Goal: Task Accomplishment & Management: Manage account settings

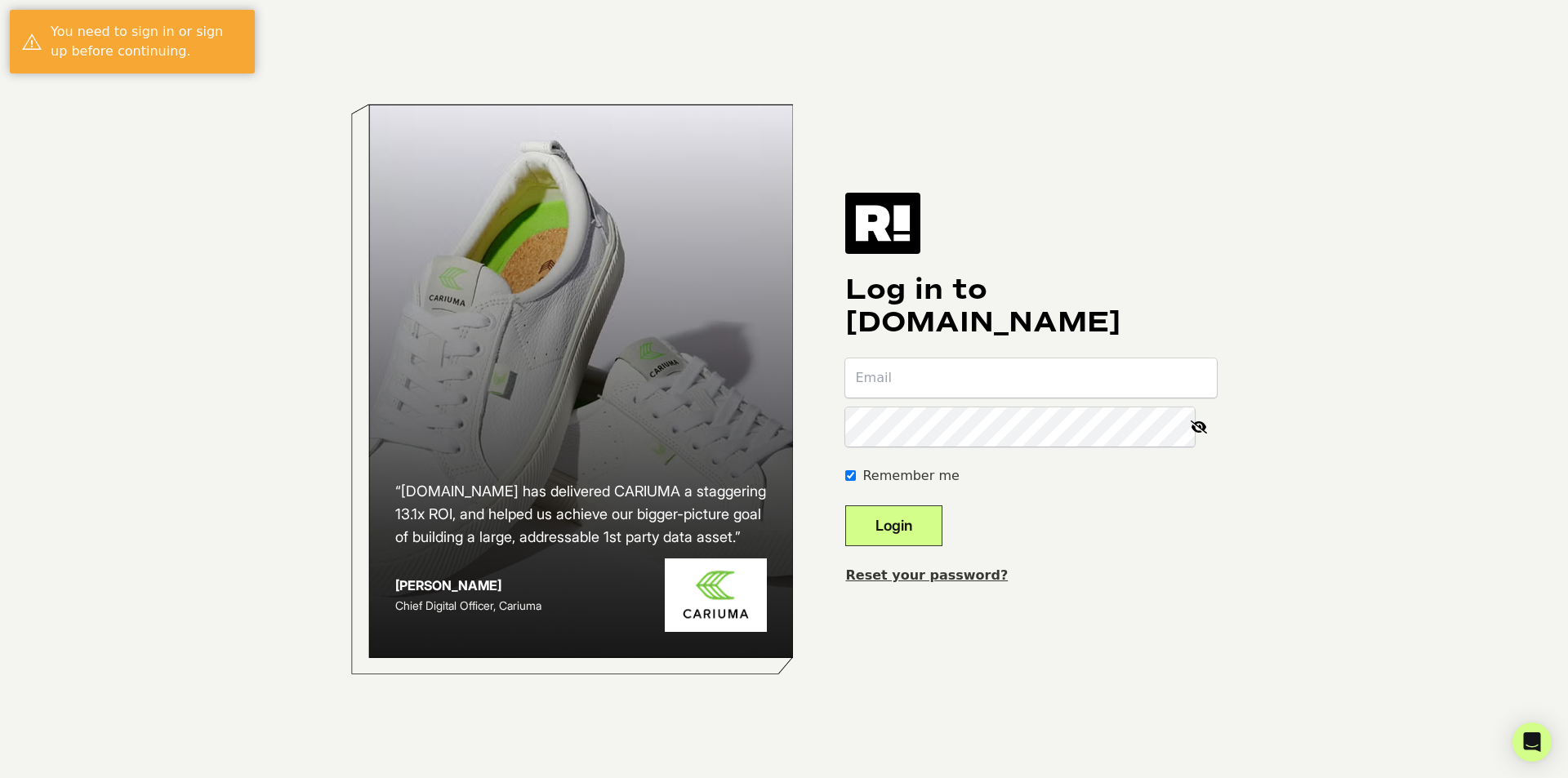
type input "admin@honeydomen.com"
click at [936, 515] on button "Login" at bounding box center [893, 525] width 97 height 41
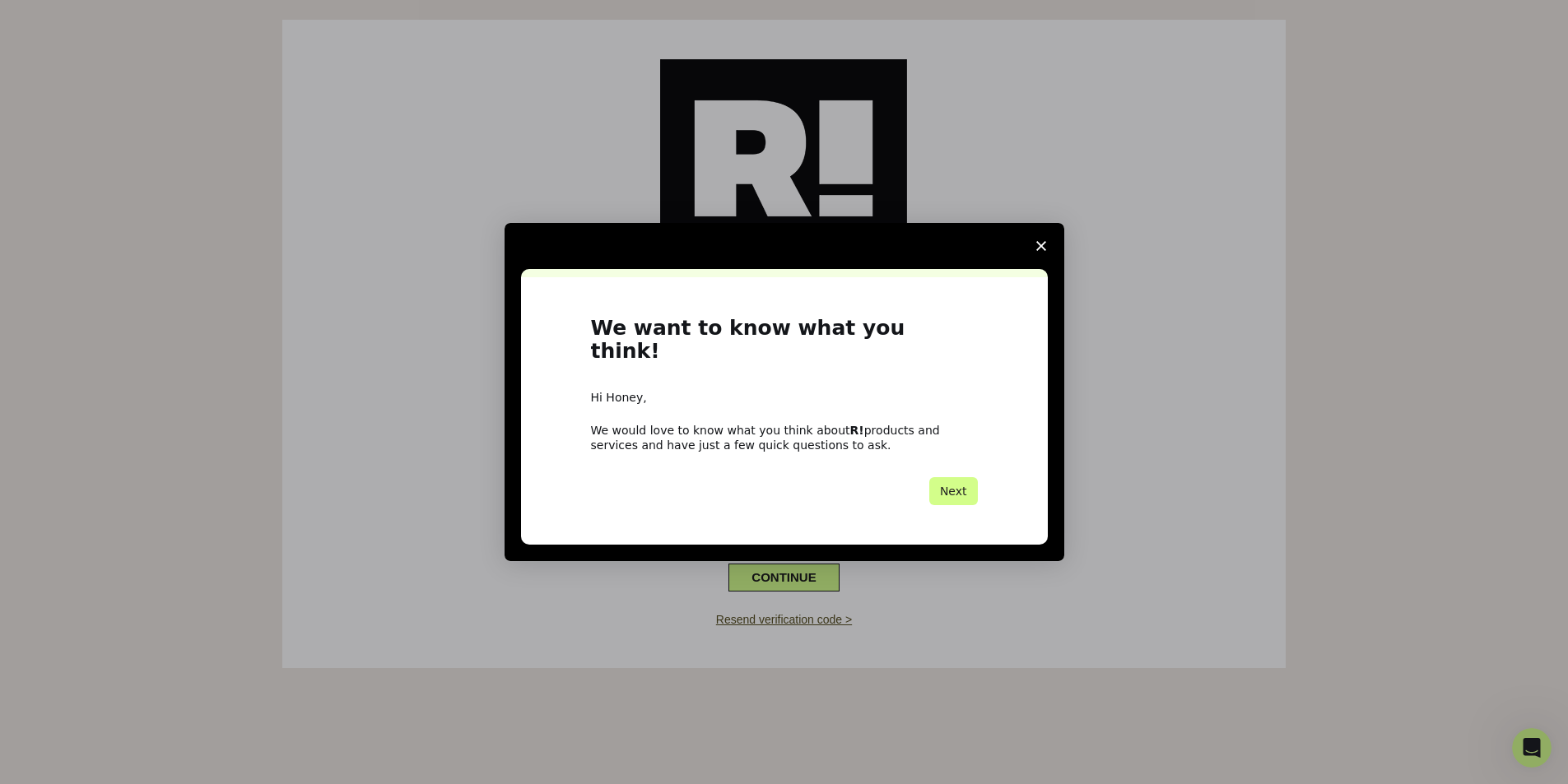
click at [1045, 254] on span "Close survey" at bounding box center [1040, 246] width 46 height 46
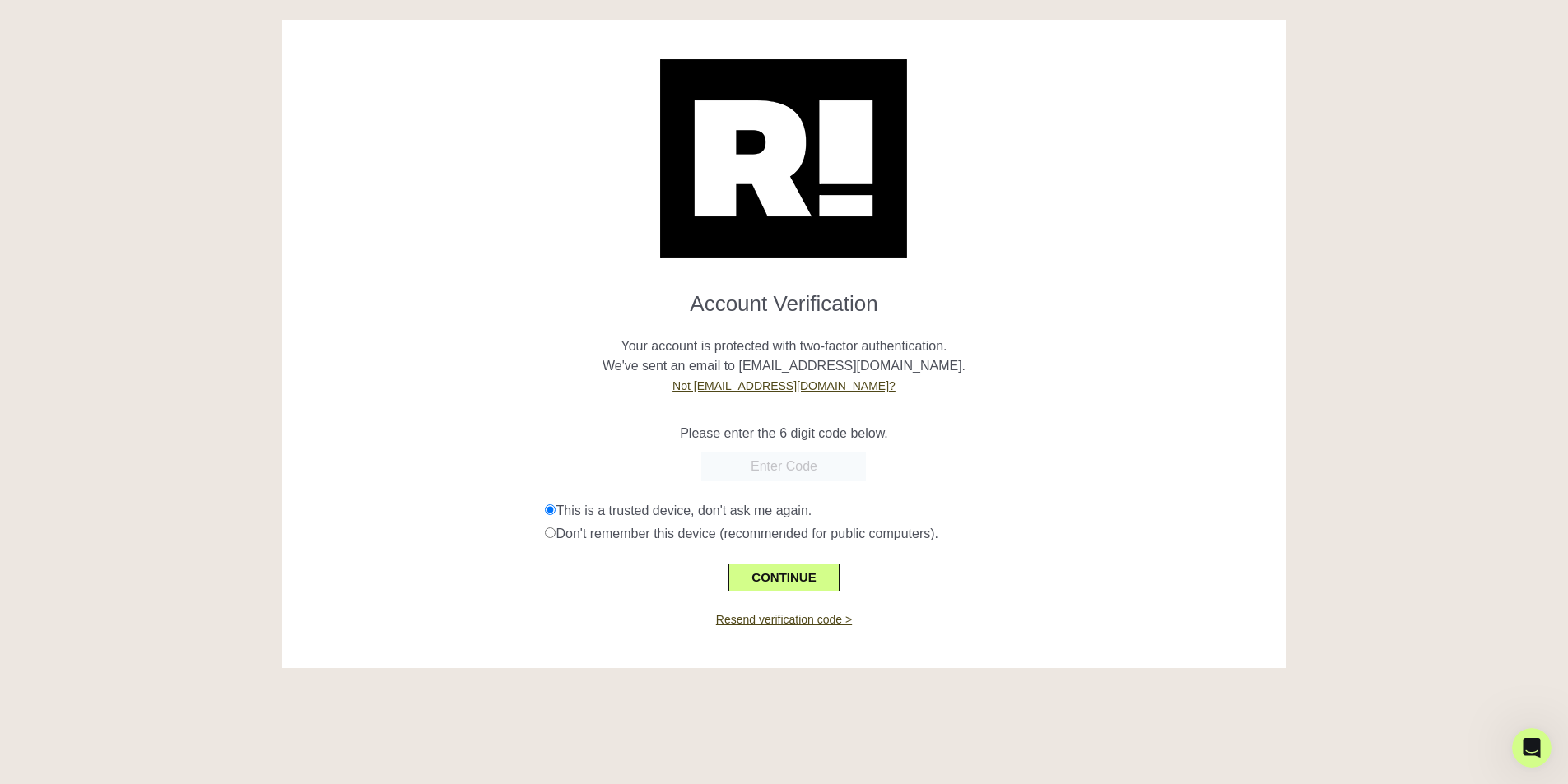
click at [790, 473] on input "text" at bounding box center [783, 466] width 165 height 29
paste input "297452"
type input "297452"
click at [783, 583] on button "CONTINUE" at bounding box center [783, 577] width 110 height 28
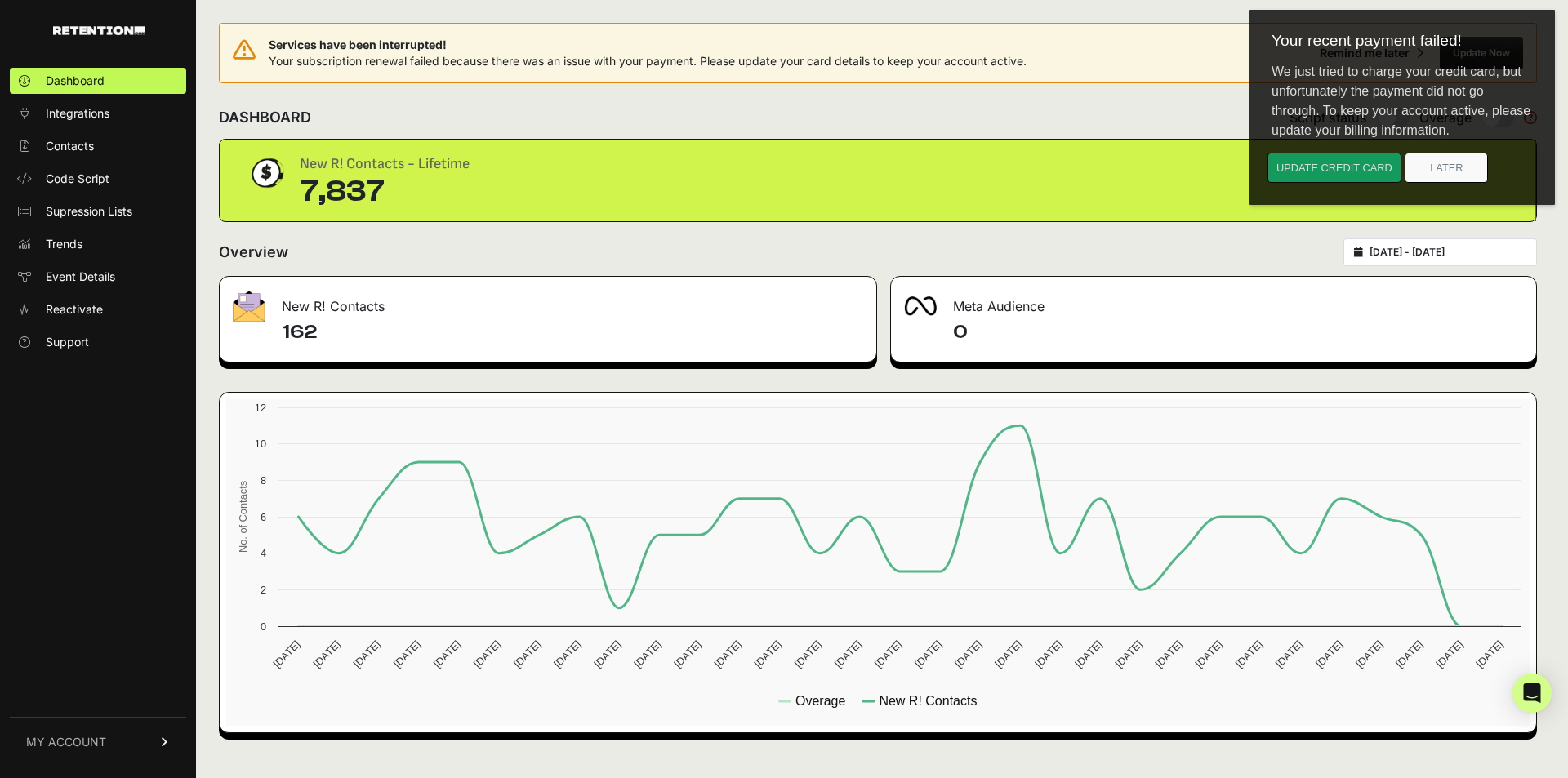
click at [1331, 167] on button "Update credit card" at bounding box center [1335, 167] width 134 height 30
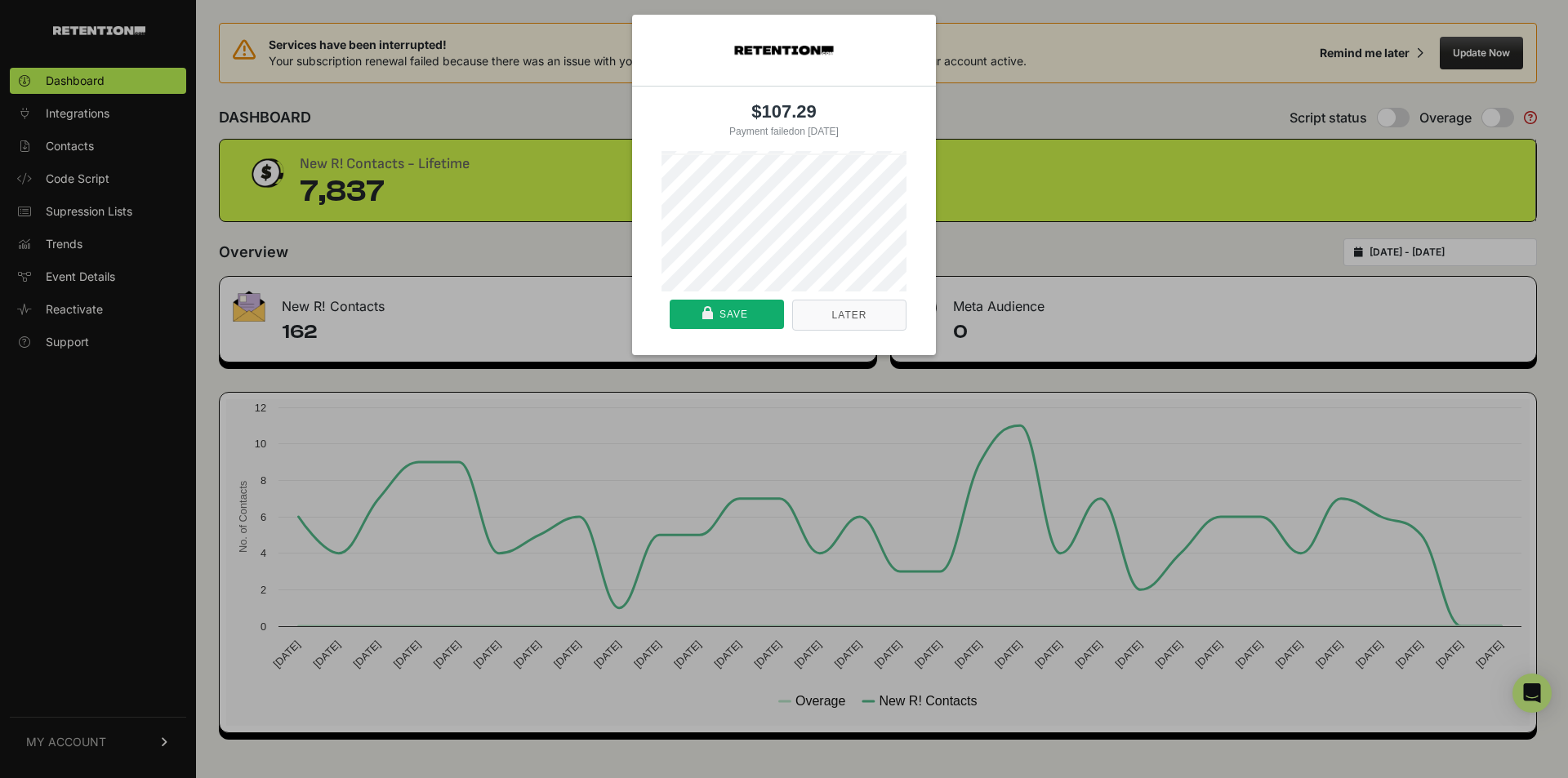
click at [914, 201] on div "$107.29 Payment failed on 08/11/2025 Or pay with card" at bounding box center [784, 153] width 278 height 277
click at [731, 313] on div "Save" at bounding box center [734, 315] width 29 height 29
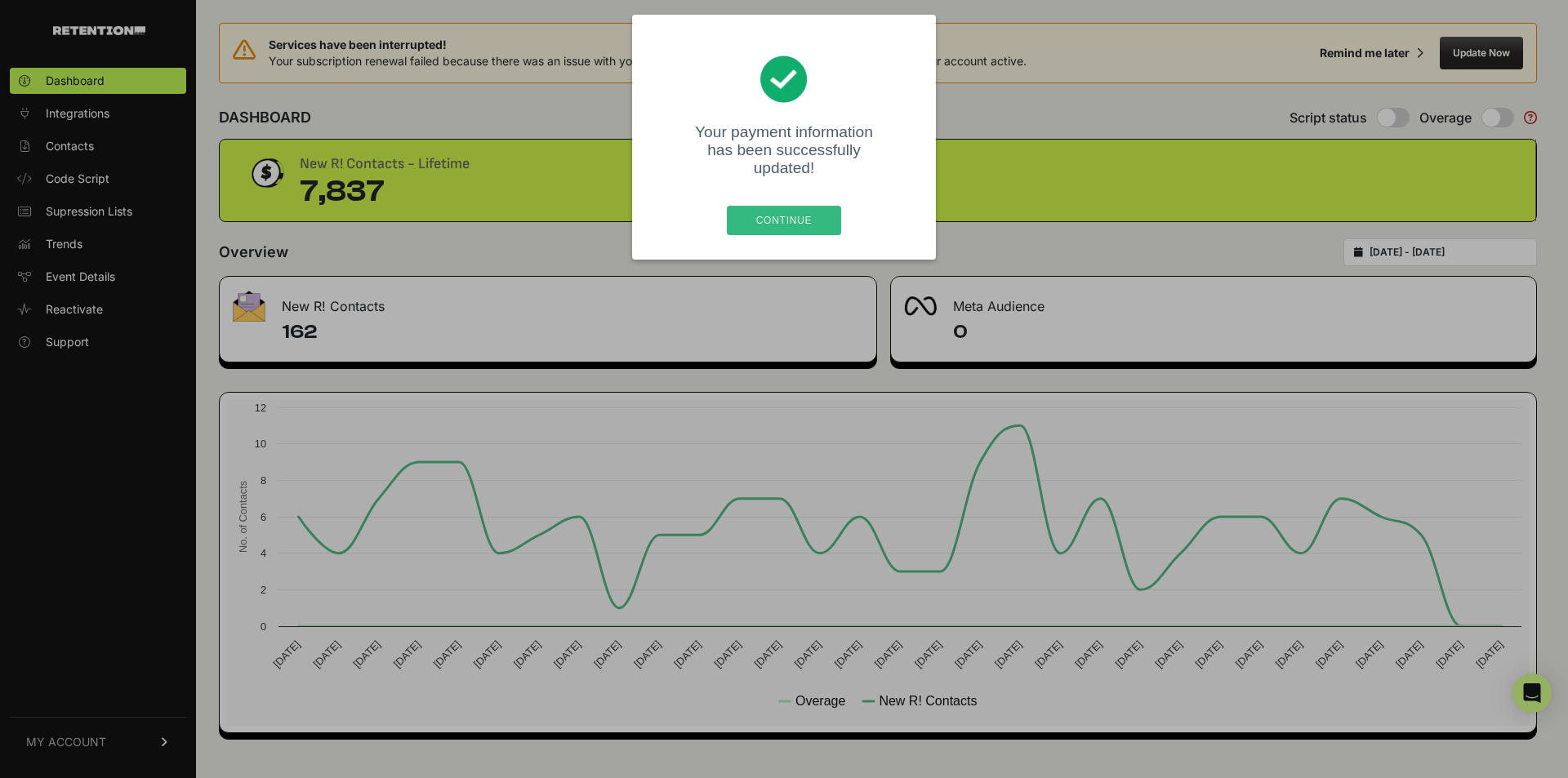
click at [787, 211] on div "Continue" at bounding box center [784, 221] width 105 height 29
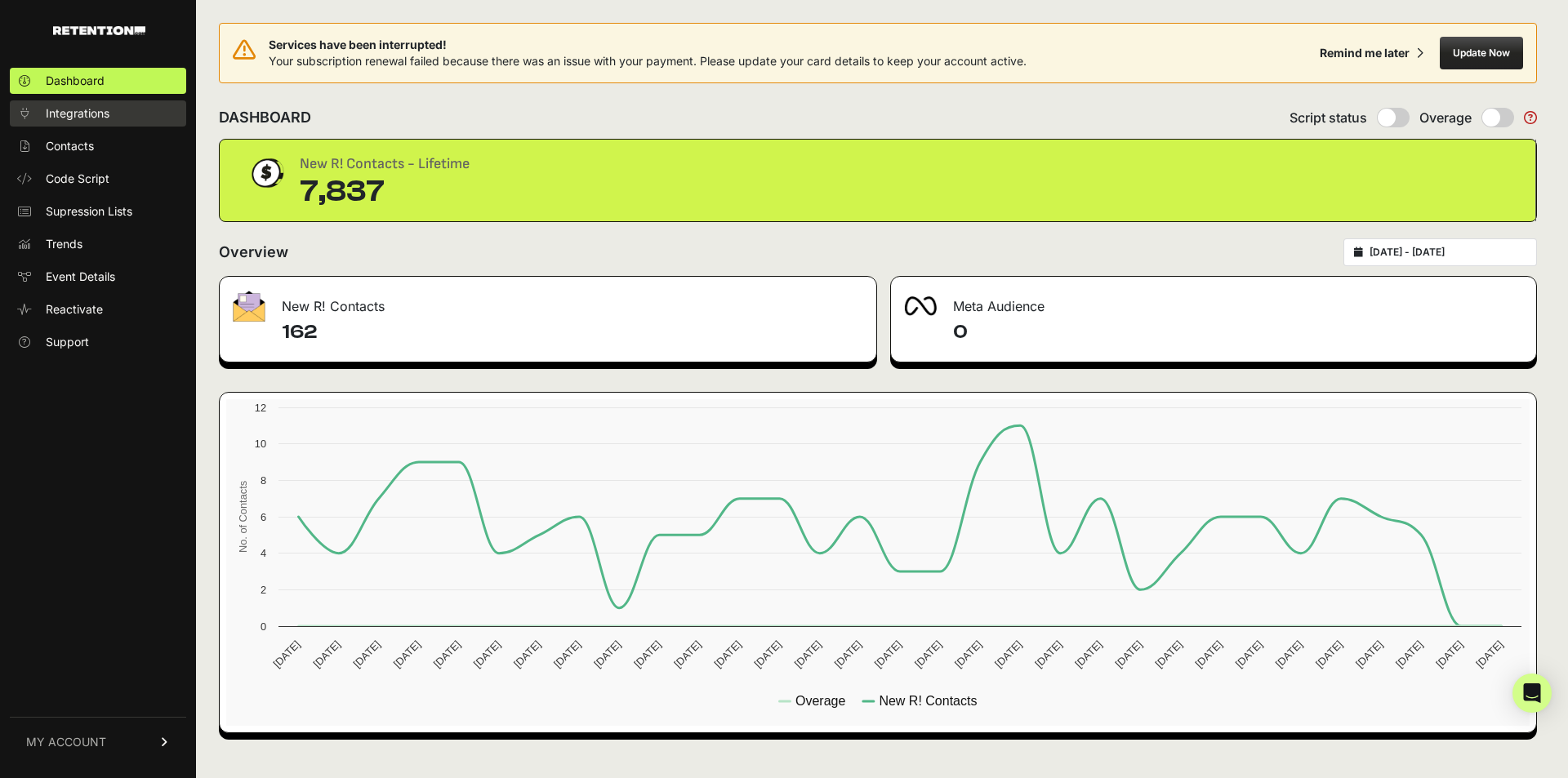
click at [66, 119] on span "Integrations" at bounding box center [77, 113] width 64 height 16
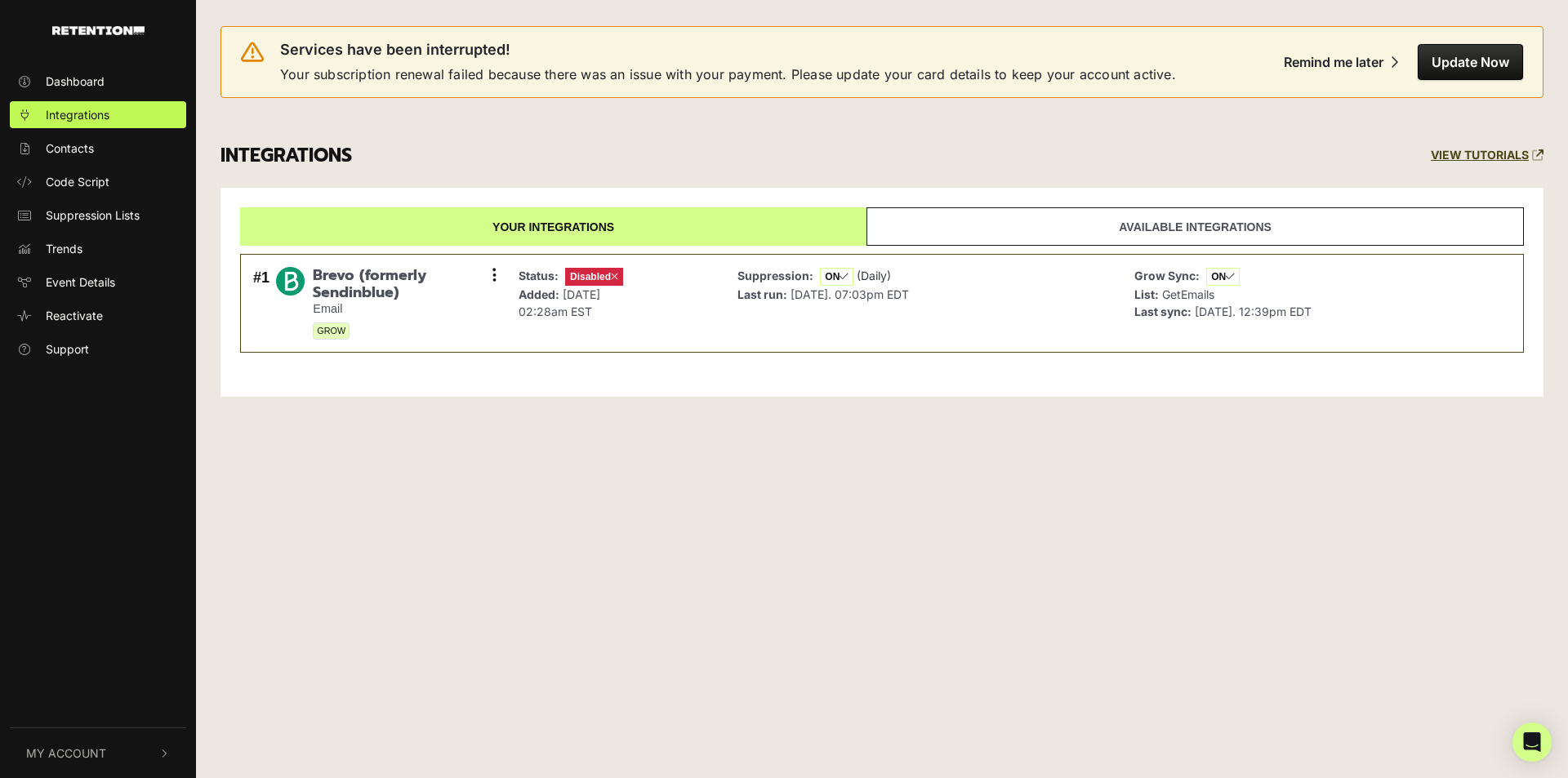
click at [1031, 237] on link "Available integrations" at bounding box center [1194, 226] width 657 height 39
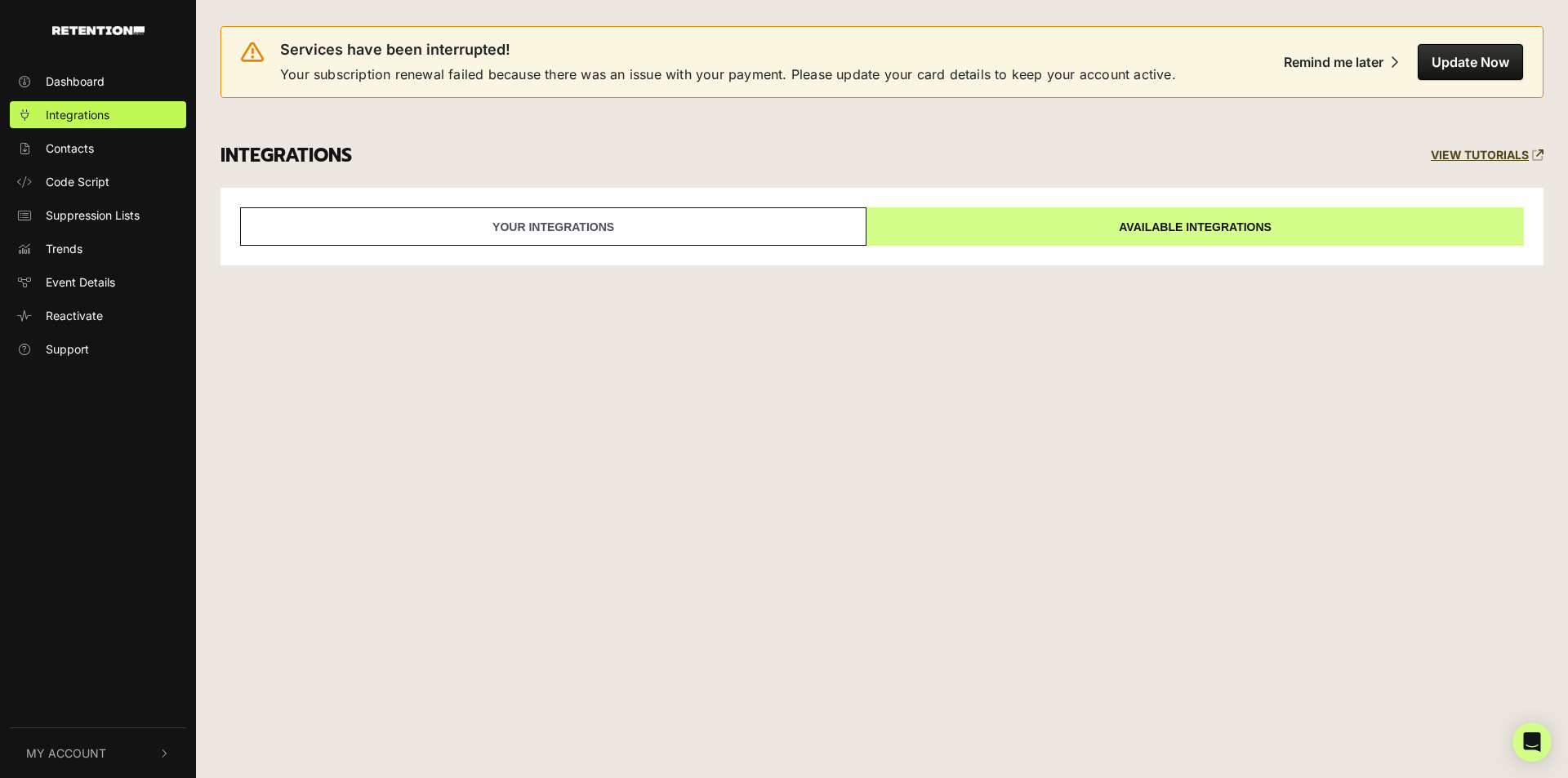
click at [745, 227] on link "Your integrations" at bounding box center [553, 226] width 626 height 39
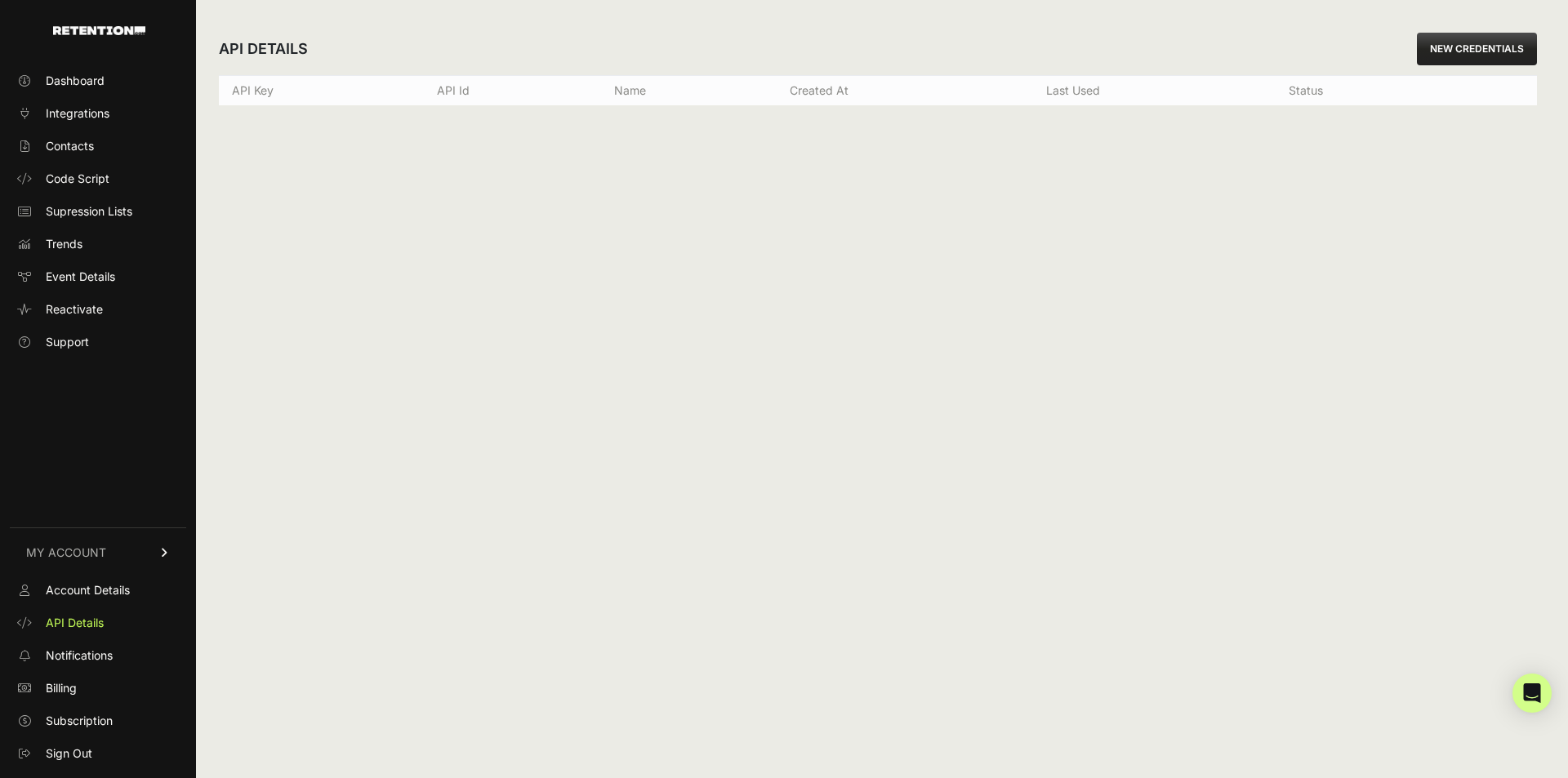
click at [360, 175] on div "API DETAILS NEW CREDENTIALS API Key API Id Name Created at Last used Status Cre…" at bounding box center [878, 389] width 1364 height 778
click at [299, 178] on div "API DETAILS NEW CREDENTIALS API Key API Id Name Created at Last used Status Cre…" at bounding box center [878, 389] width 1364 height 778
click at [90, 585] on span "Account Details" at bounding box center [87, 590] width 84 height 16
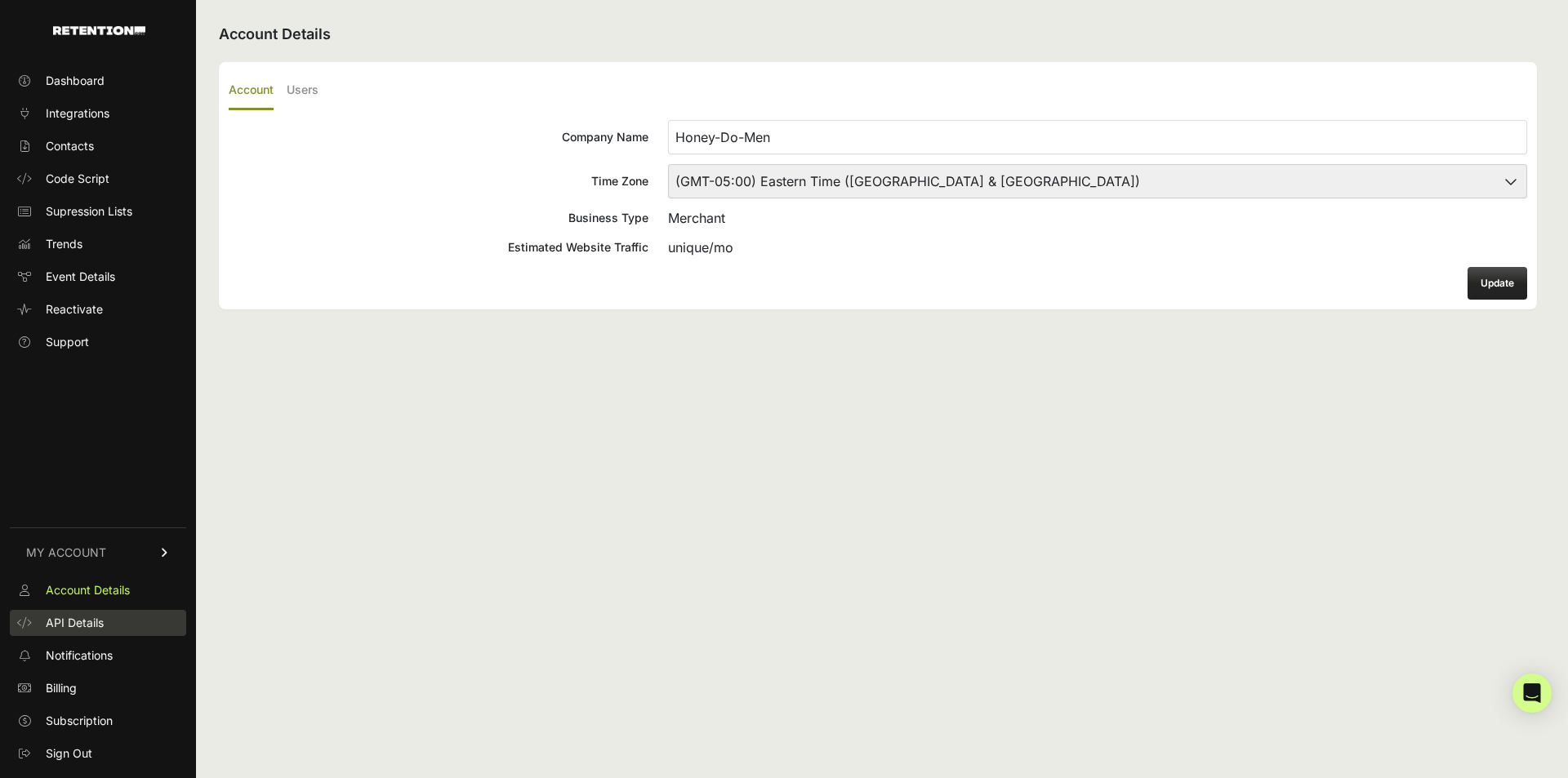
click at [90, 613] on link "API Details" at bounding box center [98, 622] width 176 height 26
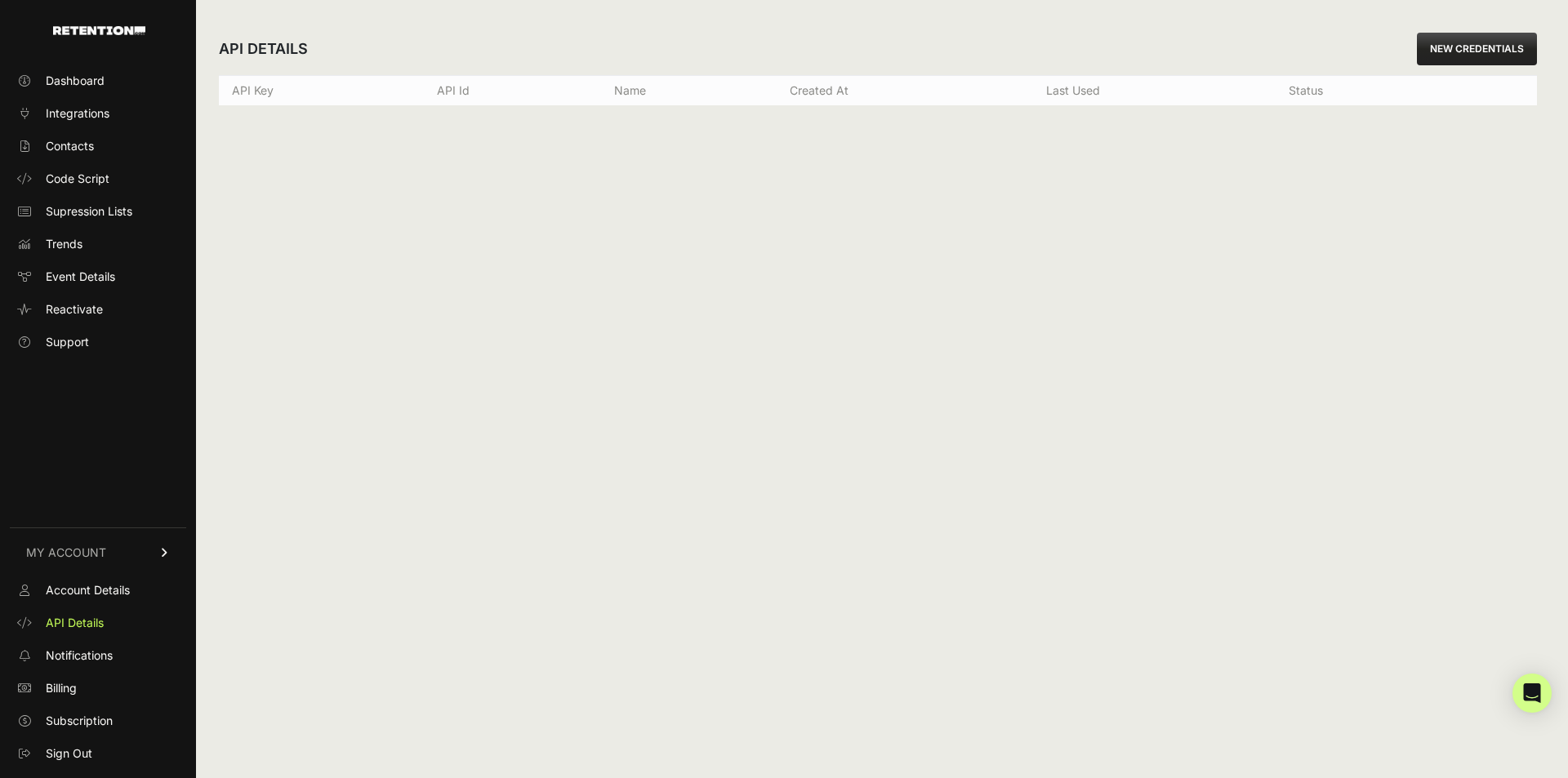
click at [390, 119] on div "API DETAILS NEW CREDENTIALS API Key API Id Name Created at Last used Status Cre…" at bounding box center [878, 389] width 1364 height 778
click at [361, 168] on div "API DETAILS NEW CREDENTIALS API Key API Id Name Created at Last used Status Cre…" at bounding box center [878, 389] width 1364 height 778
click at [104, 315] on link "Reactivate" at bounding box center [98, 309] width 176 height 26
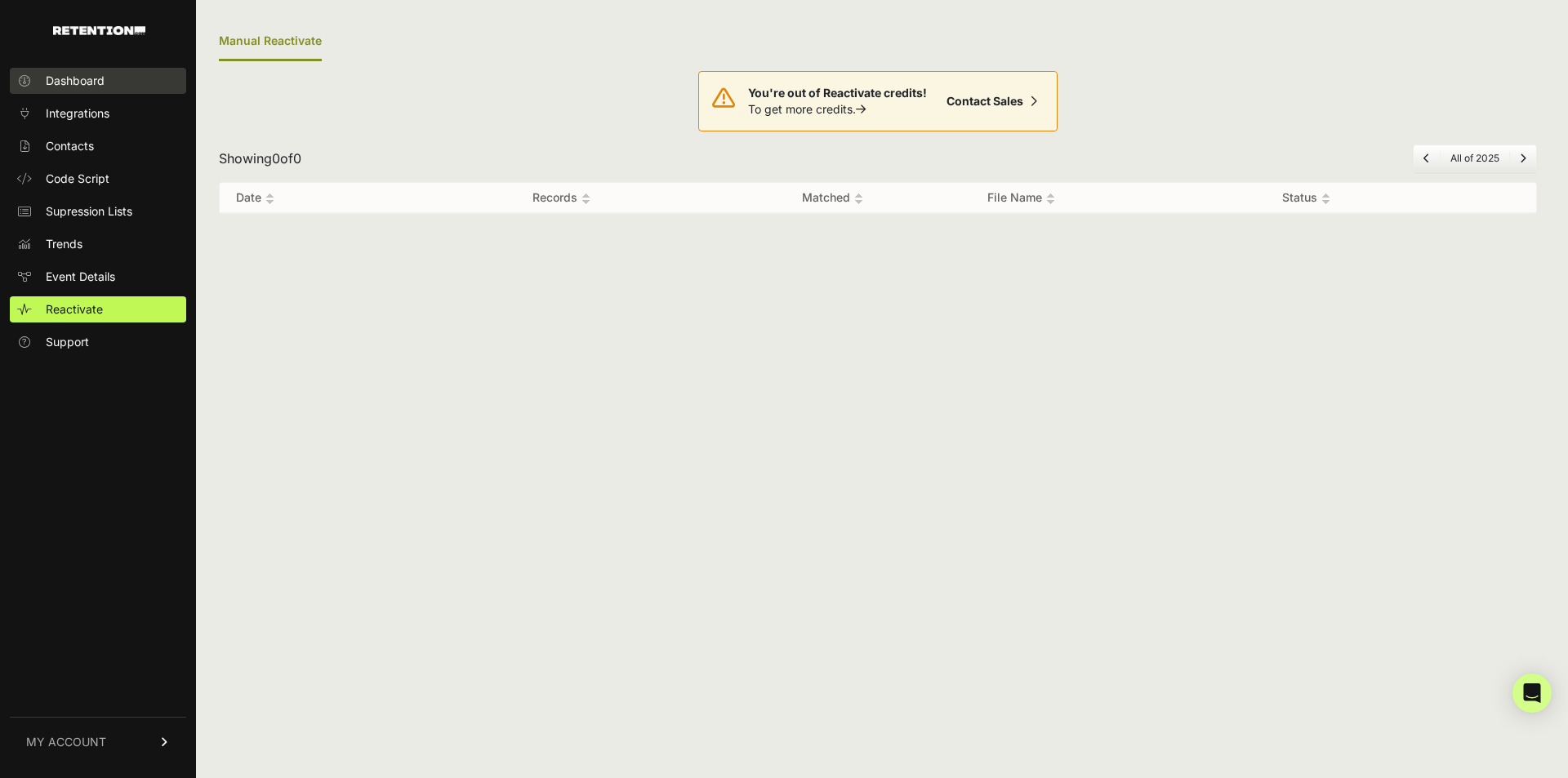
click at [106, 74] on link "Dashboard" at bounding box center [98, 80] width 176 height 26
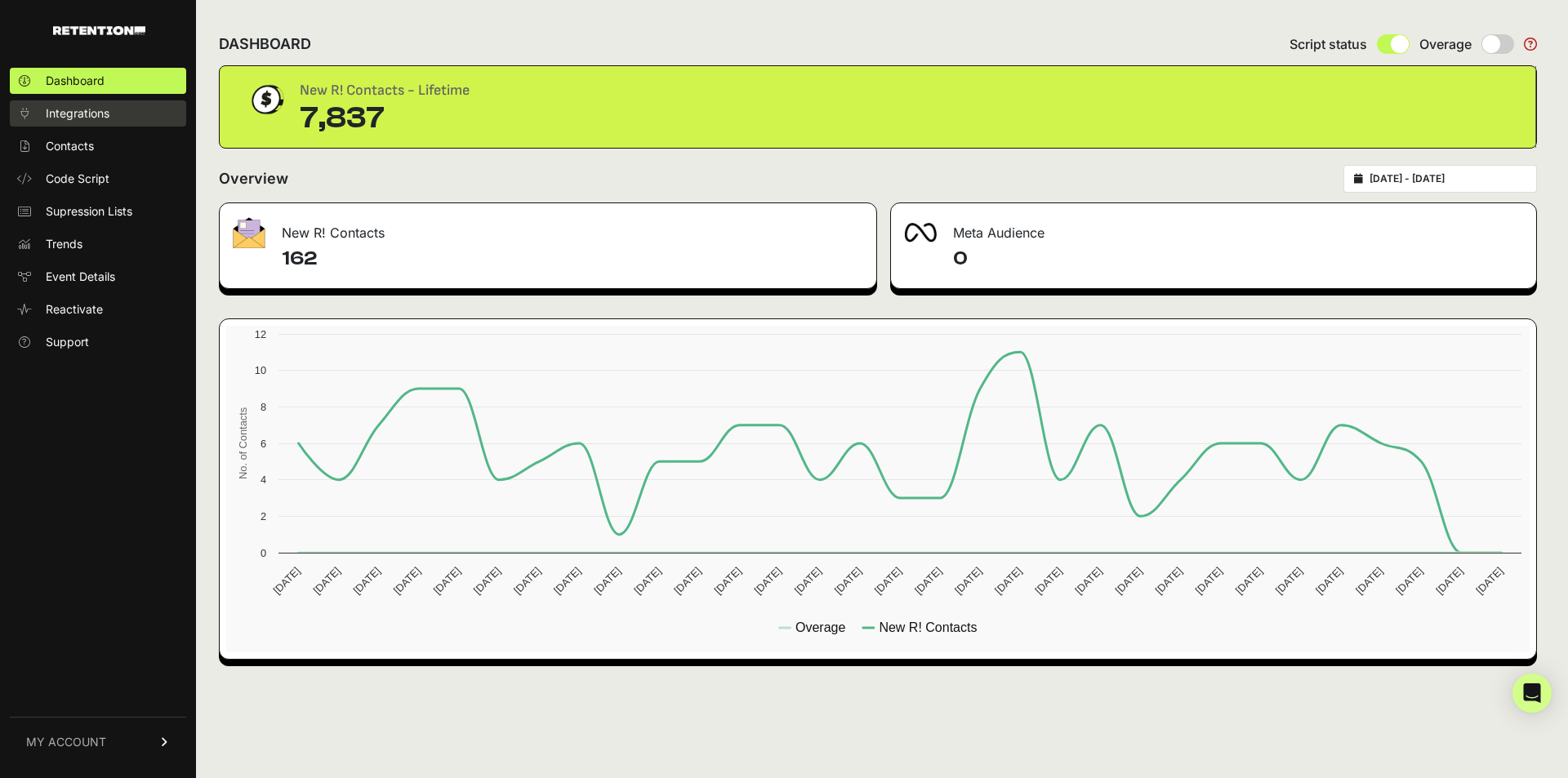
click at [91, 112] on span "Integrations" at bounding box center [77, 113] width 64 height 16
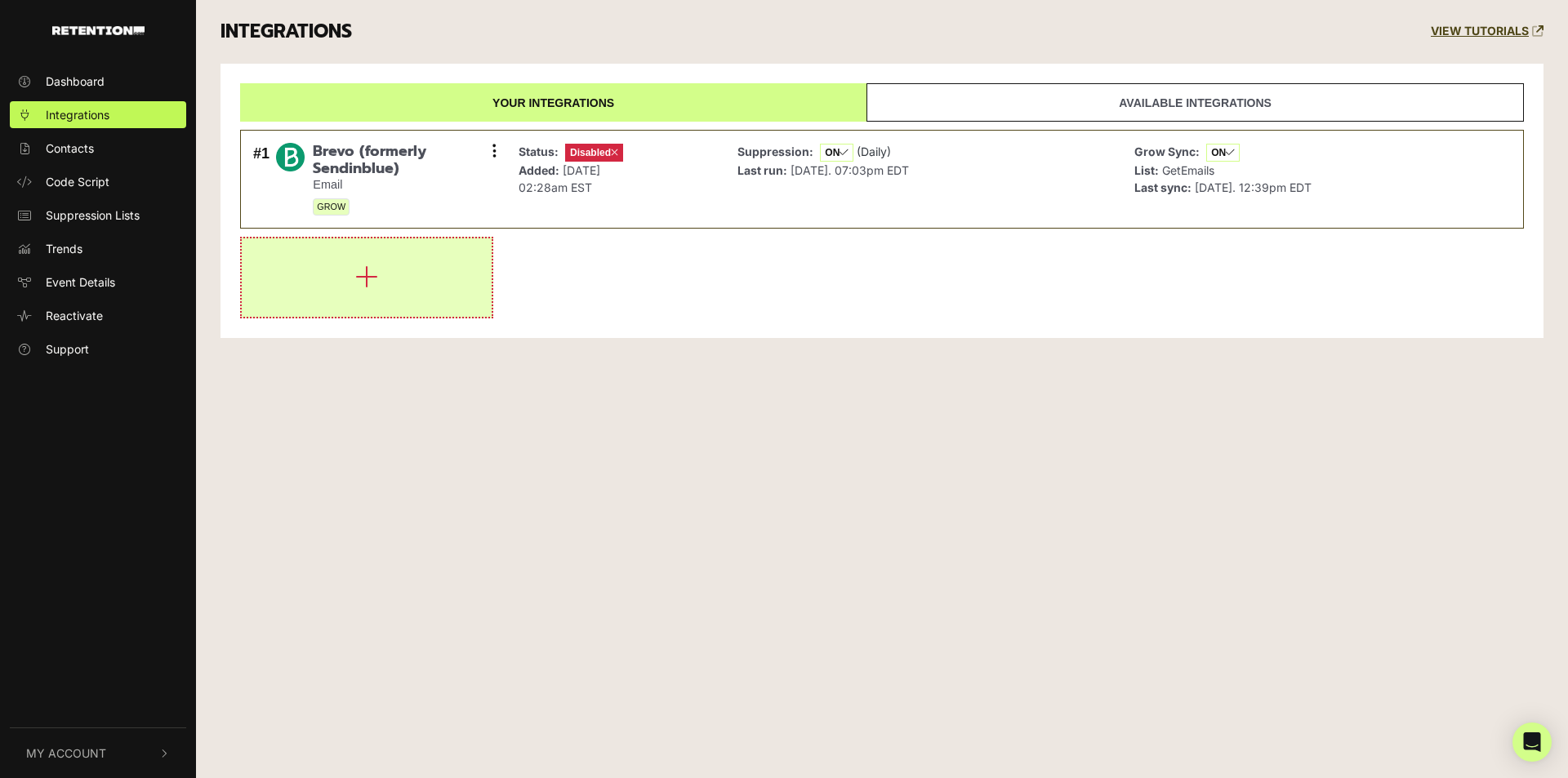
click at [358, 276] on icon "button" at bounding box center [367, 277] width 23 height 26
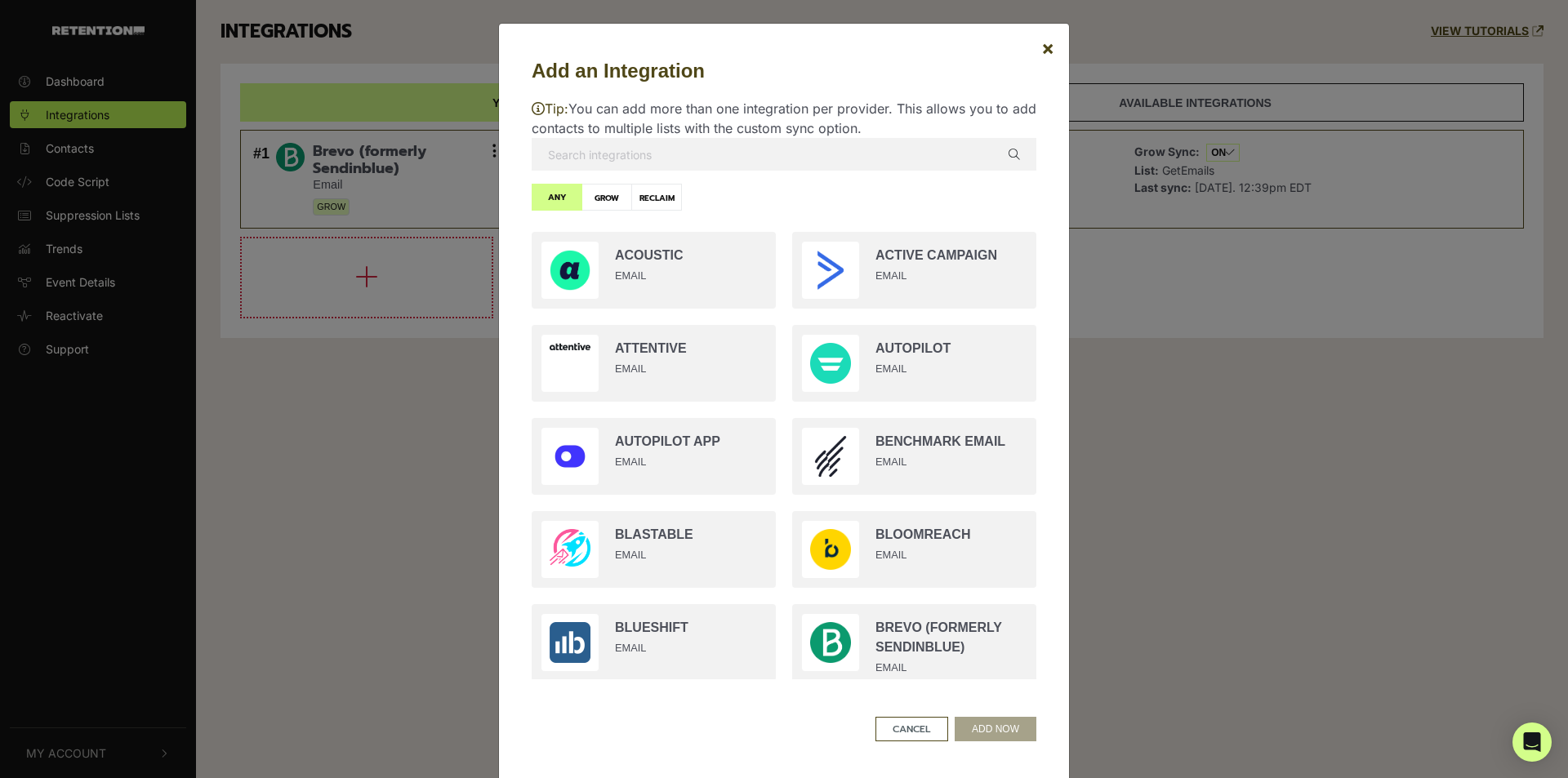
click at [678, 161] on input "text" at bounding box center [784, 155] width 505 height 33
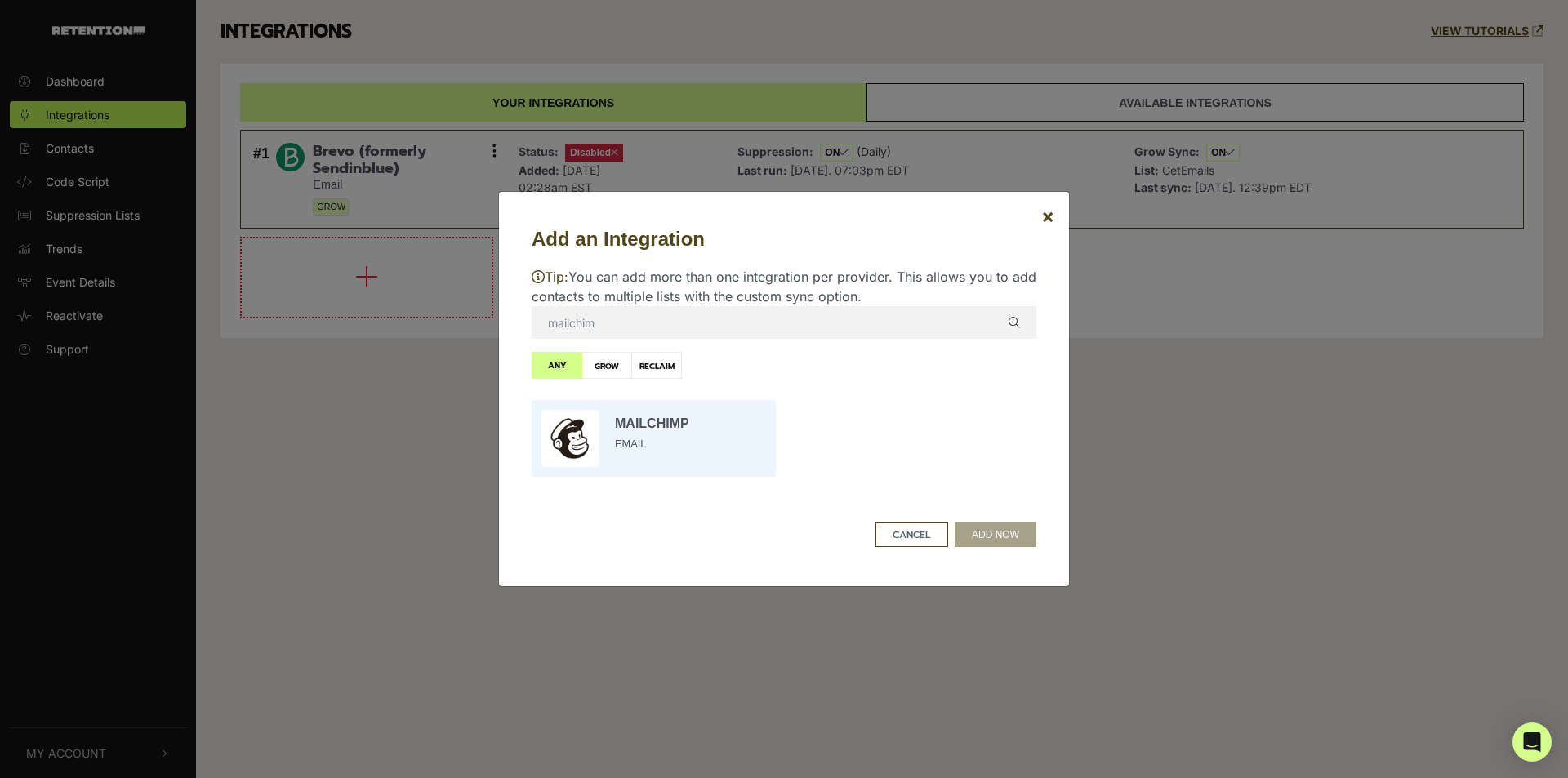
type input "mailchim"
click at [692, 424] on input "radio" at bounding box center [653, 438] width 260 height 93
radio input "true"
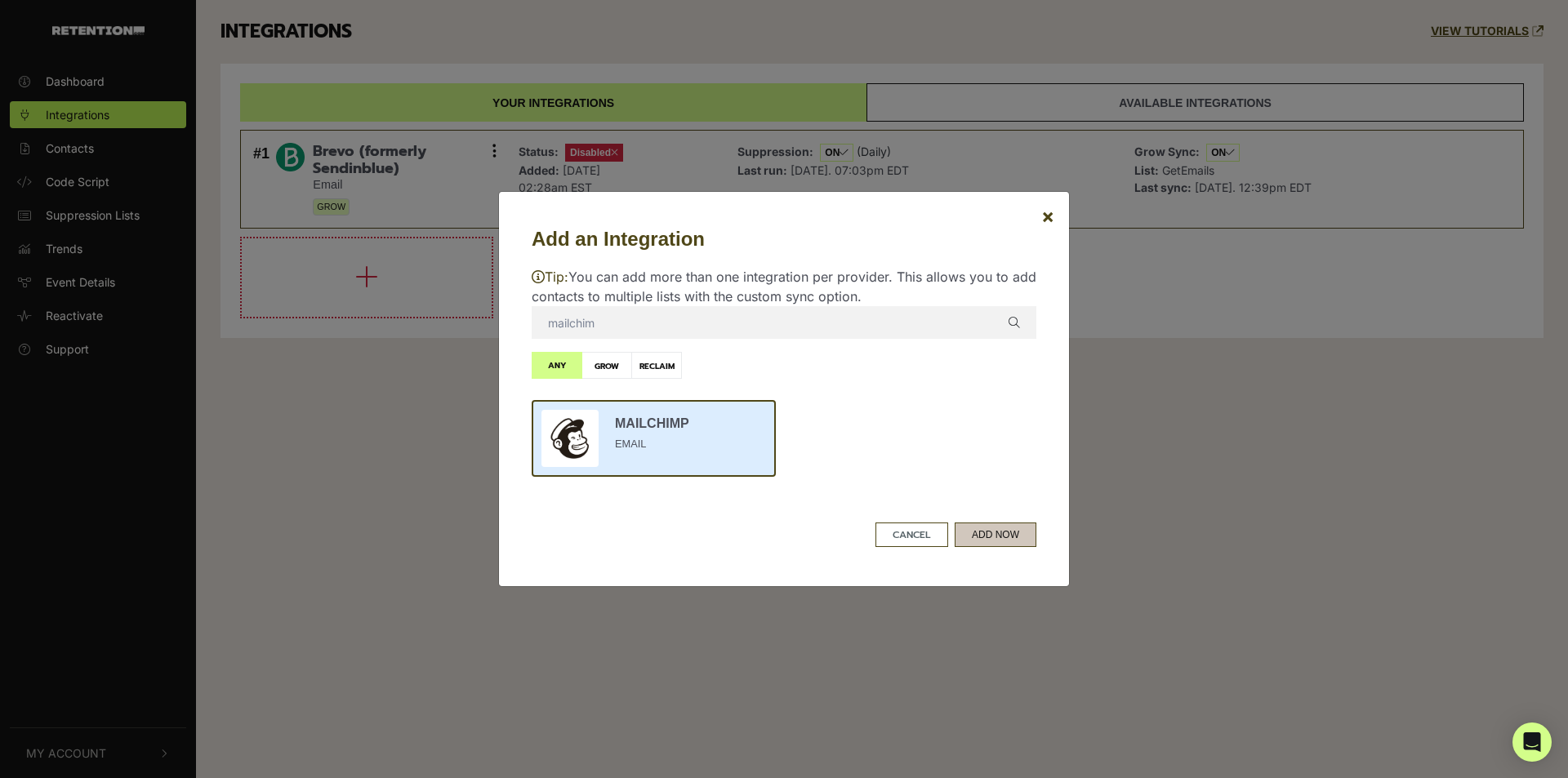
click at [980, 525] on button "ADD NOW" at bounding box center [995, 534] width 81 height 24
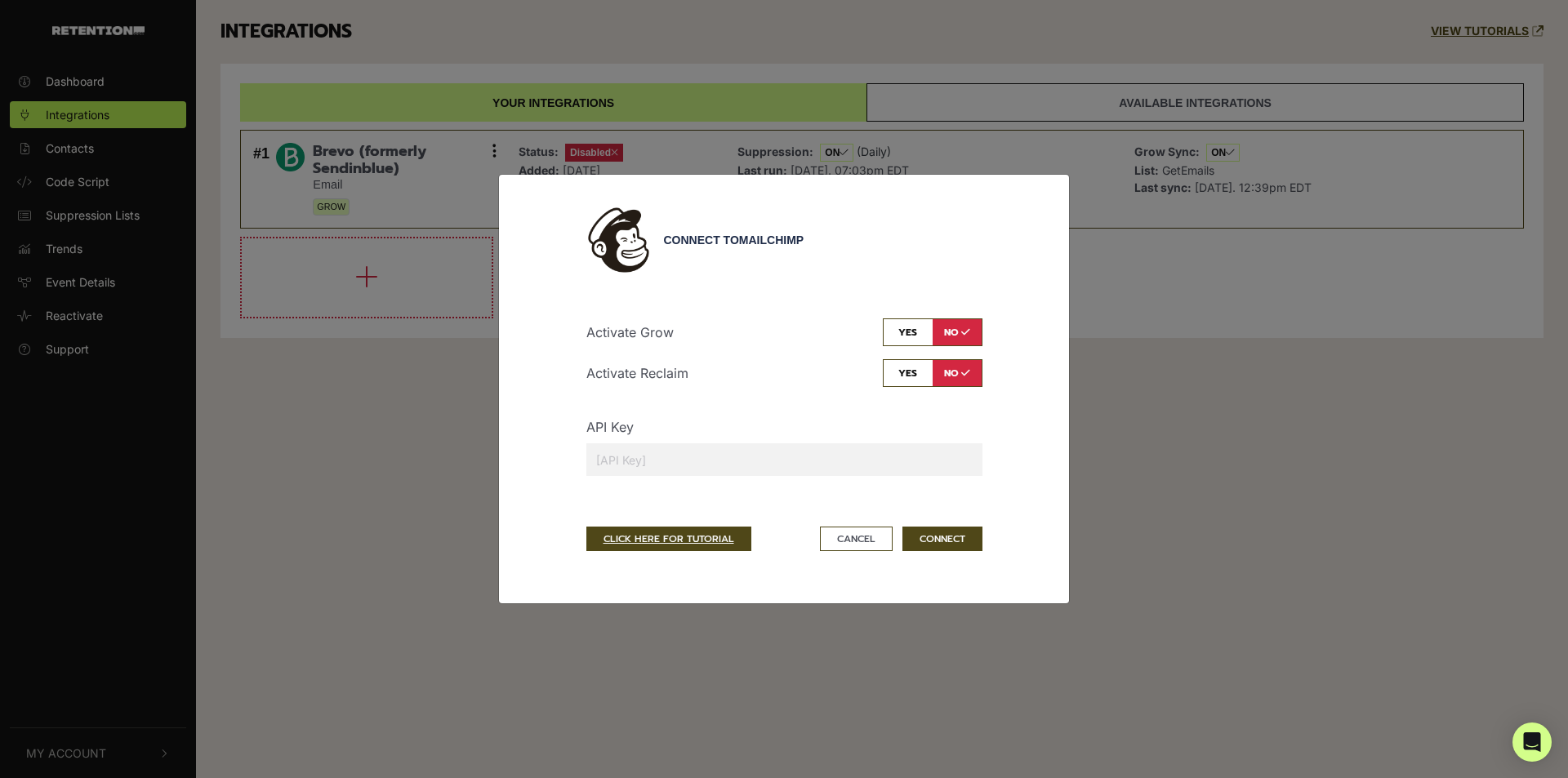
click at [900, 335] on input "checkbox" at bounding box center [932, 332] width 100 height 28
checkbox input "true"
click at [907, 367] on input "checkbox" at bounding box center [932, 373] width 100 height 28
checkbox input "true"
click at [761, 454] on input "text" at bounding box center [784, 460] width 396 height 33
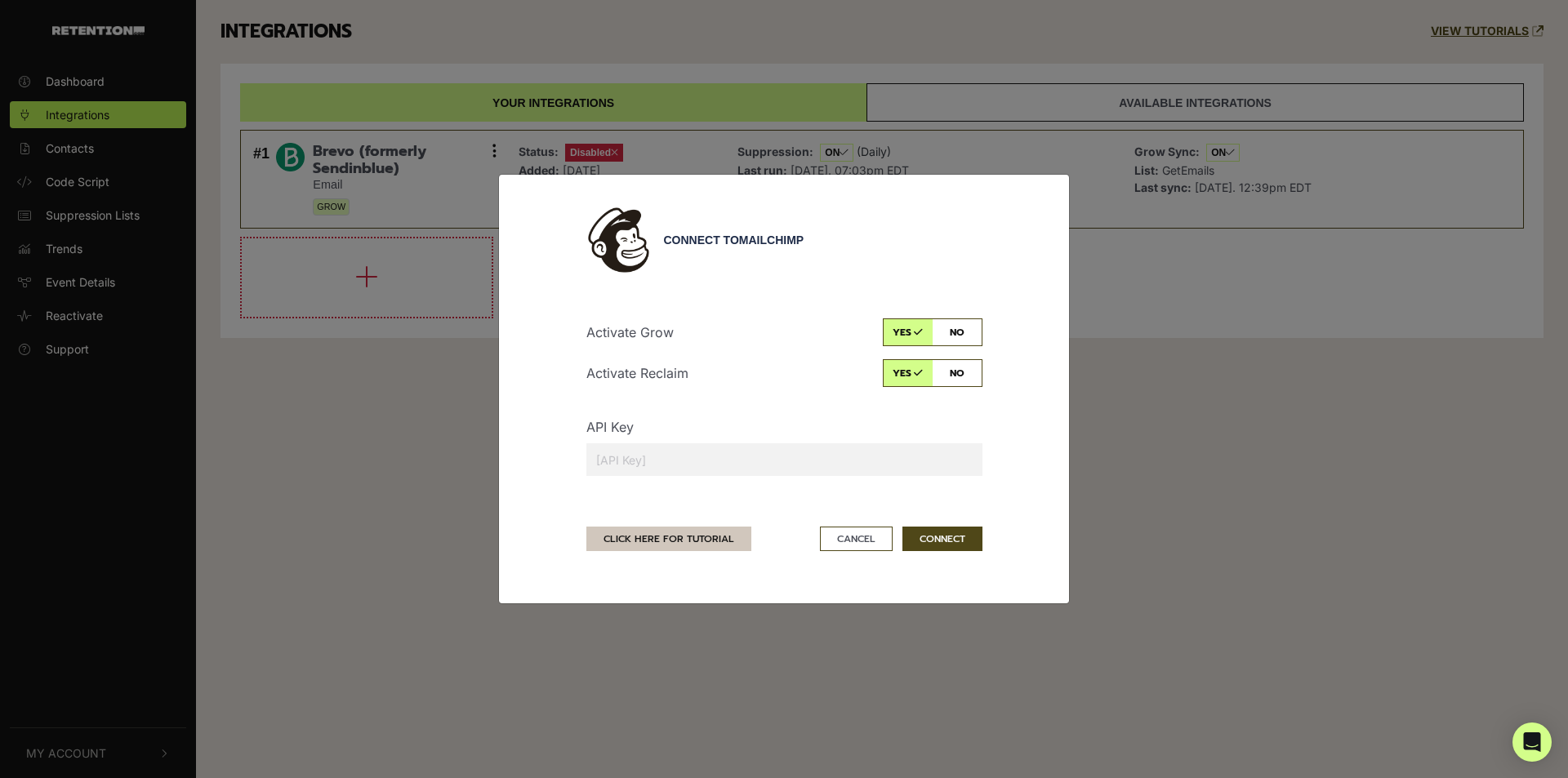
click at [718, 538] on link "CLICK HERE FOR TUTORIAL" at bounding box center [669, 538] width 165 height 24
click at [677, 449] on input "text" at bounding box center [784, 460] width 396 height 33
paste input "23d589bf9018ee55c2aa8f85e404203c-us6"
type input "23d589bf9018ee55c2aa8f85e404203c-us6"
click at [948, 540] on button "CONNECT" at bounding box center [942, 538] width 80 height 24
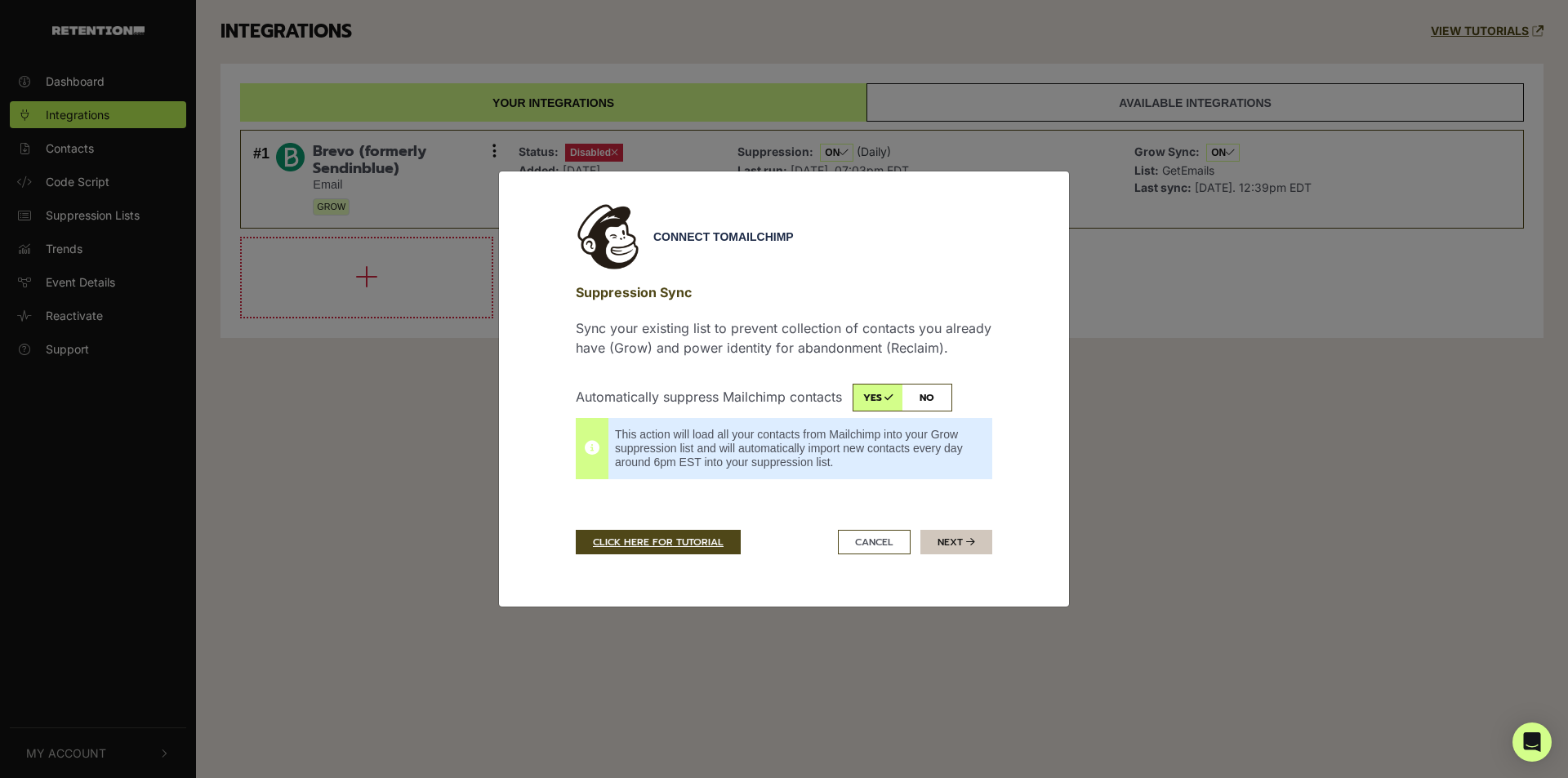
click at [964, 544] on button "Next" at bounding box center [956, 542] width 72 height 24
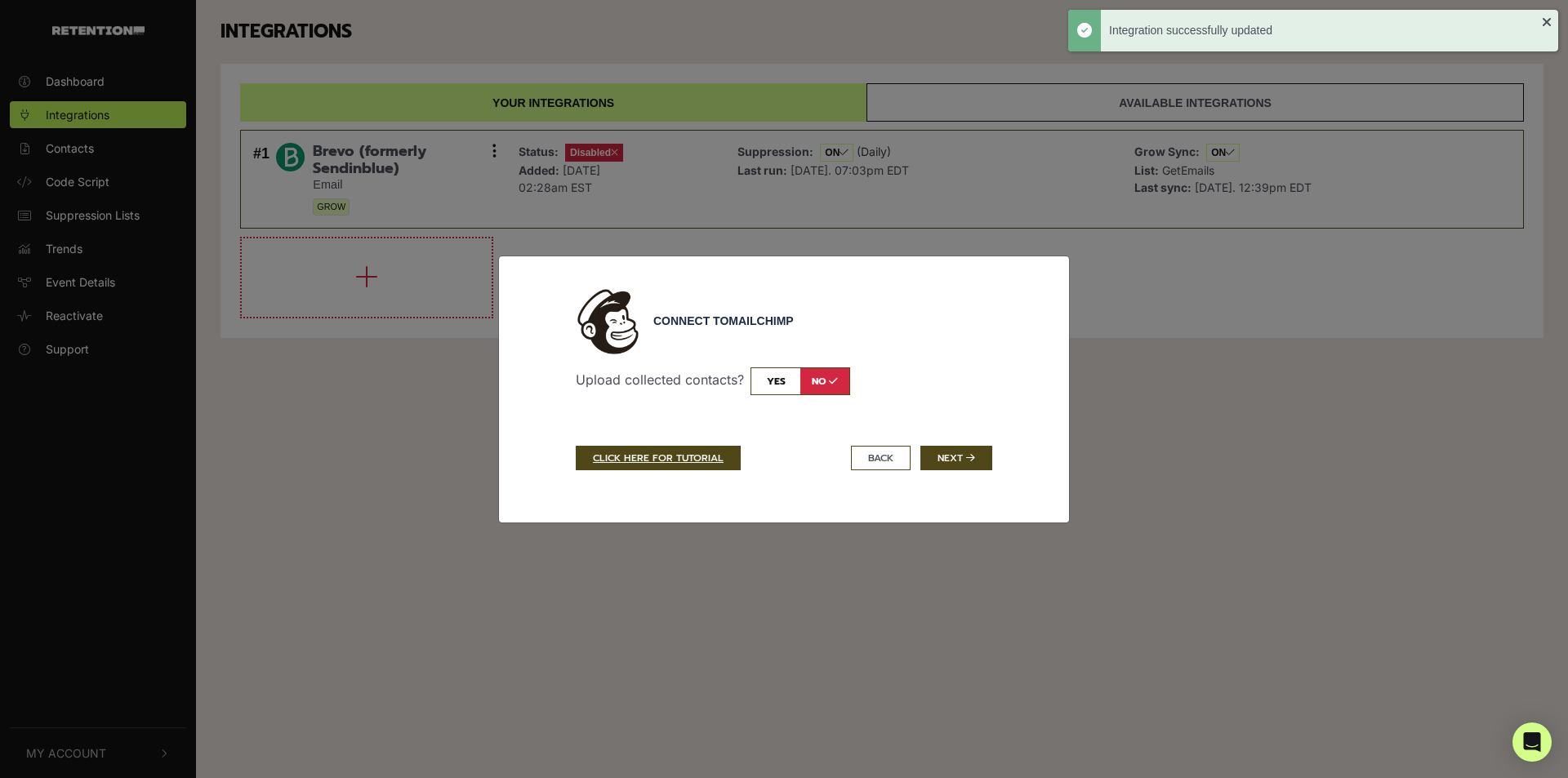
click at [769, 381] on input "checkbox" at bounding box center [800, 381] width 100 height 28
checkbox input "true"
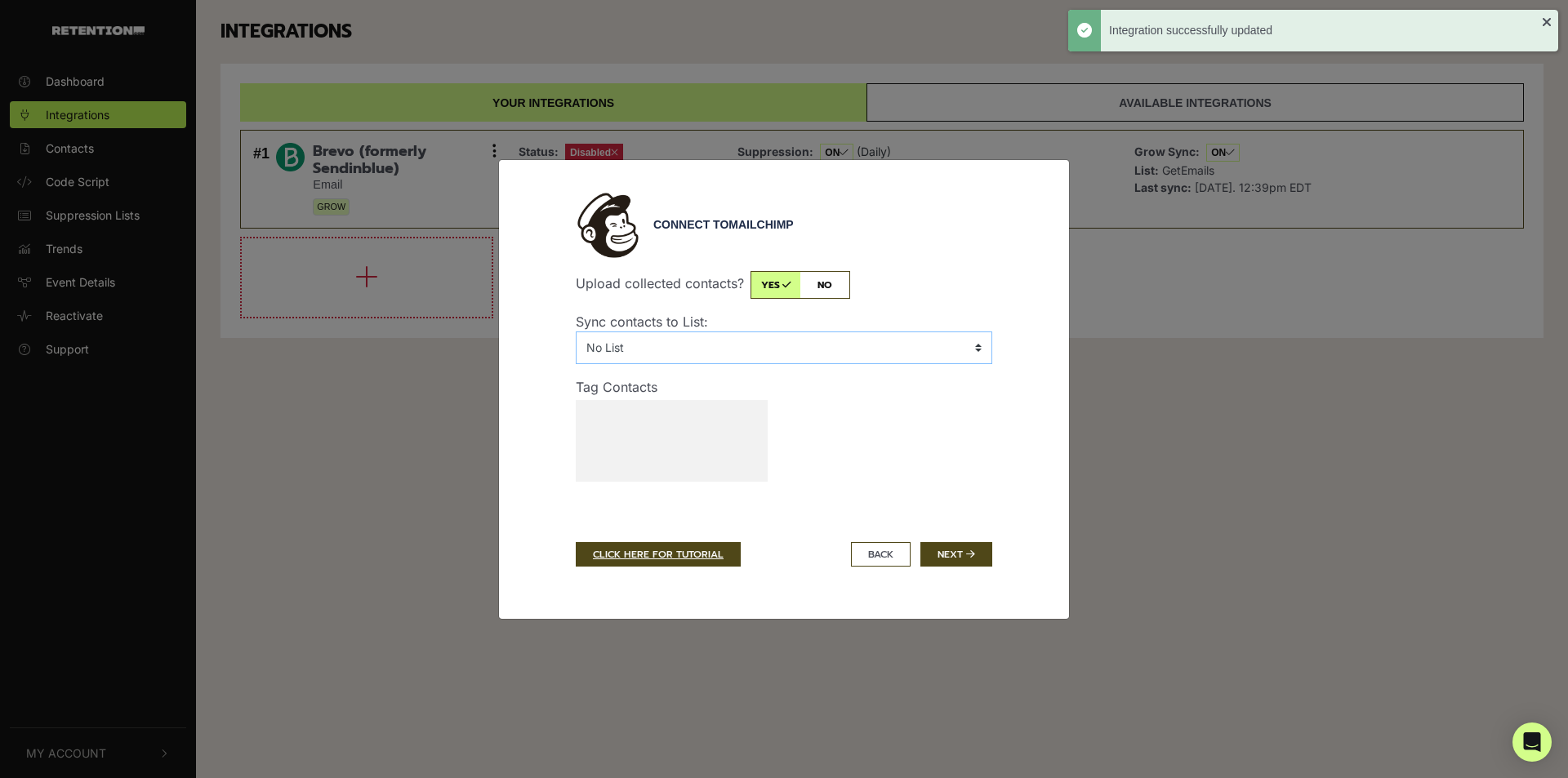
click at [854, 344] on select "No List HoneyDoMen Retention" at bounding box center [784, 348] width 416 height 33
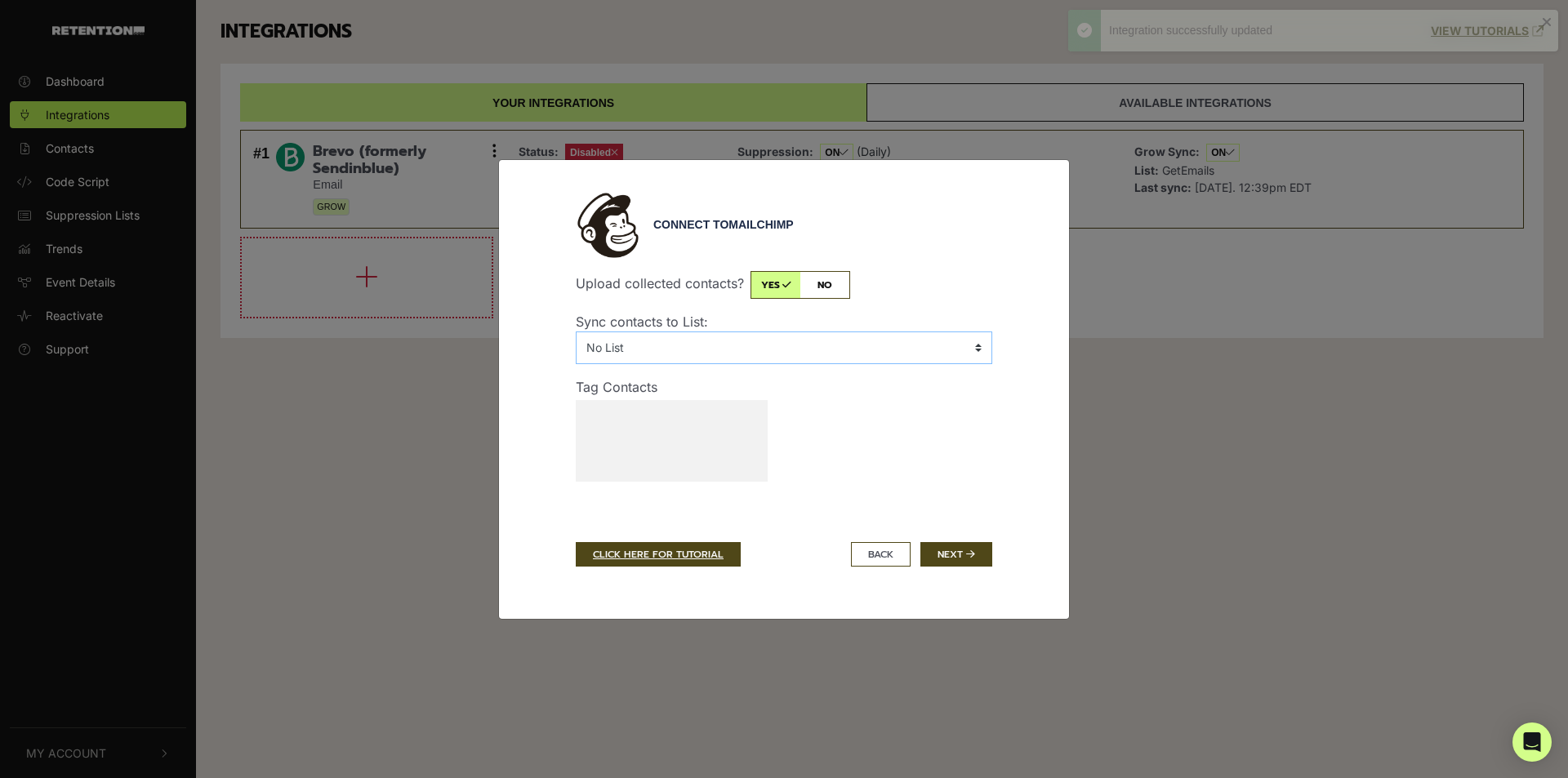
select select "42a7f2cd45,HoneyDoMen"
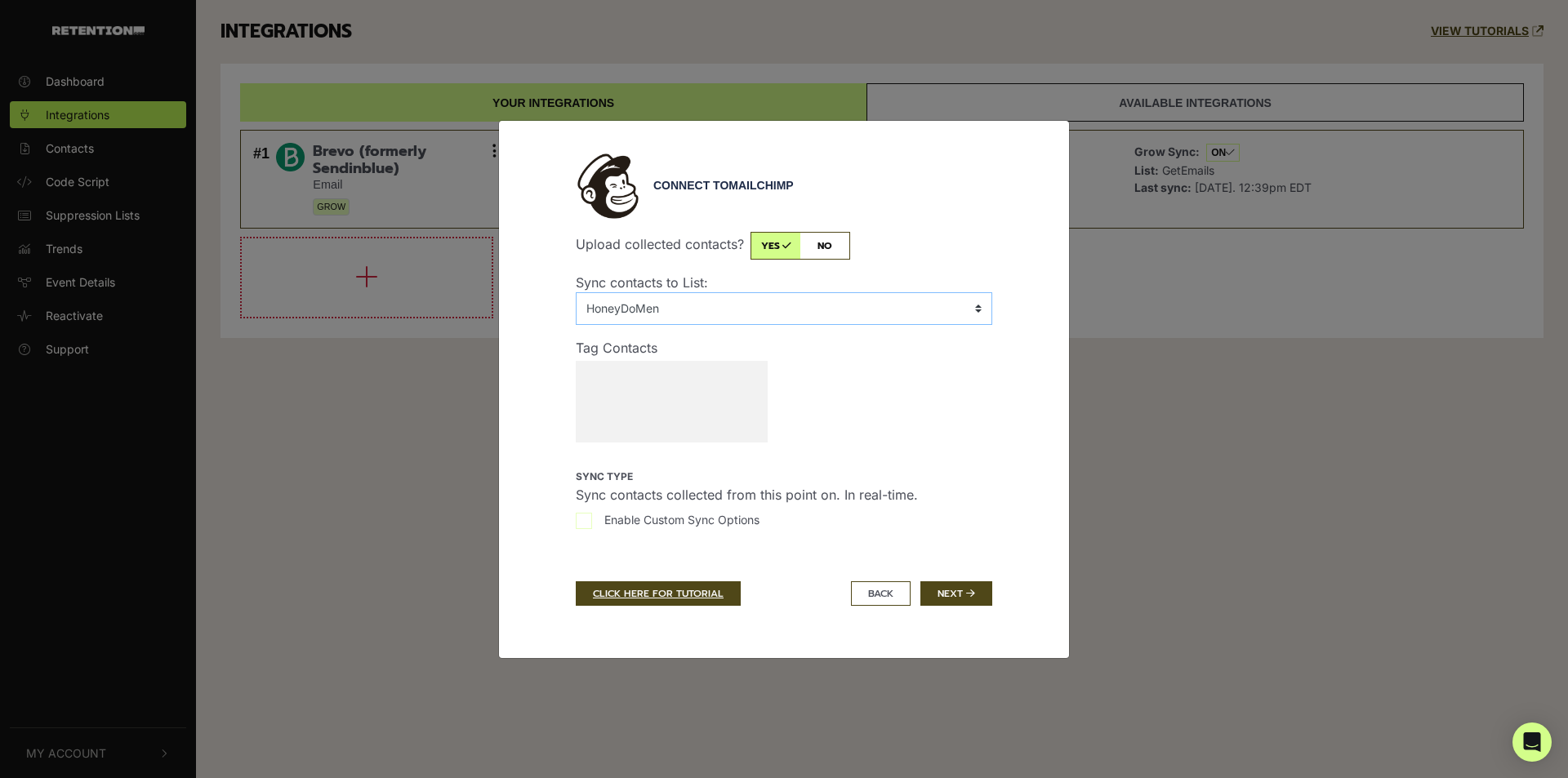
click at [753, 312] on select "No List HoneyDoMen Retention" at bounding box center [784, 309] width 416 height 33
click at [698, 593] on link "CLICK HERE FOR TUTORIAL" at bounding box center [658, 593] width 165 height 24
click at [950, 590] on button "Next" at bounding box center [956, 593] width 72 height 24
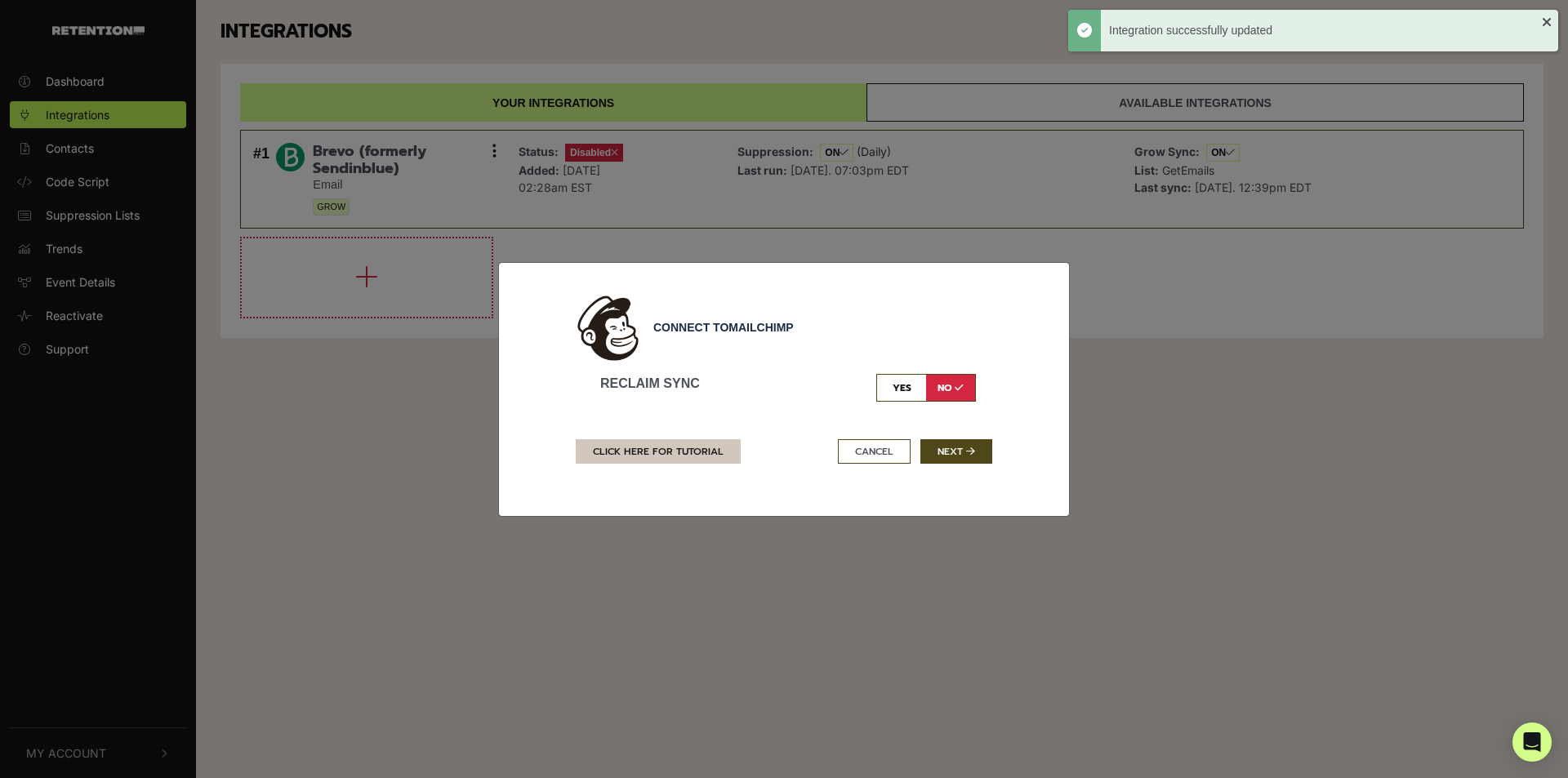
click at [641, 459] on link "CLICK HERE FOR TUTORIAL" at bounding box center [658, 451] width 165 height 24
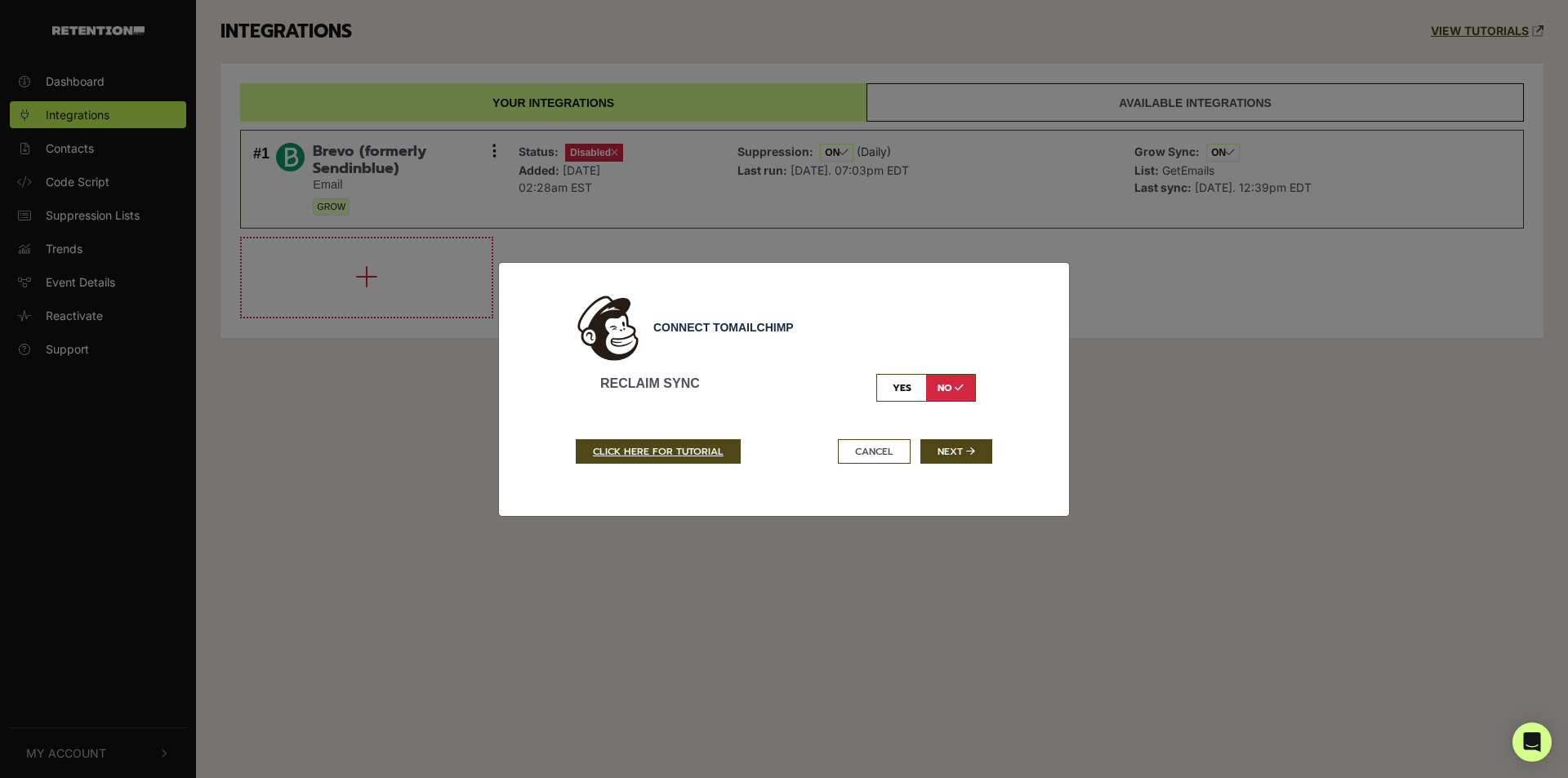
click at [903, 395] on input "checkbox" at bounding box center [925, 387] width 100 height 28
click at [1534, 749] on icon "Open Intercom Messenger" at bounding box center [1532, 742] width 21 height 21
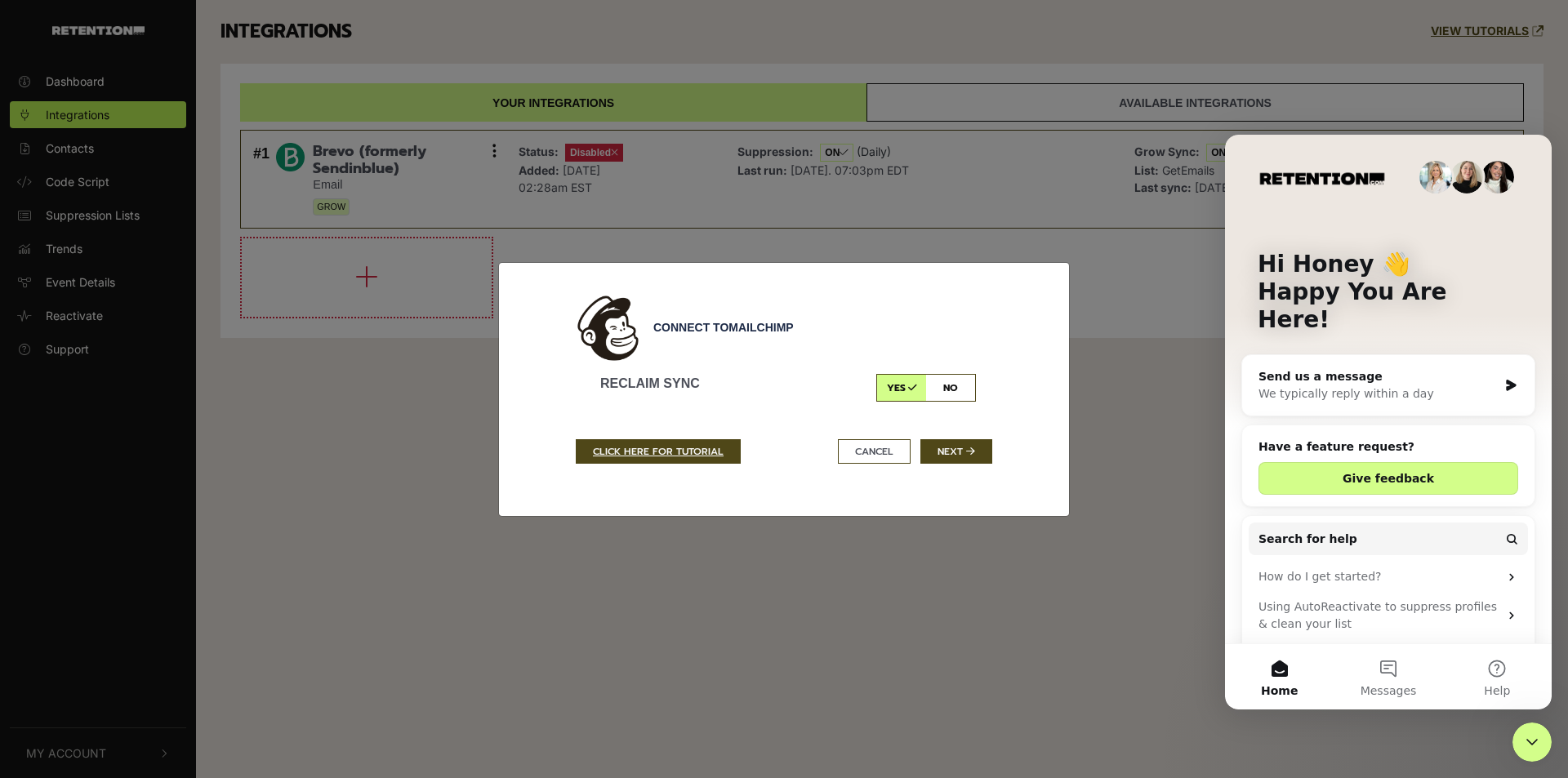
click at [1437, 369] on div "Send us a message" at bounding box center [1377, 377] width 239 height 17
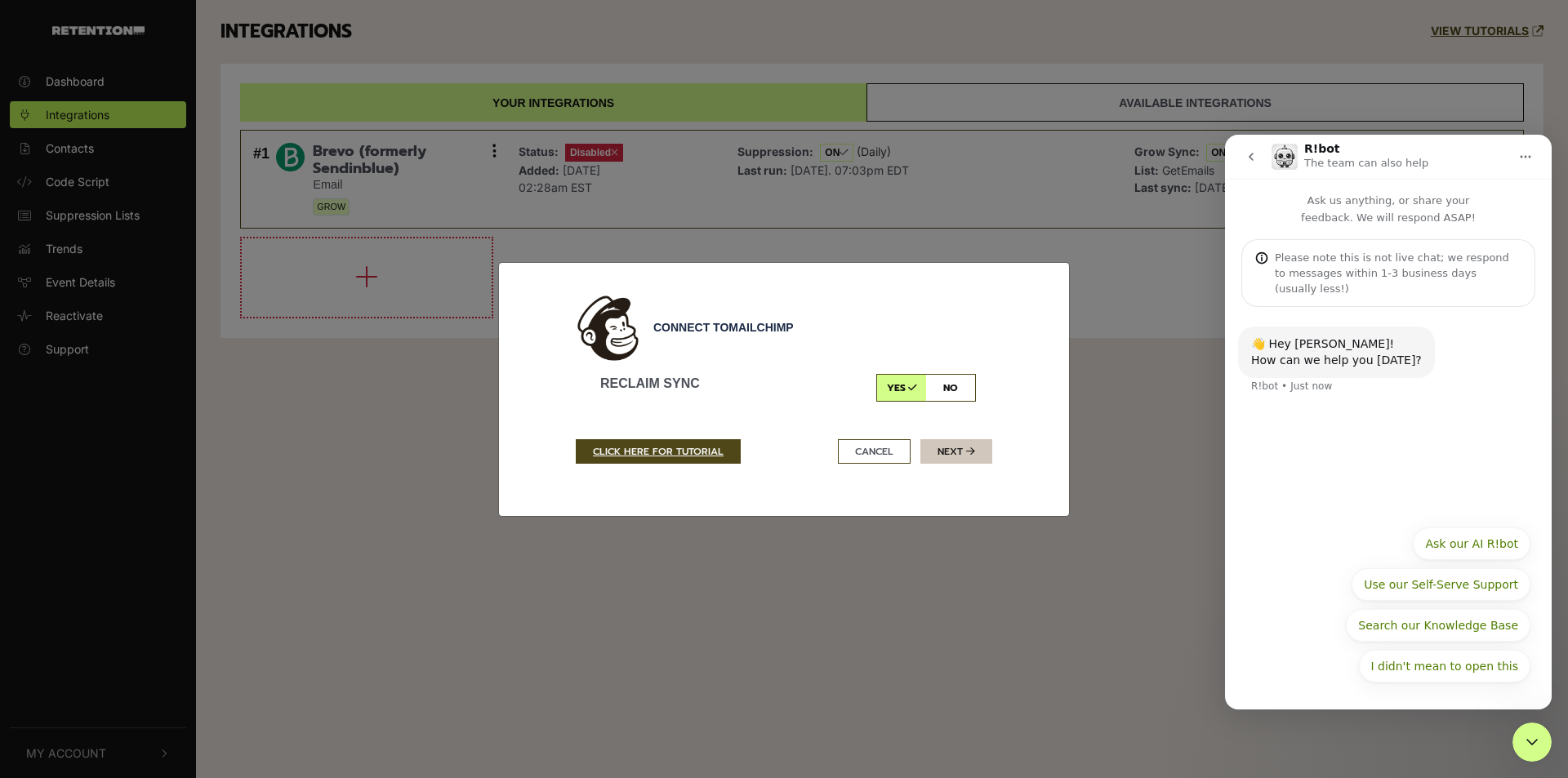
click at [951, 455] on button "Next" at bounding box center [956, 451] width 72 height 24
click at [1527, 155] on icon "Home" at bounding box center [1526, 157] width 14 height 14
click at [1253, 160] on icon "go back" at bounding box center [1251, 157] width 14 height 14
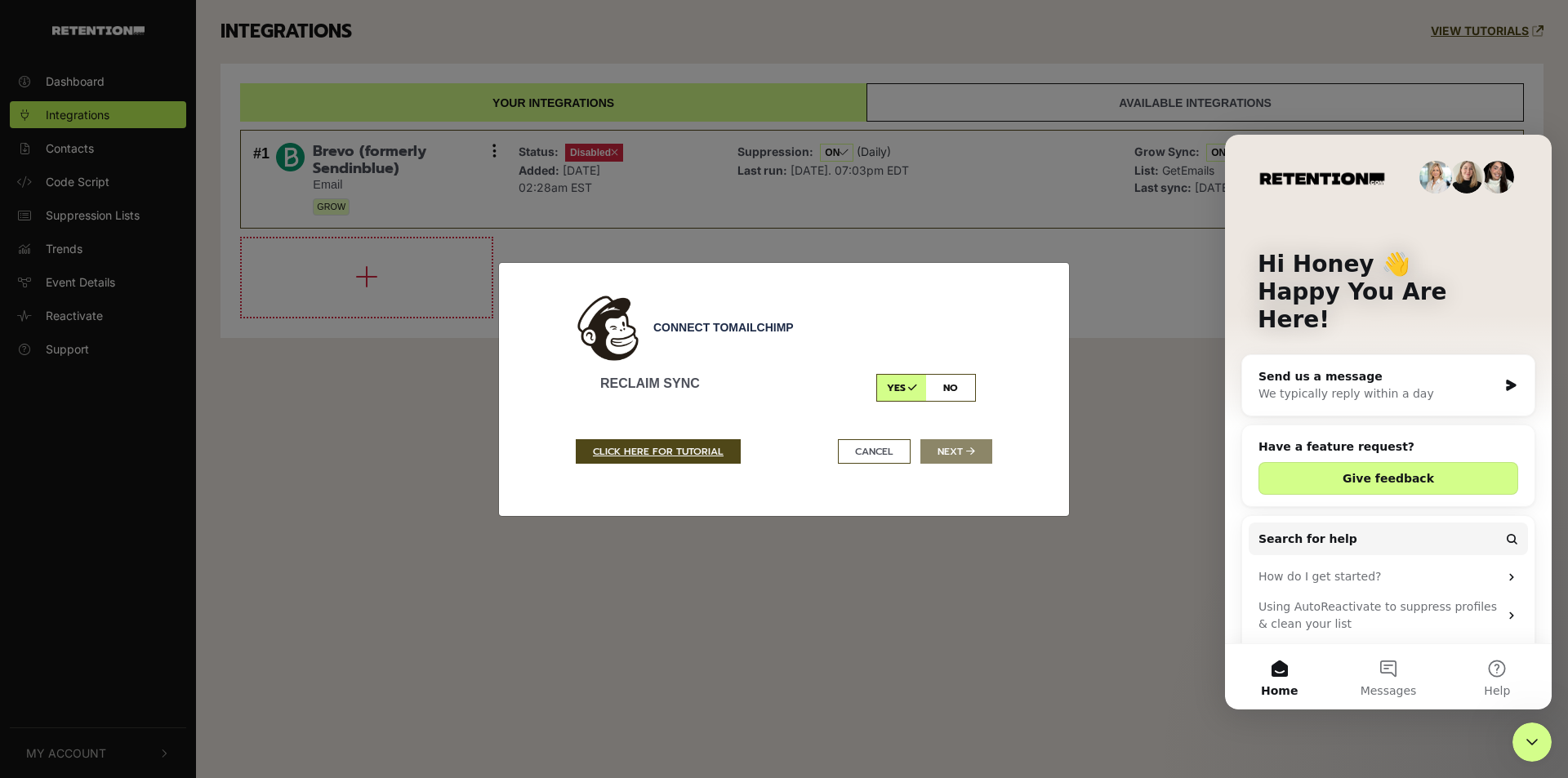
click at [905, 387] on input "checkbox" at bounding box center [925, 387] width 100 height 28
click at [906, 392] on input "checkbox" at bounding box center [925, 387] width 100 height 28
checkbox input "true"
click at [1164, 311] on div "Connect to Mailchimp Reclaim Sync yes no CLICK HERE FOR TUTORIAL Cancel Next" at bounding box center [784, 389] width 1568 height 778
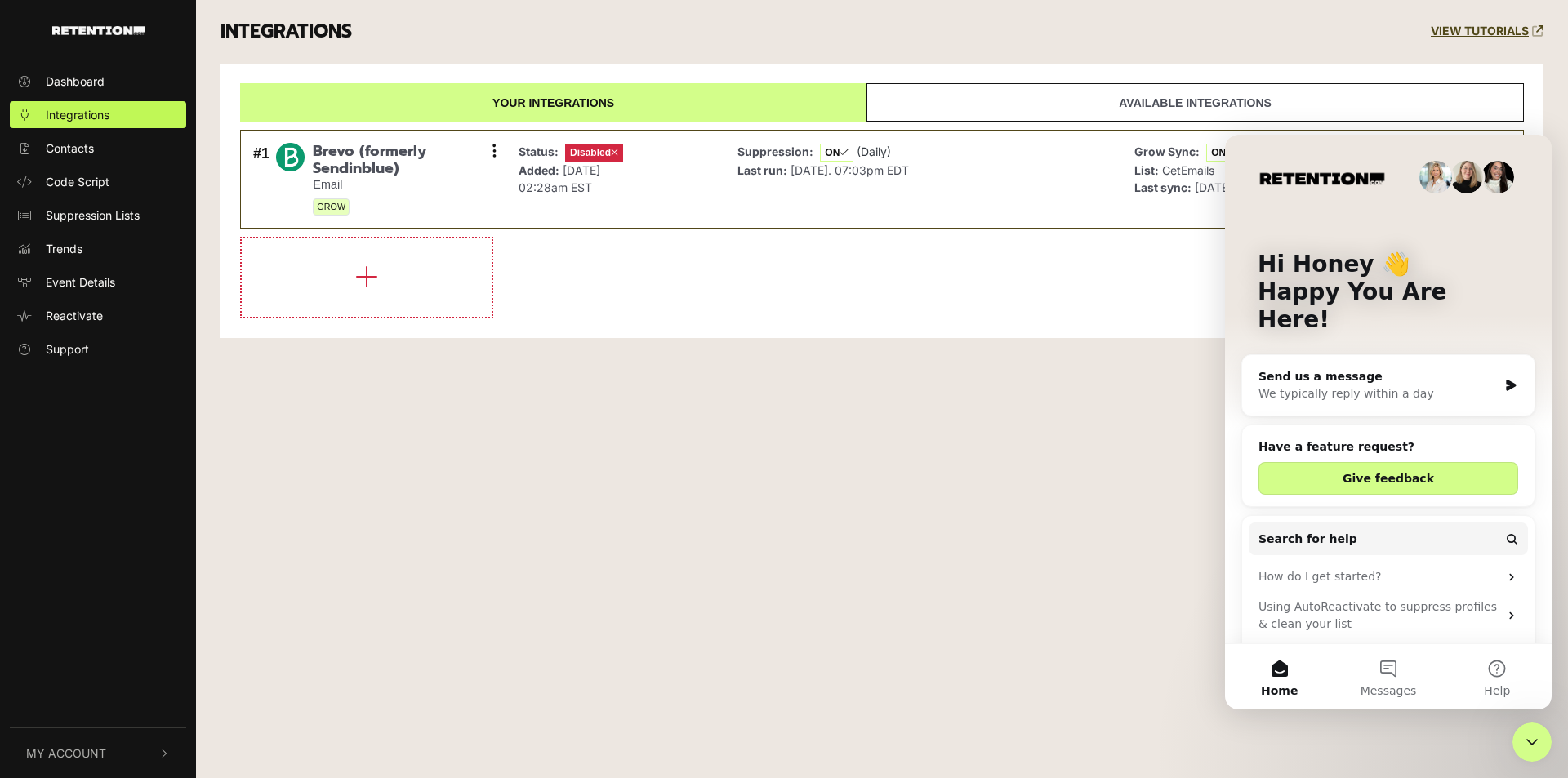
click at [1529, 741] on icon "Close Intercom Messenger" at bounding box center [1532, 742] width 12 height 7
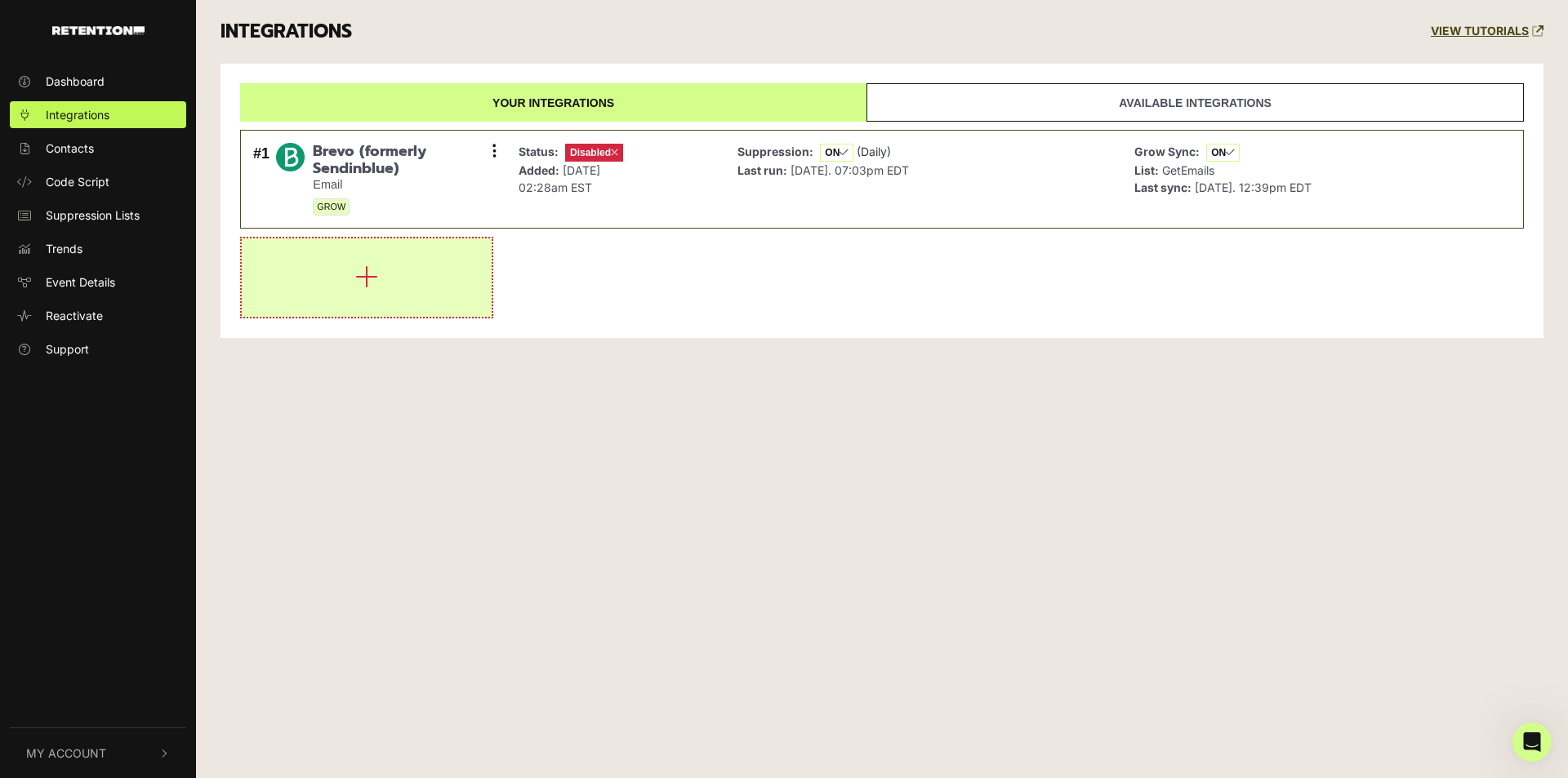
click at [378, 285] on button "button" at bounding box center [367, 277] width 250 height 78
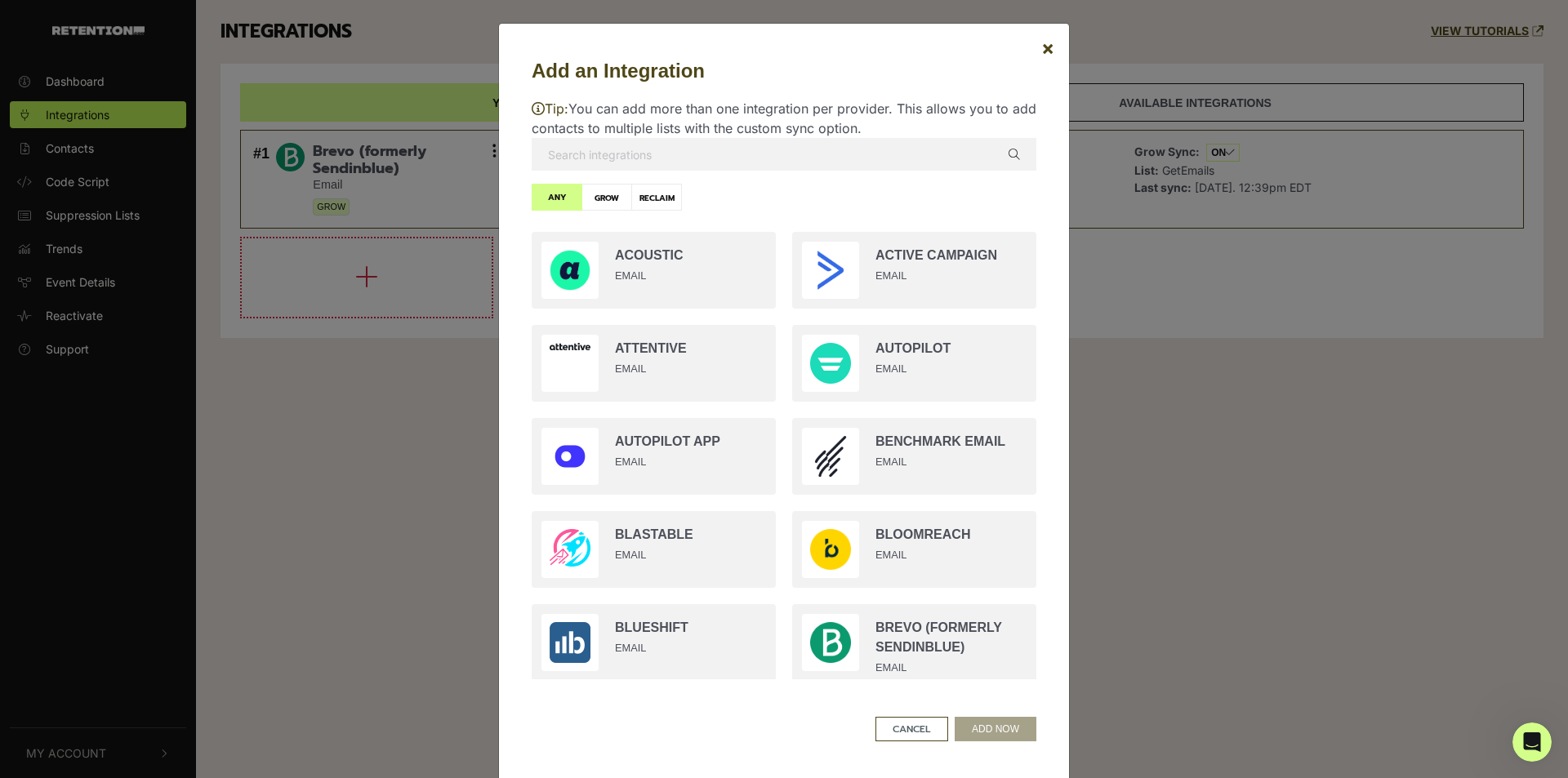
click at [627, 150] on input "text" at bounding box center [784, 155] width 505 height 33
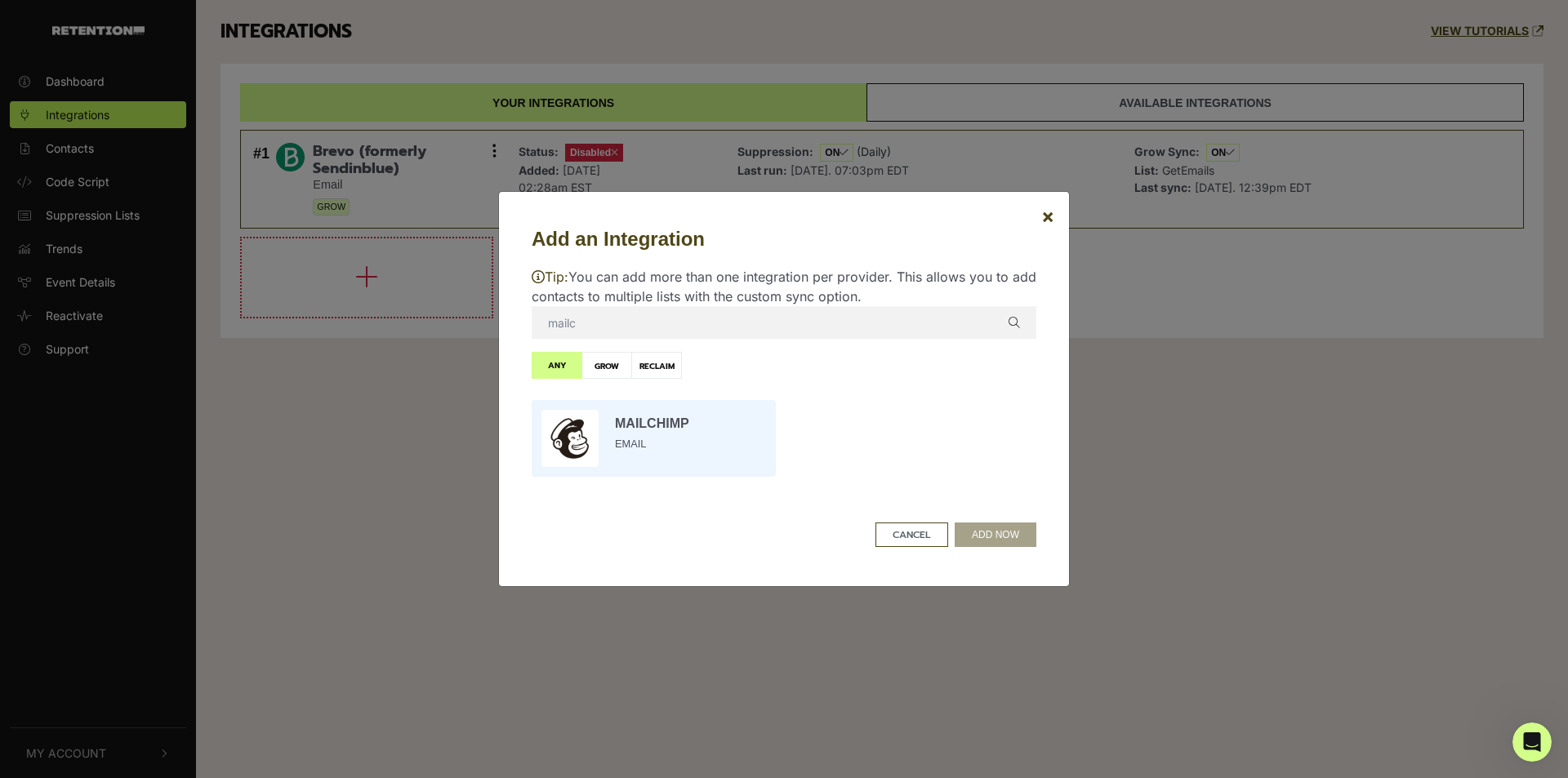
type input "mailc"
click at [692, 452] on input "radio" at bounding box center [653, 438] width 260 height 93
radio input "true"
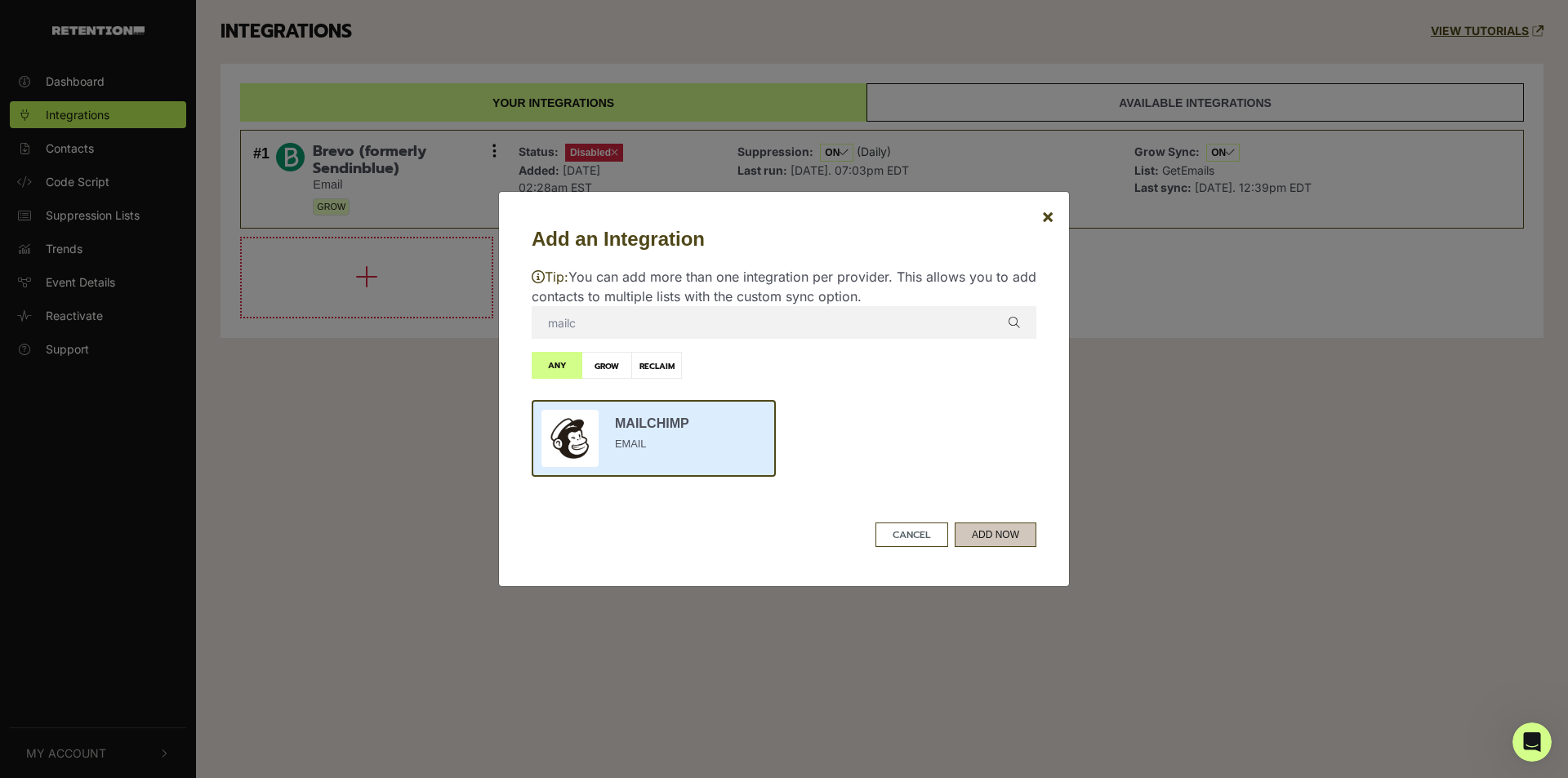
click at [1005, 536] on button "ADD NOW" at bounding box center [995, 534] width 81 height 24
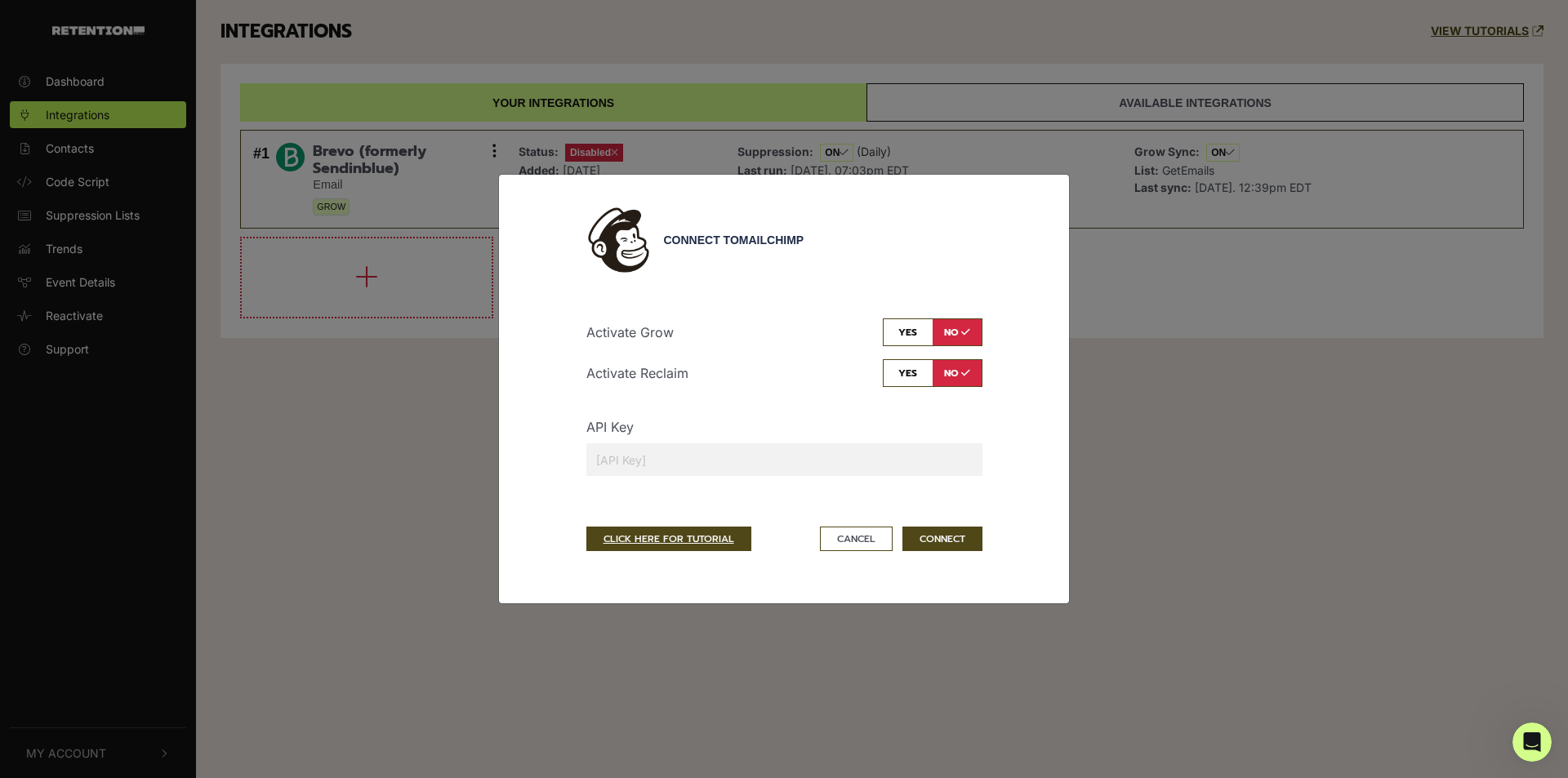
click at [784, 459] on input "text" at bounding box center [784, 460] width 396 height 33
paste input "23d589bf9018ee55c2aa8f85e404203c-us6"
type input "23d589bf9018ee55c2aa8f85e404203c-us6"
click at [934, 536] on button "CONNECT" at bounding box center [942, 538] width 80 height 24
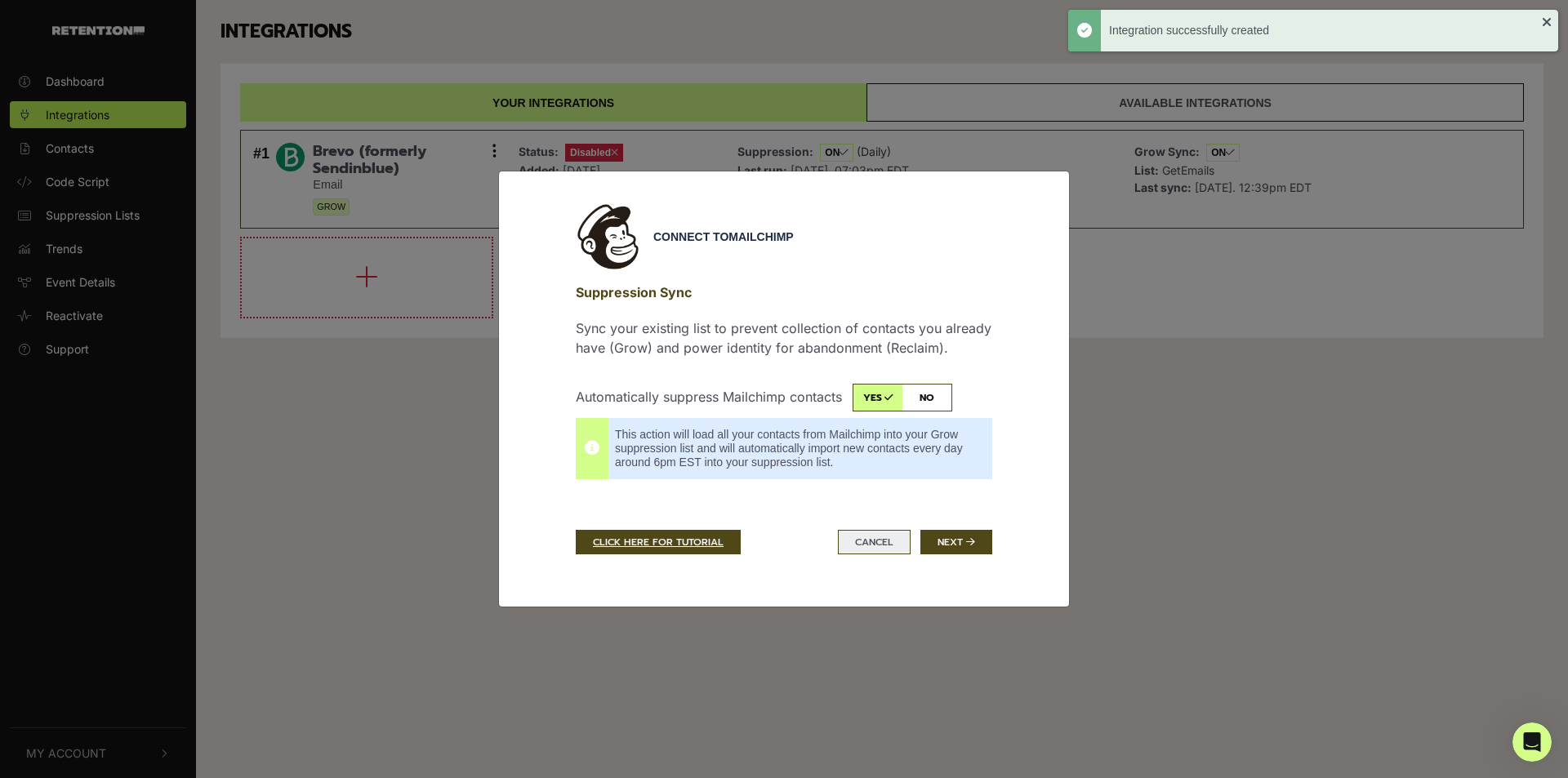
click at [843, 540] on button "Cancel" at bounding box center [874, 542] width 73 height 24
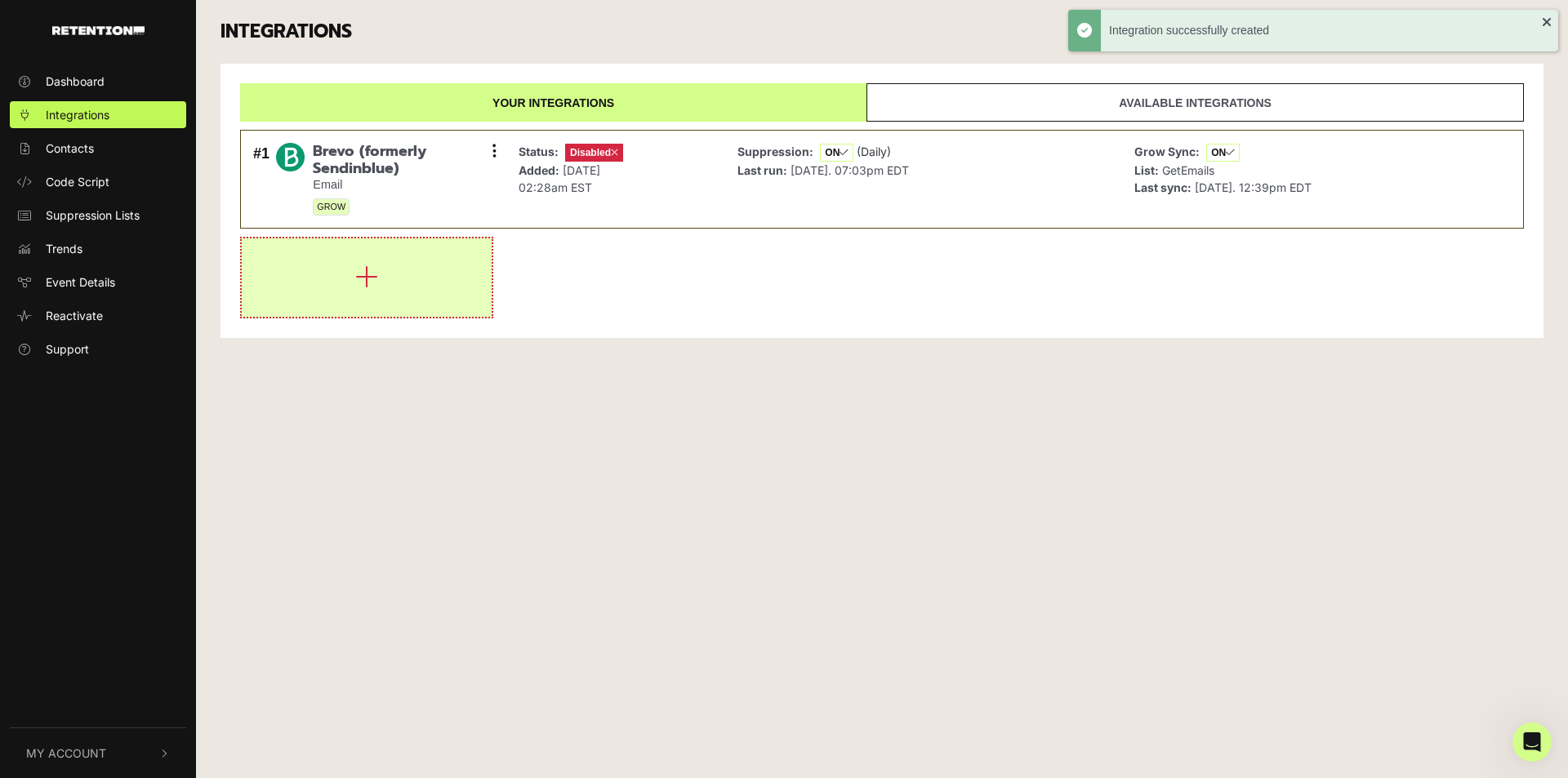
click at [388, 285] on button "button" at bounding box center [367, 277] width 250 height 78
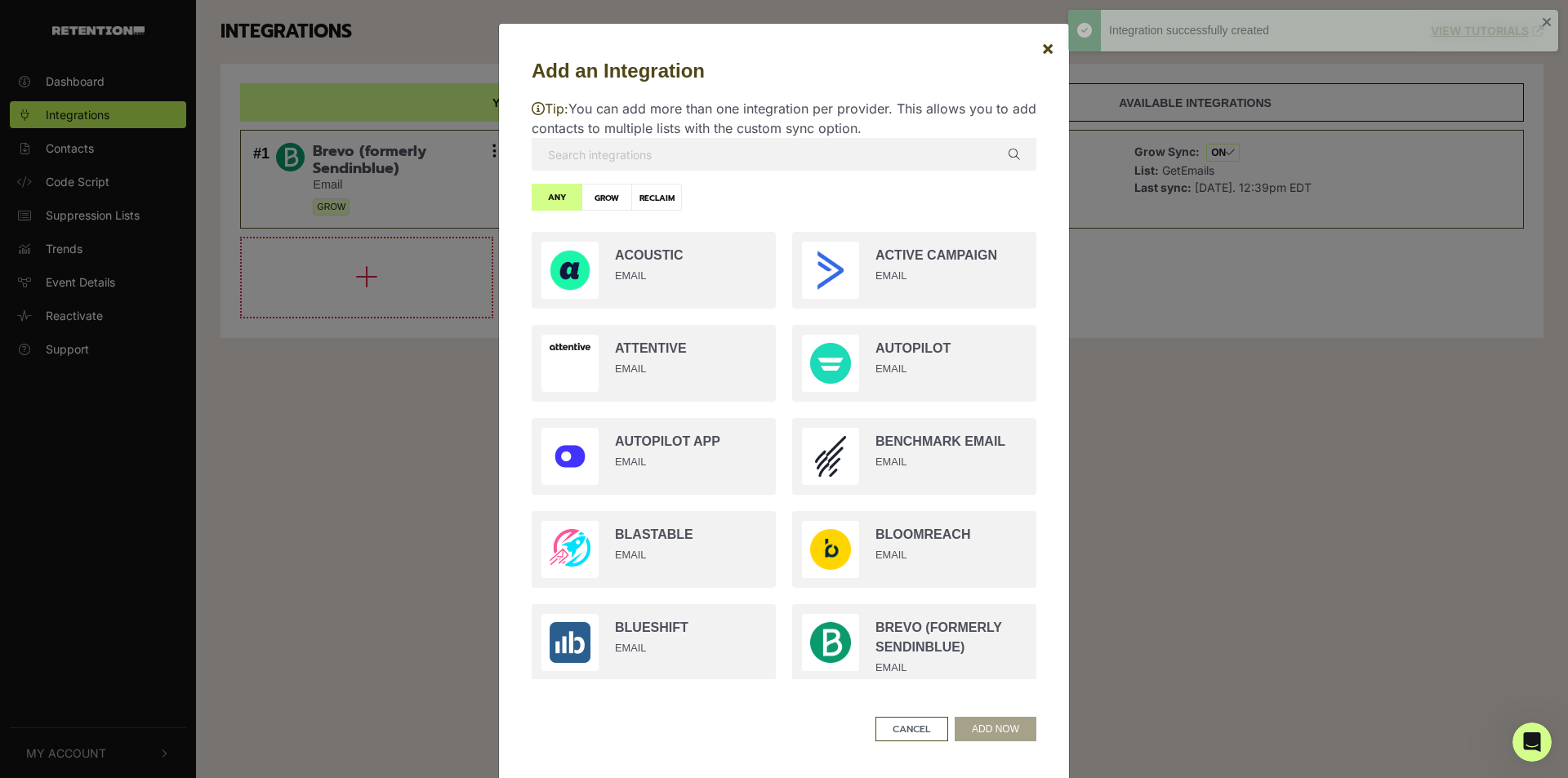
click at [619, 128] on p "Tip: You can add more than one integration per provider. This allows you to add…" at bounding box center [784, 118] width 505 height 40
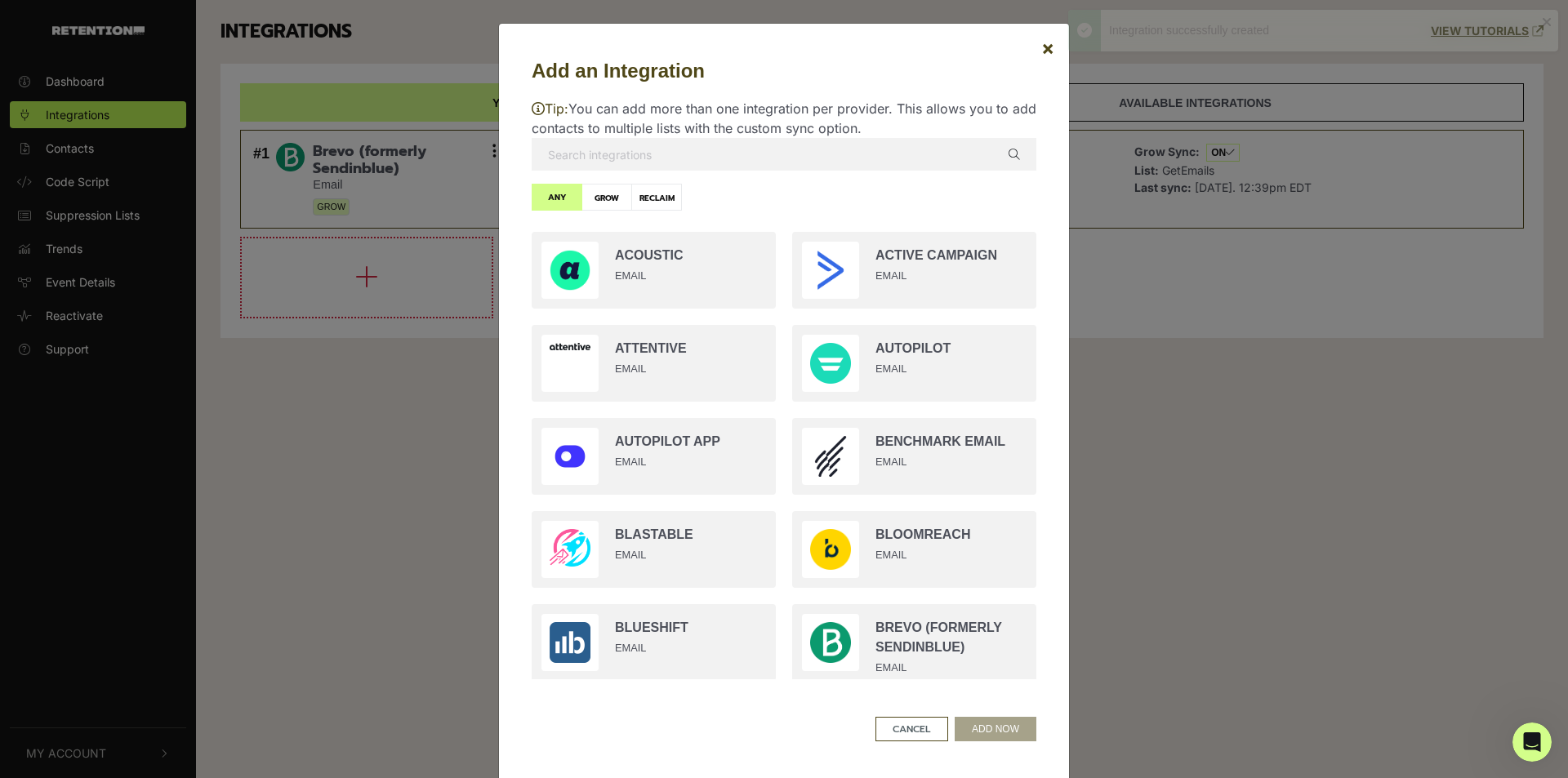
click at [624, 148] on input "text" at bounding box center [784, 155] width 505 height 33
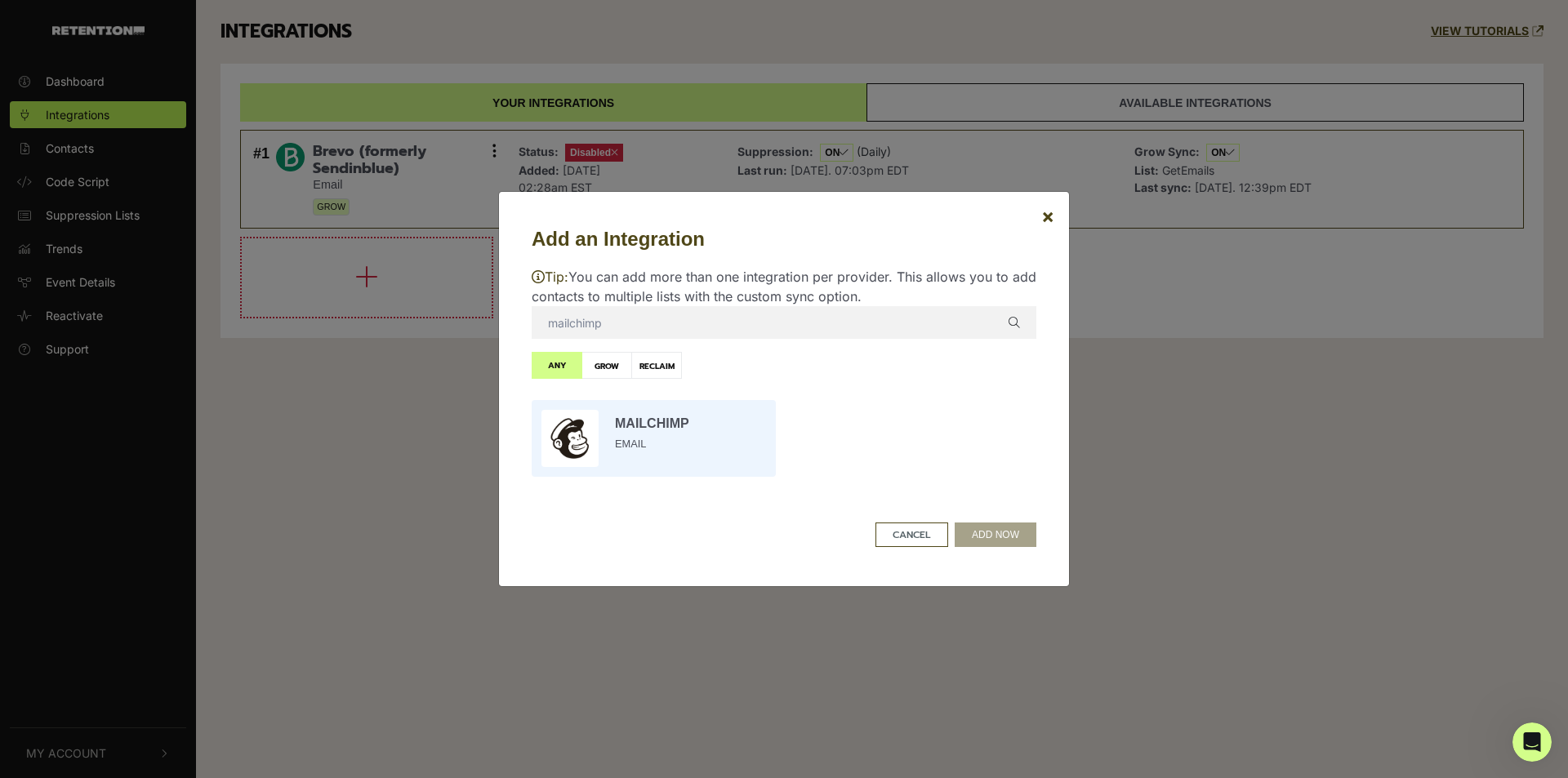
type input "mailchimp"
click at [709, 425] on input "radio" at bounding box center [653, 438] width 260 height 93
radio input "true"
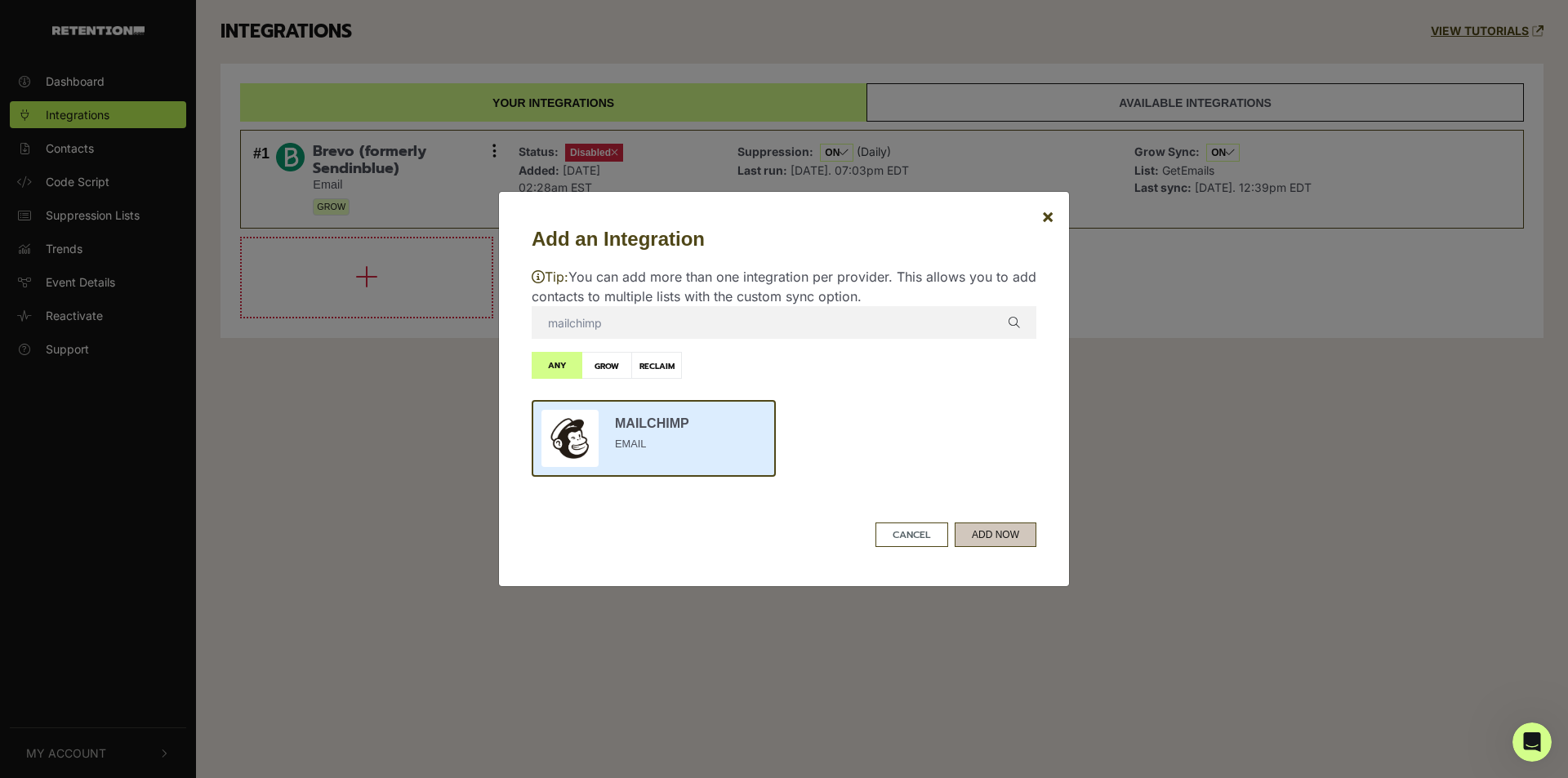
click at [1013, 544] on button "ADD NOW" at bounding box center [995, 534] width 81 height 24
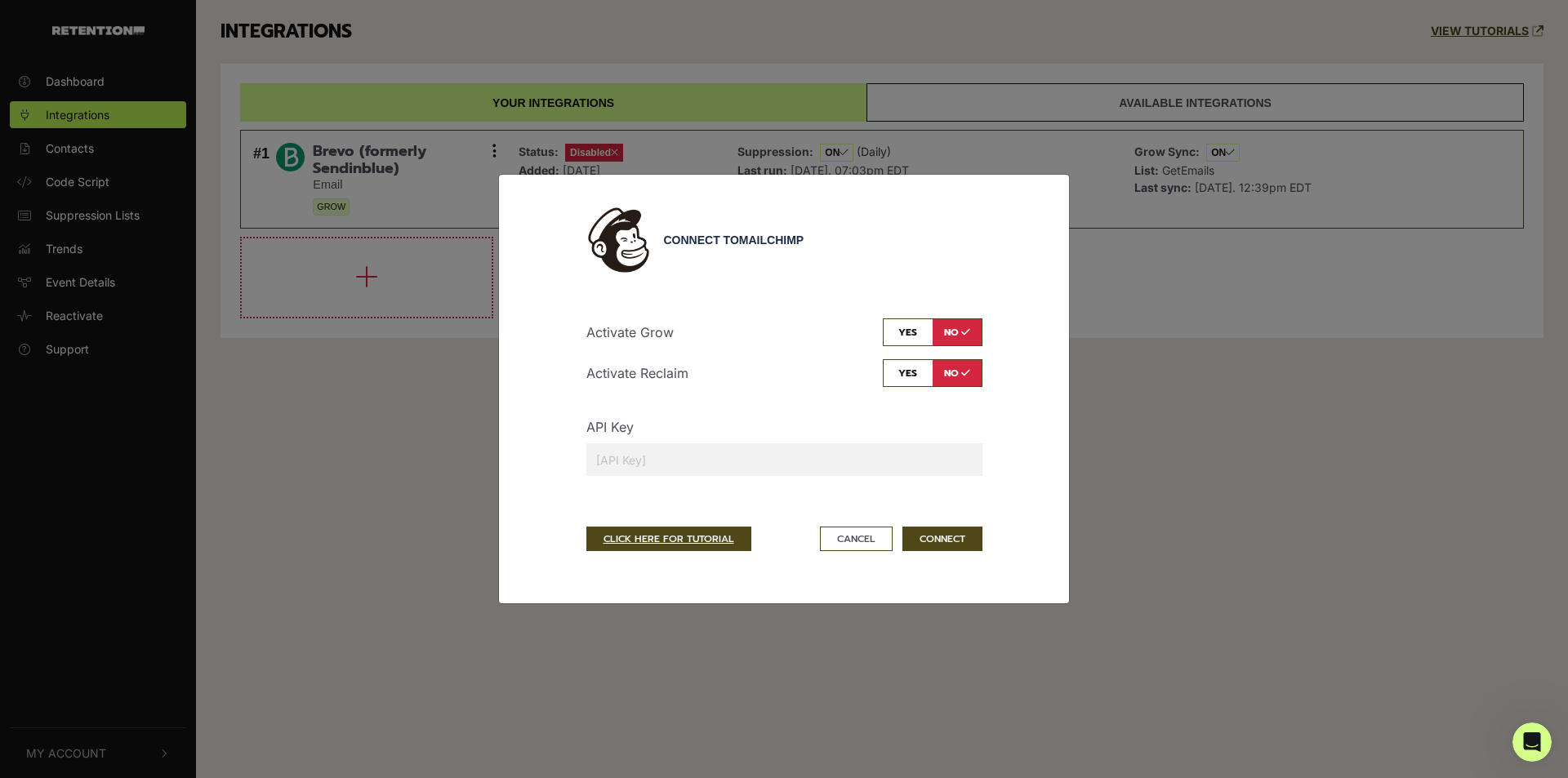
click at [908, 332] on input "checkbox" at bounding box center [932, 332] width 100 height 28
checkbox input "true"
click at [909, 380] on input "checkbox" at bounding box center [932, 373] width 100 height 28
checkbox input "true"
click at [953, 536] on button "CONNECT" at bounding box center [942, 538] width 80 height 24
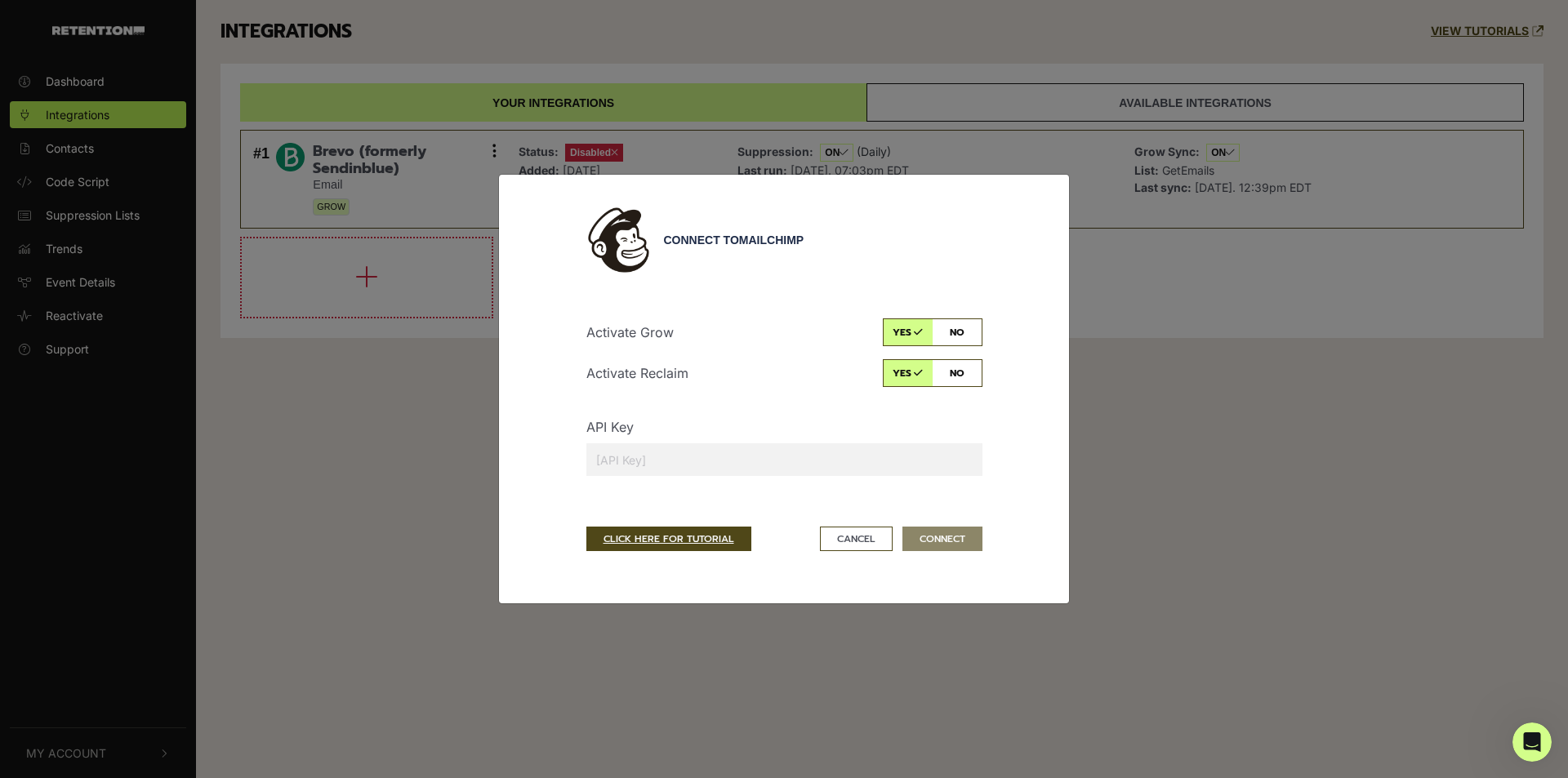
click at [826, 463] on input "text" at bounding box center [784, 460] width 396 height 33
paste input "23d589bf9018ee55c2aa8f85e404203c-us6"
click at [923, 470] on input "23d589bf9018ee55c2aa8f85e404203c-us6" at bounding box center [784, 460] width 396 height 33
type input "23d589bf9018ee55c2aa8f85e404203c-us6"
click at [871, 541] on button "Cancel" at bounding box center [856, 538] width 73 height 24
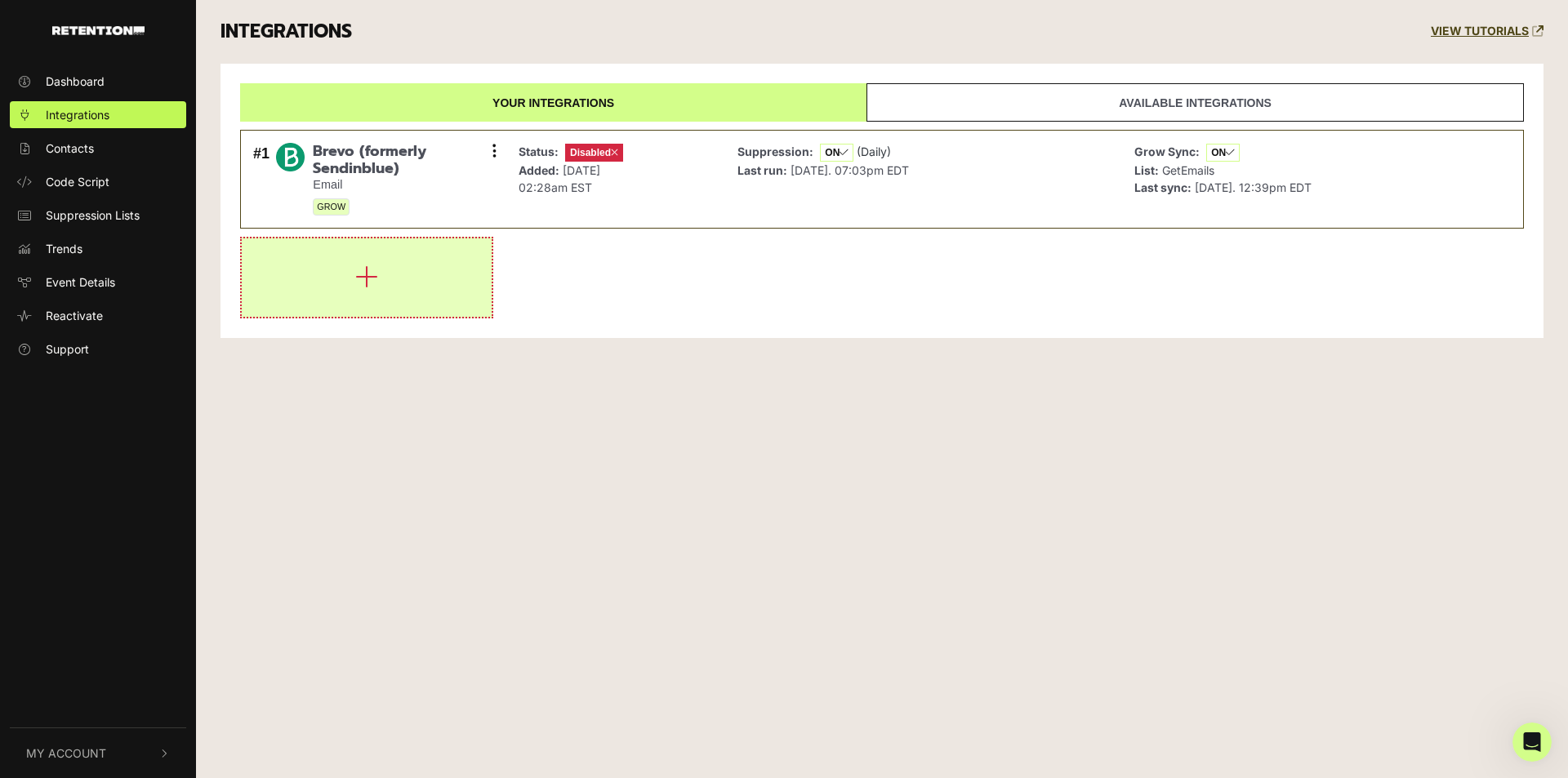
click at [453, 258] on button "button" at bounding box center [367, 277] width 250 height 78
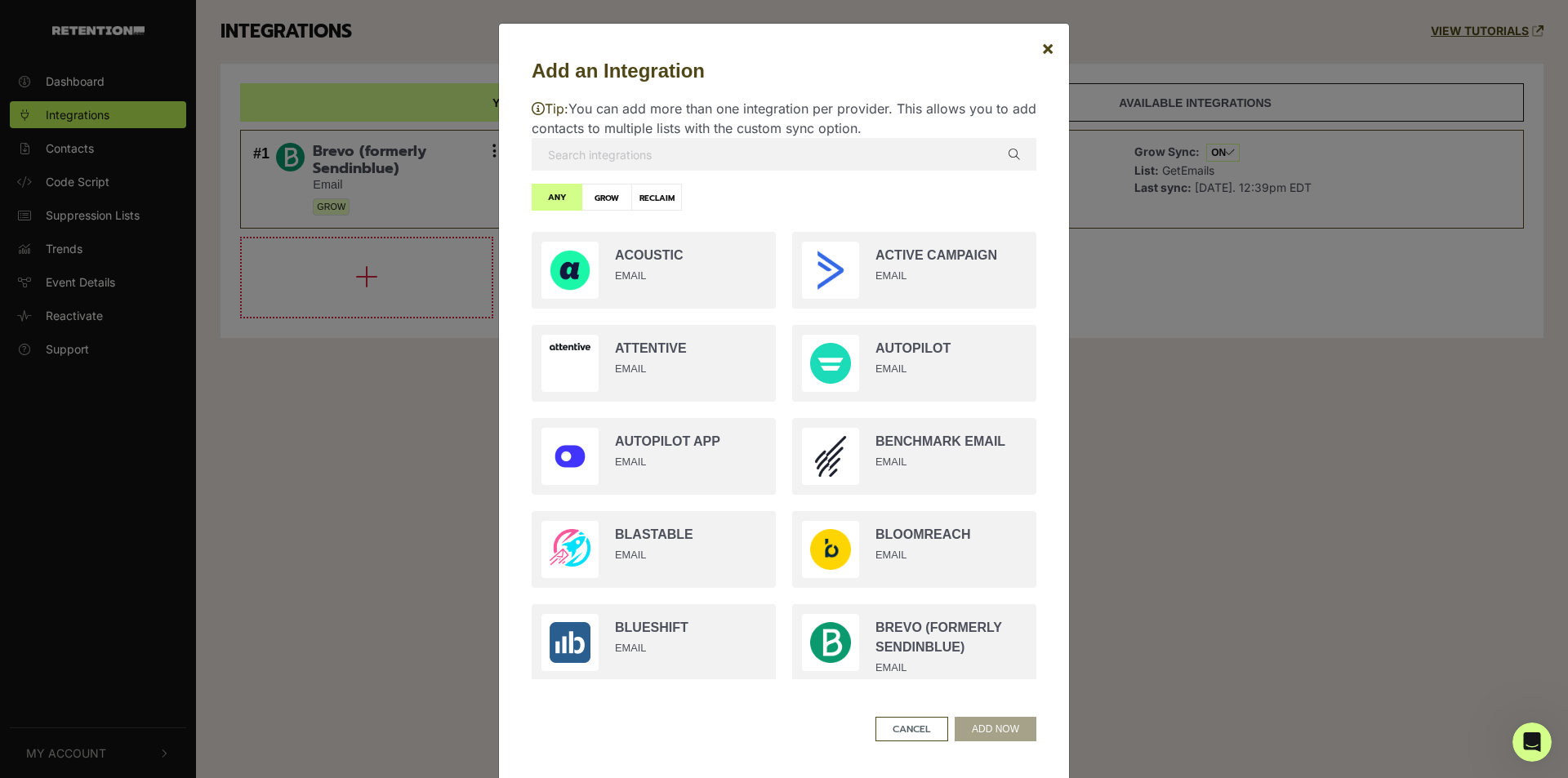
click at [656, 159] on input "text" at bounding box center [784, 155] width 505 height 33
type input "mailchimp"
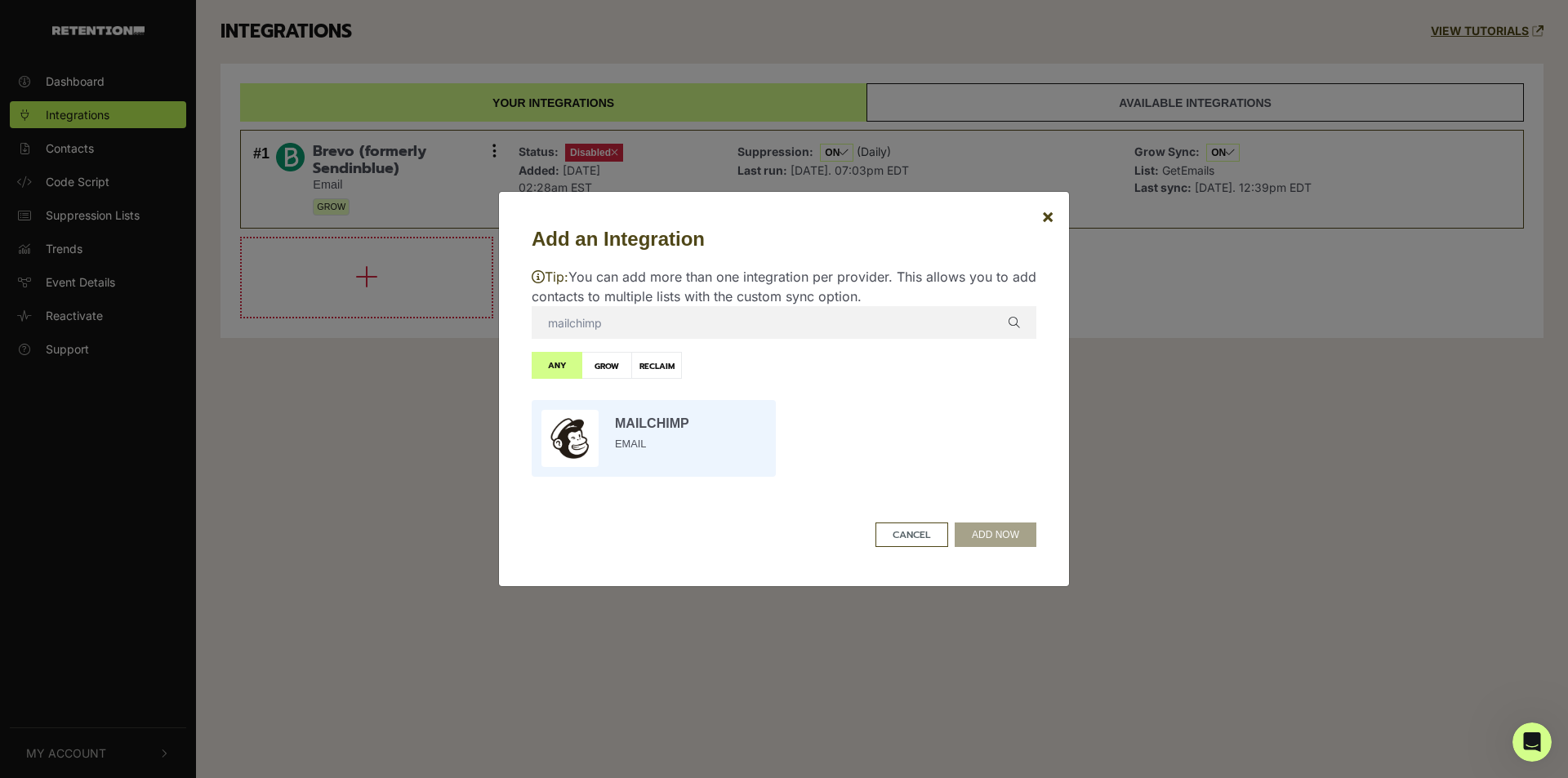
click at [655, 436] on input "radio" at bounding box center [653, 438] width 260 height 93
radio input "true"
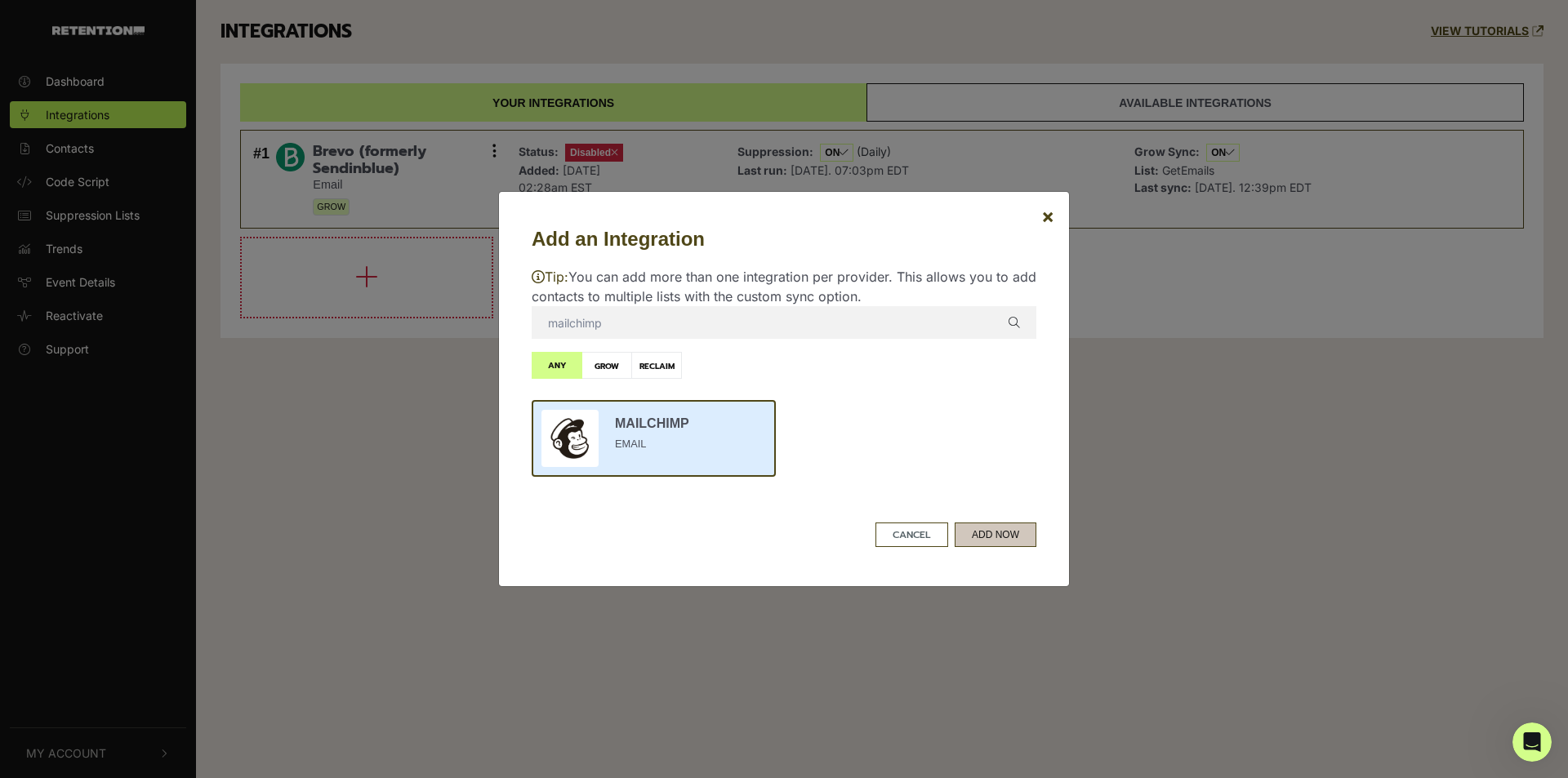
click at [983, 531] on button "ADD NOW" at bounding box center [995, 534] width 81 height 24
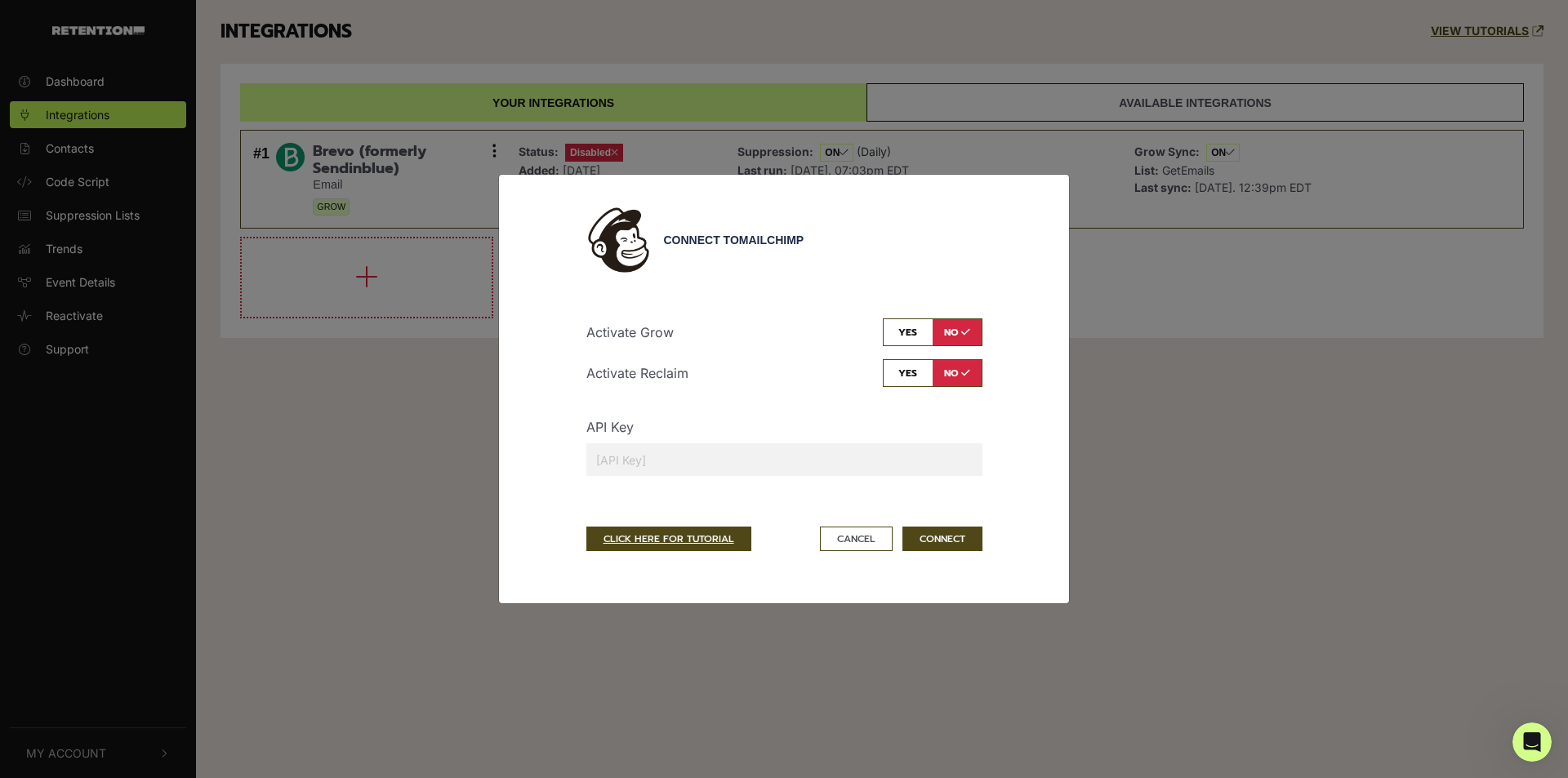
click at [802, 459] on input "text" at bounding box center [784, 460] width 396 height 33
paste input "23d589bf9018ee55c2aa8f85e404203c-us6"
type input "23d589bf9018ee55c2aa8f85e404203c-us6"
click at [891, 371] on input "checkbox" at bounding box center [932, 373] width 100 height 28
checkbox input "true"
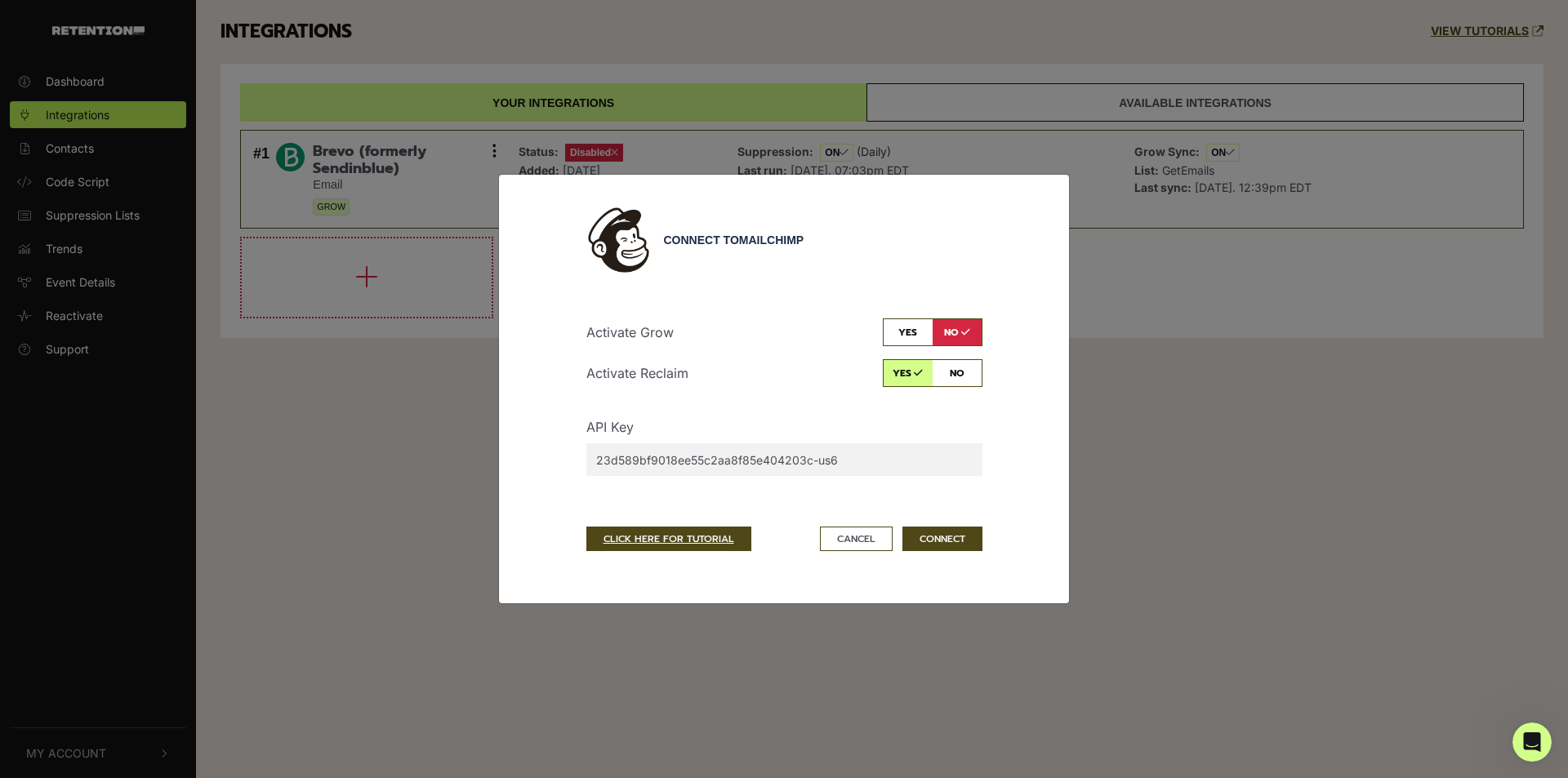
click at [900, 328] on input "checkbox" at bounding box center [932, 332] width 100 height 28
checkbox input "true"
click at [933, 536] on button "CONNECT" at bounding box center [942, 538] width 80 height 24
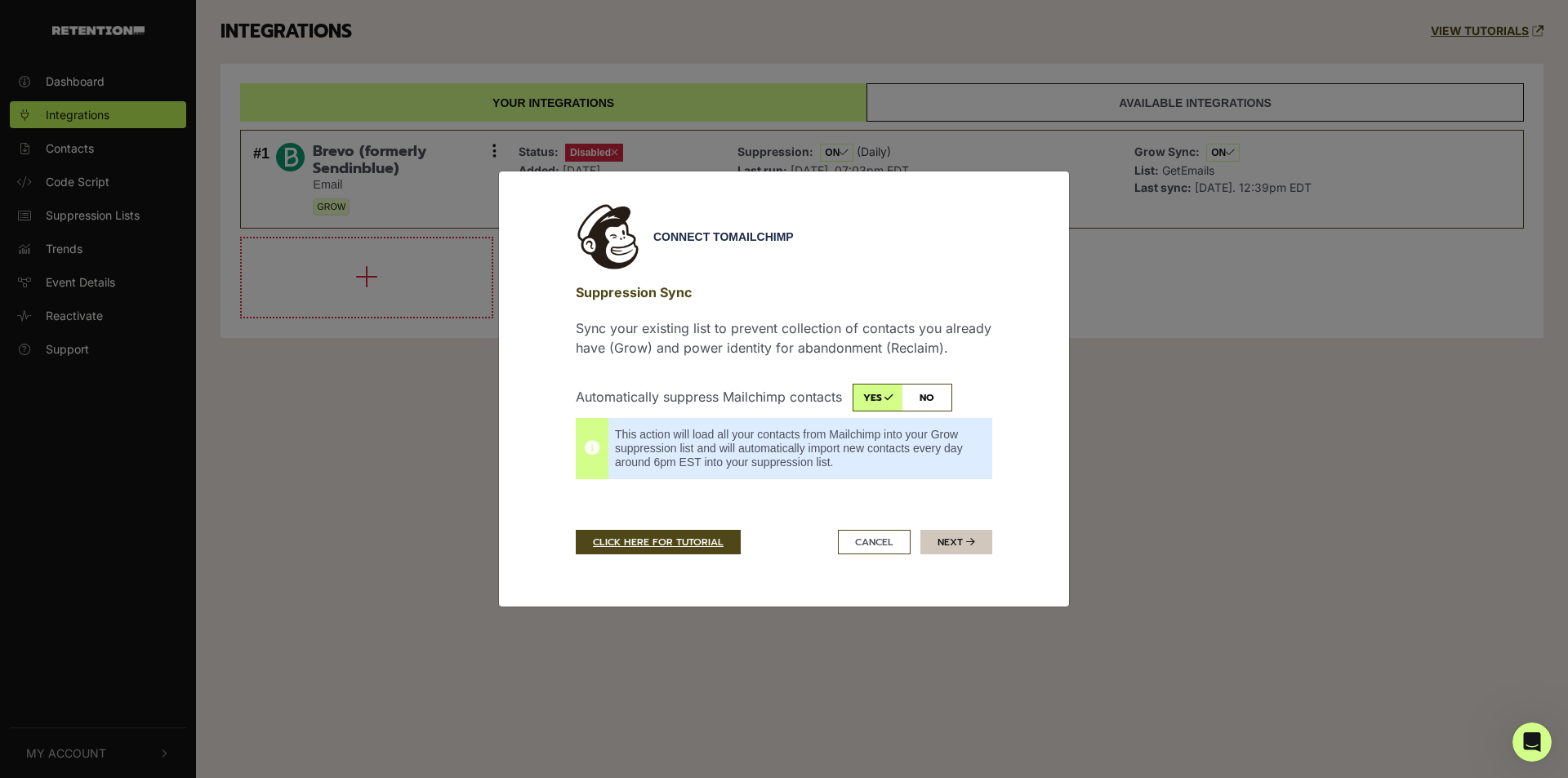
click at [942, 543] on button "Next" at bounding box center [956, 542] width 72 height 24
click at [1484, 329] on div "Connect to Mailchimp Suppression Sync Sync your existing list to prevent collec…" at bounding box center [784, 389] width 1568 height 778
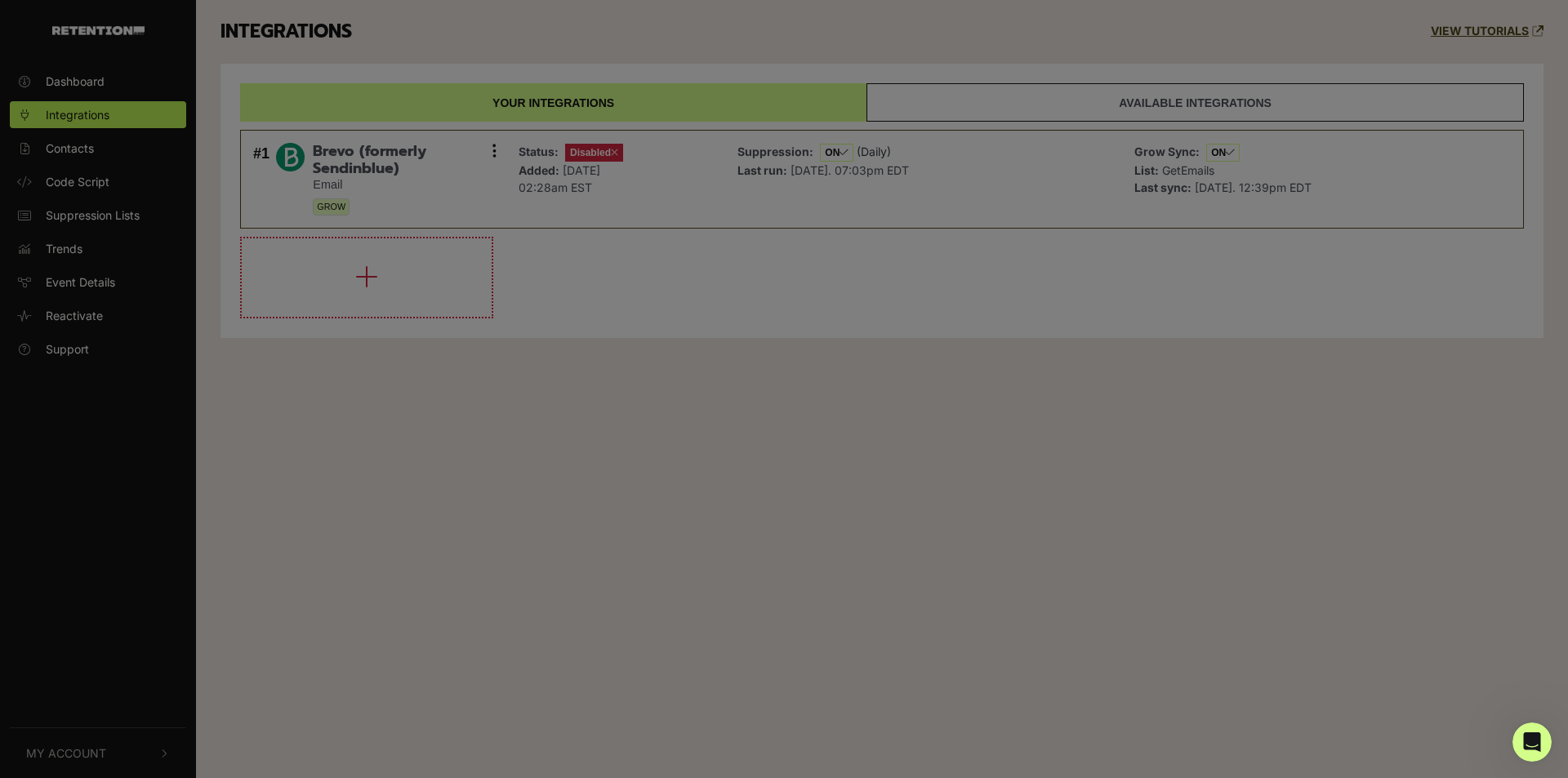
click at [1484, 329] on body "Dashboard Integrations Contacts Code Script Suppression Lists Trends Event Deta…" at bounding box center [784, 389] width 1568 height 778
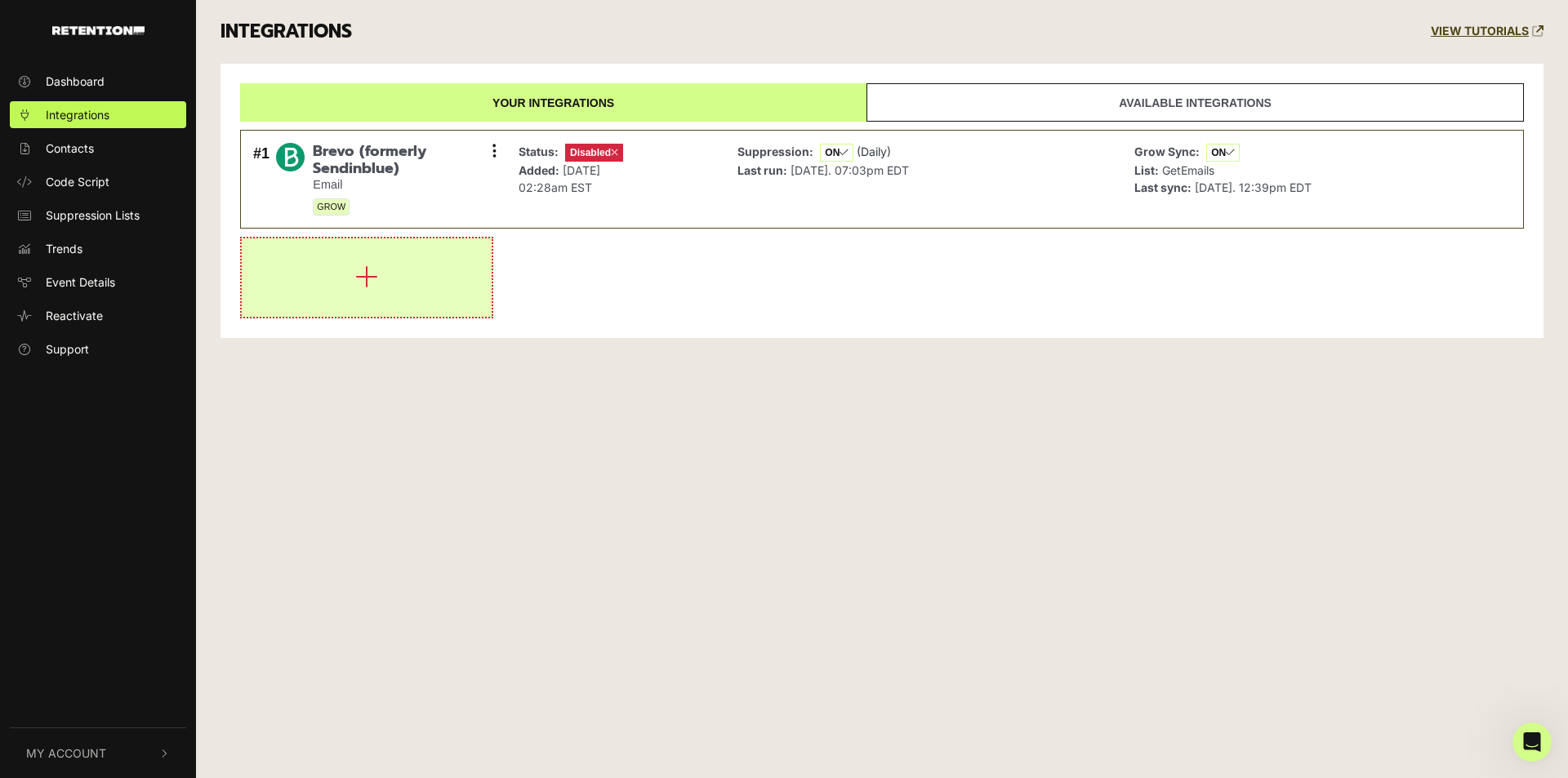
click at [452, 285] on button "button" at bounding box center [367, 277] width 250 height 78
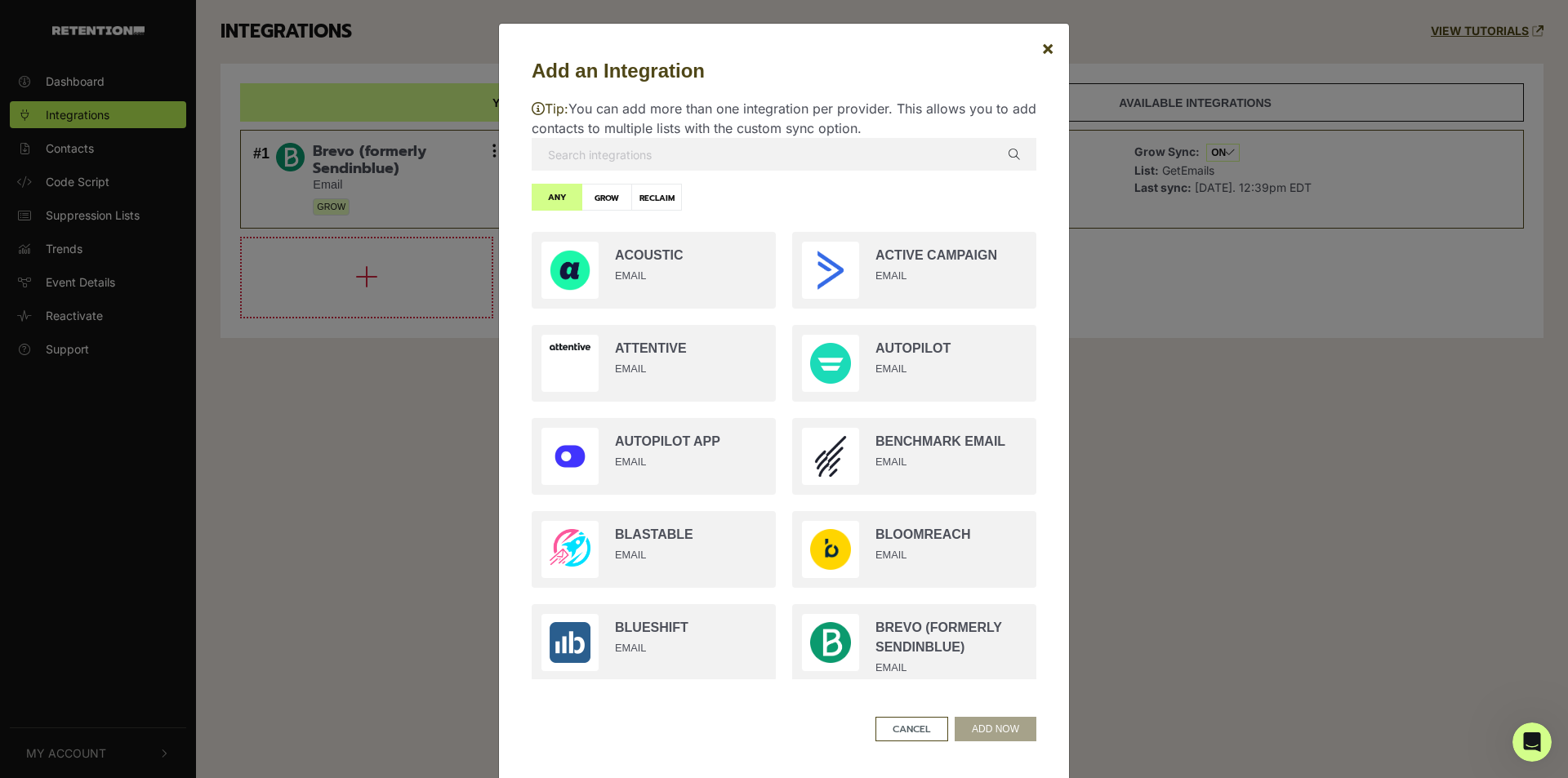
click at [648, 154] on input "text" at bounding box center [784, 155] width 505 height 33
type input "mailchimp"
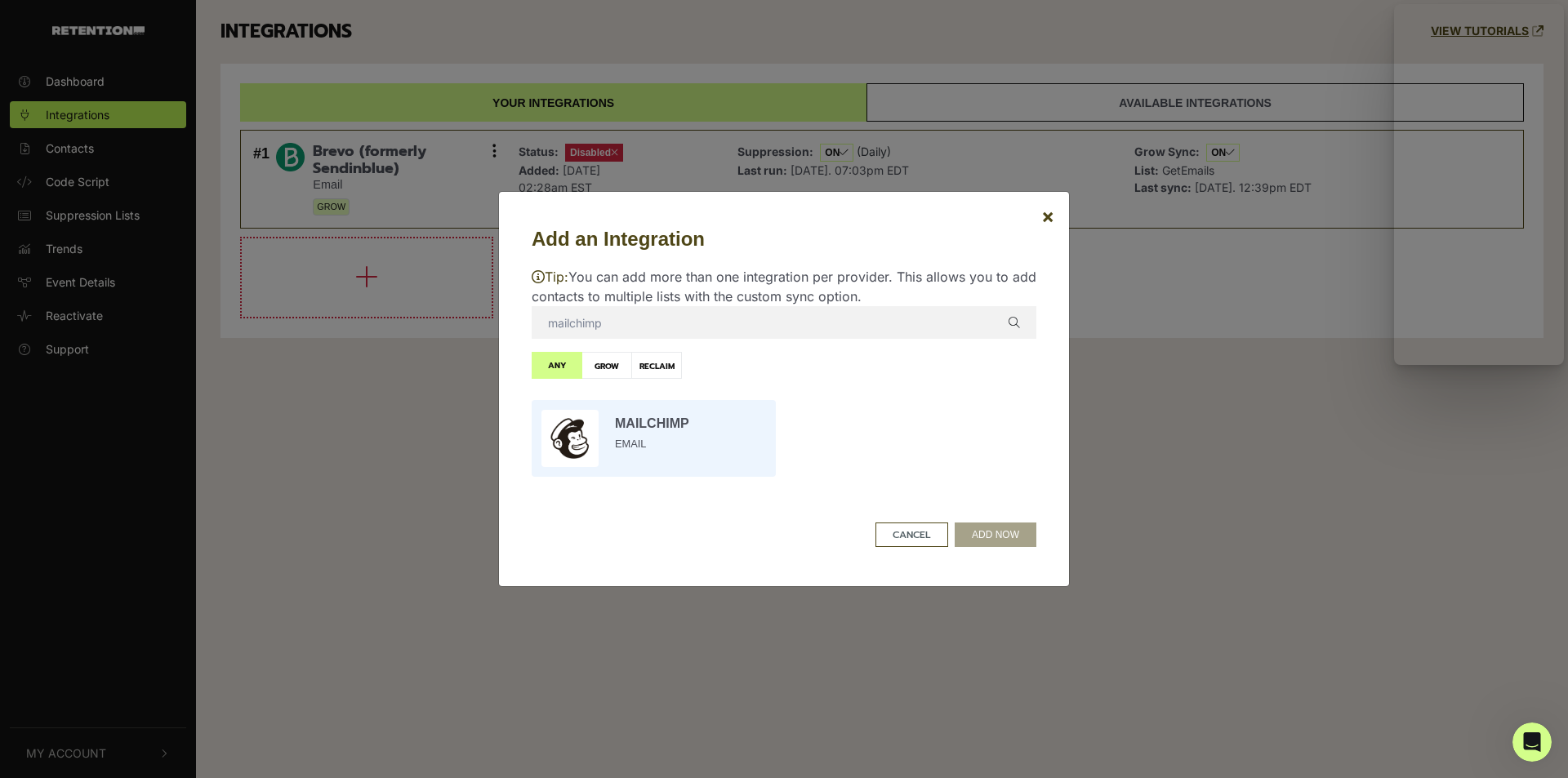
click at [688, 424] on input "radio" at bounding box center [653, 438] width 260 height 93
radio input "true"
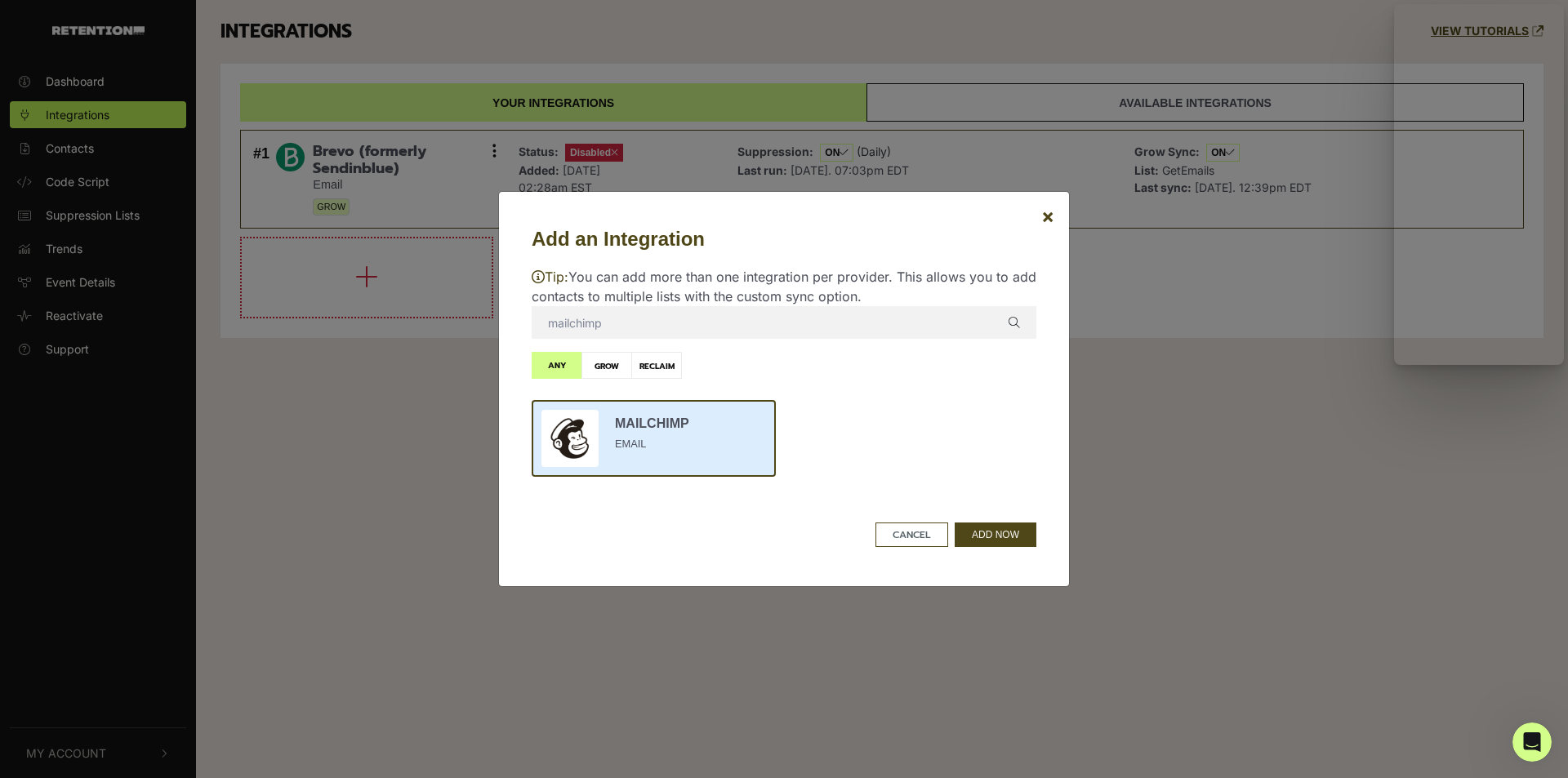
click at [614, 374] on label "GROW" at bounding box center [607, 366] width 50 height 27
radio input "true"
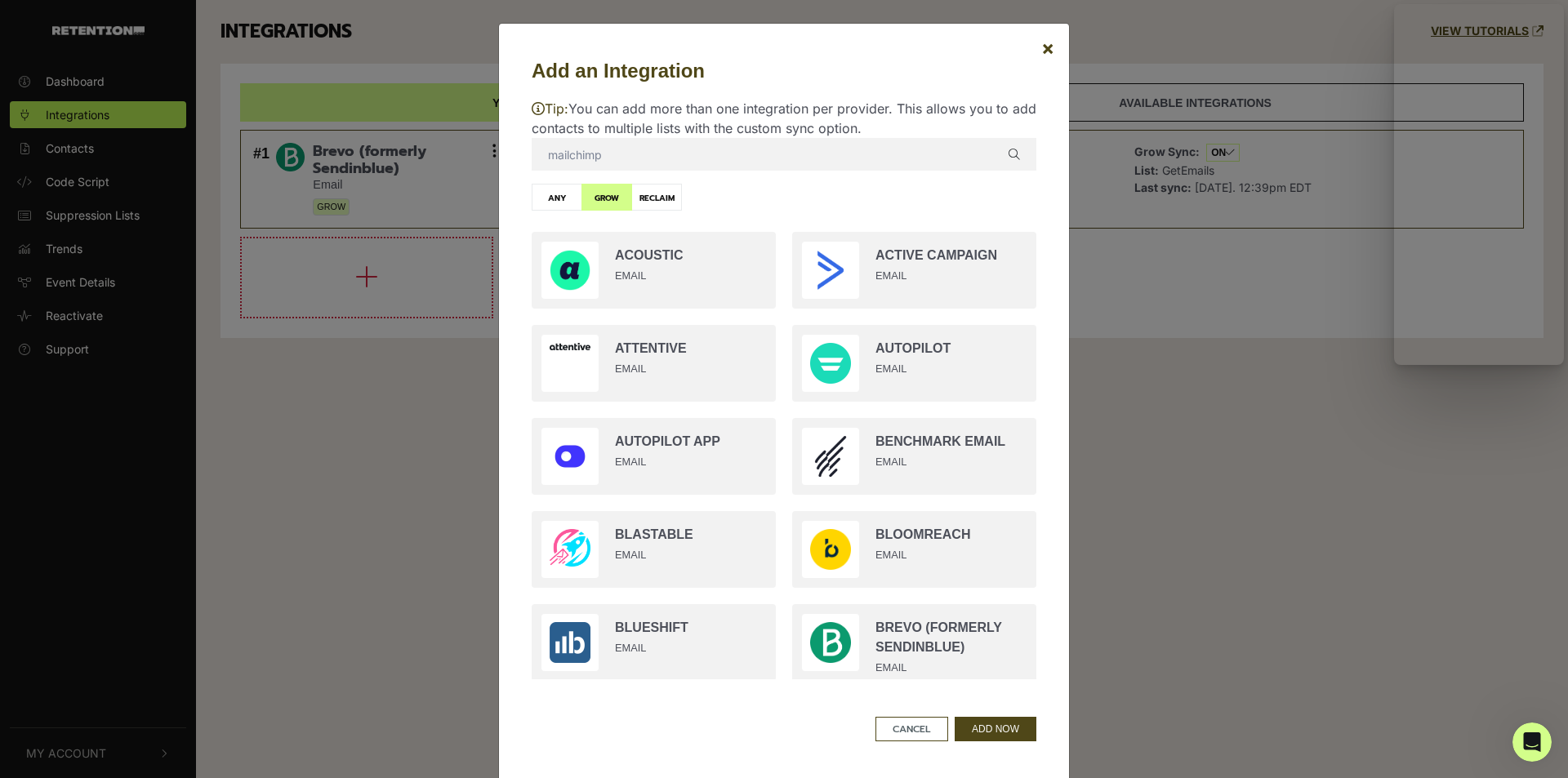
click at [561, 193] on label "ANY" at bounding box center [557, 197] width 50 height 27
radio input "true"
click at [605, 156] on input "mailchimp" at bounding box center [784, 155] width 505 height 33
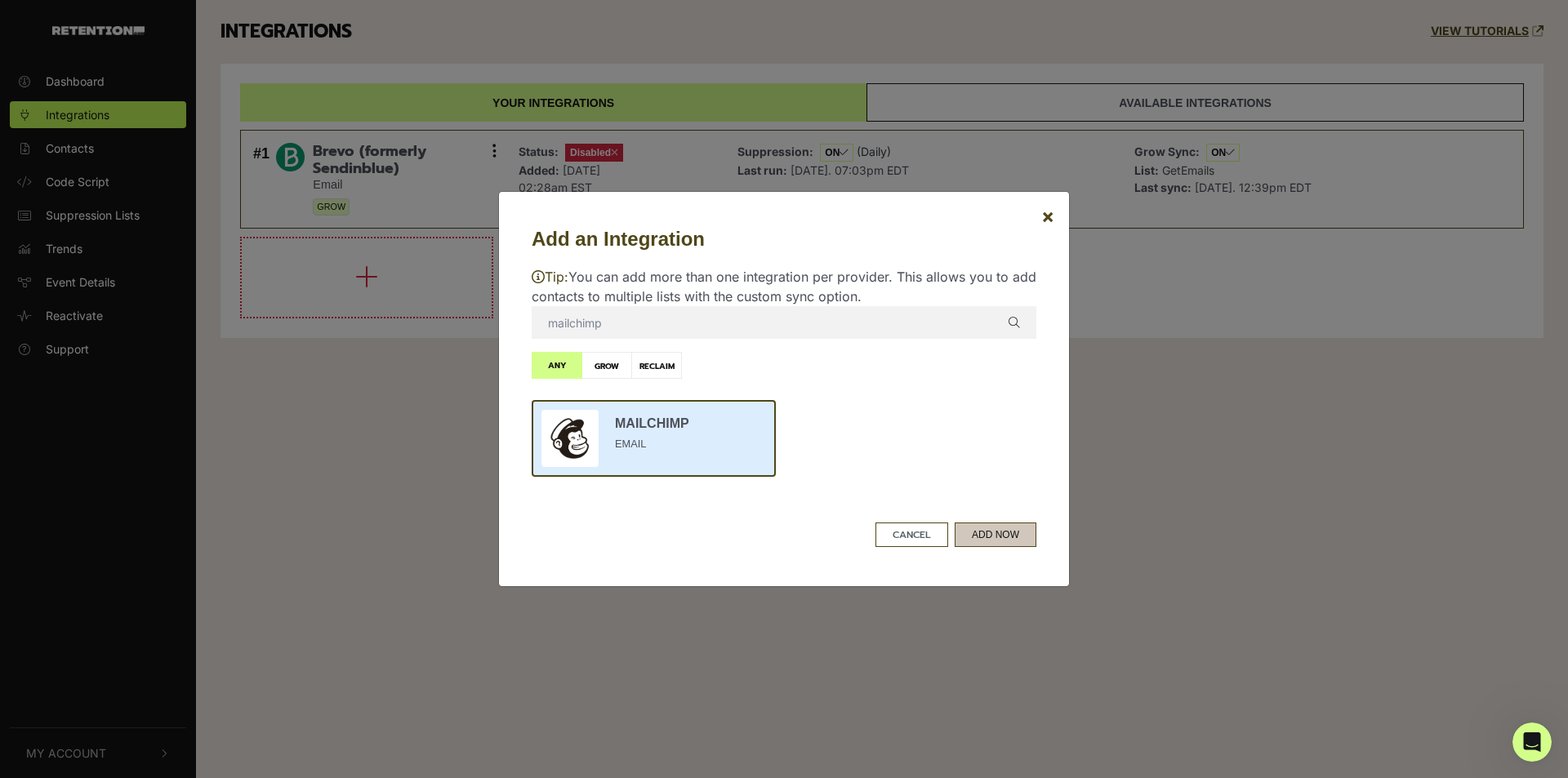
click at [993, 529] on button "ADD NOW" at bounding box center [995, 534] width 81 height 24
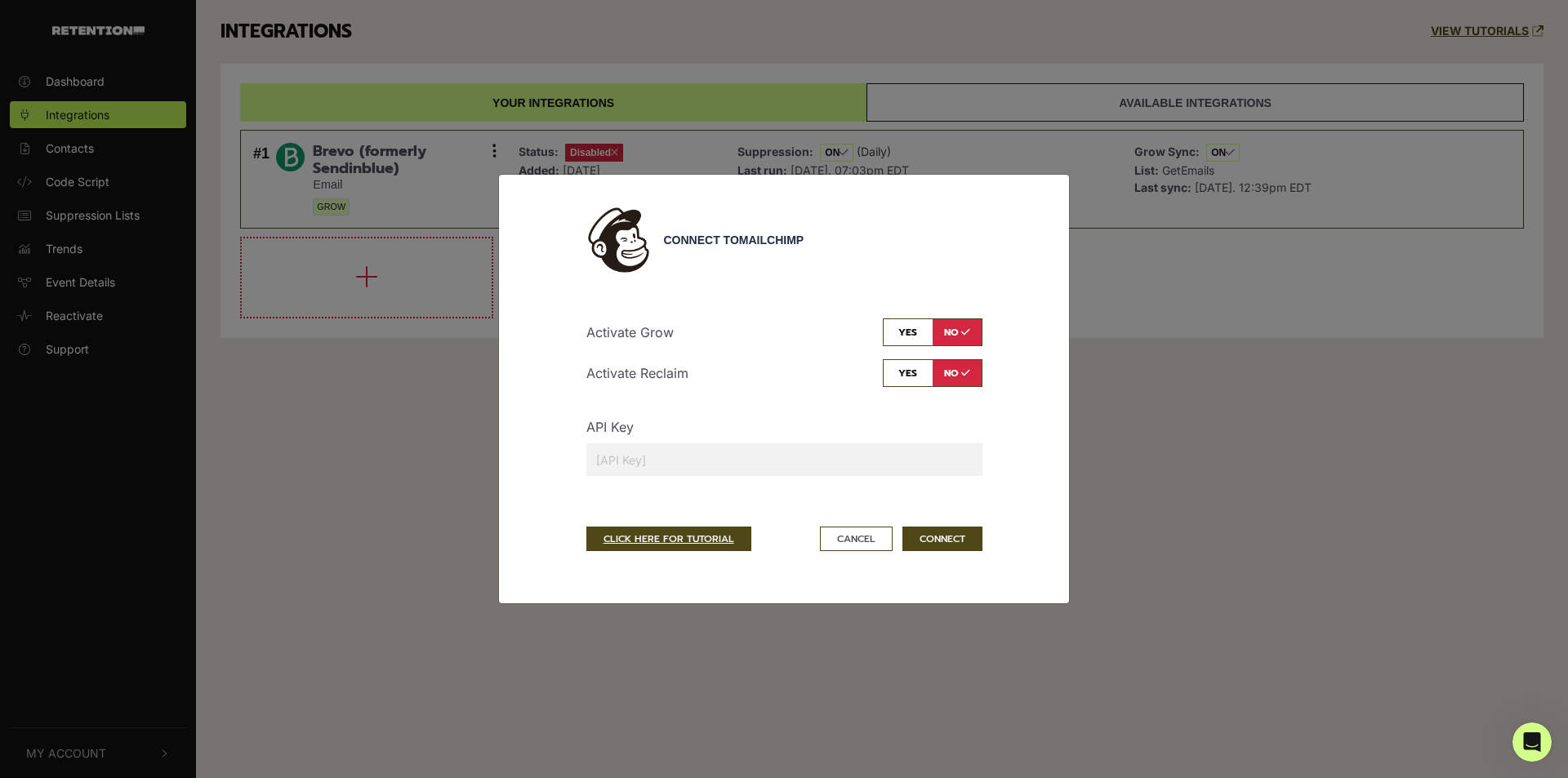
click at [907, 329] on input "checkbox" at bounding box center [932, 332] width 100 height 28
checkbox input "true"
click at [908, 377] on input "checkbox" at bounding box center [932, 373] width 100 height 28
checkbox input "true"
click at [867, 461] on input "text" at bounding box center [784, 460] width 396 height 33
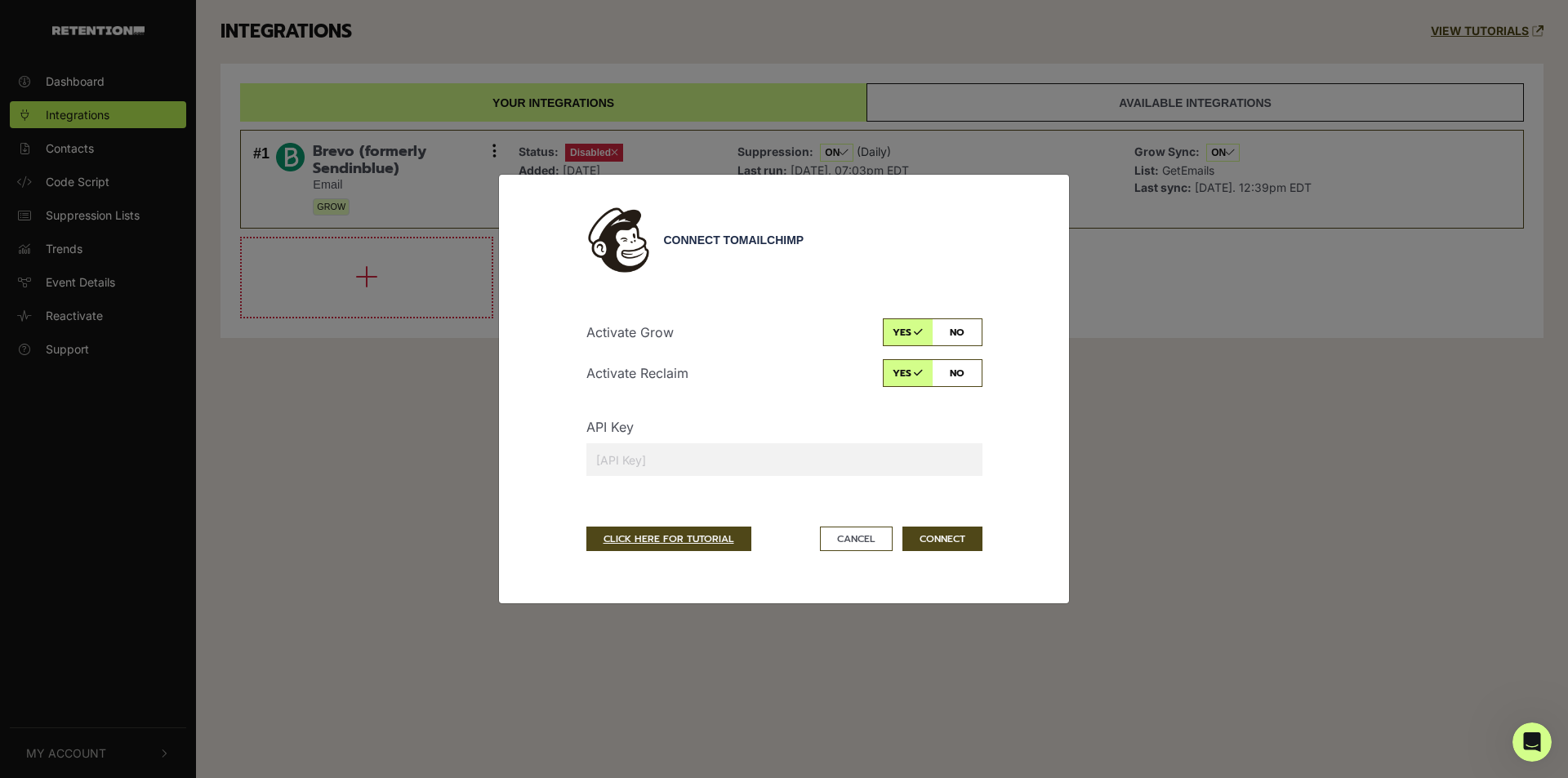
paste input "23d589bf9018ee55c2aa8f85e404203c-us6"
type input "23d589bf9018ee55c2aa8f85e404203c-us6"
click at [938, 537] on button "CONNECT" at bounding box center [942, 538] width 80 height 24
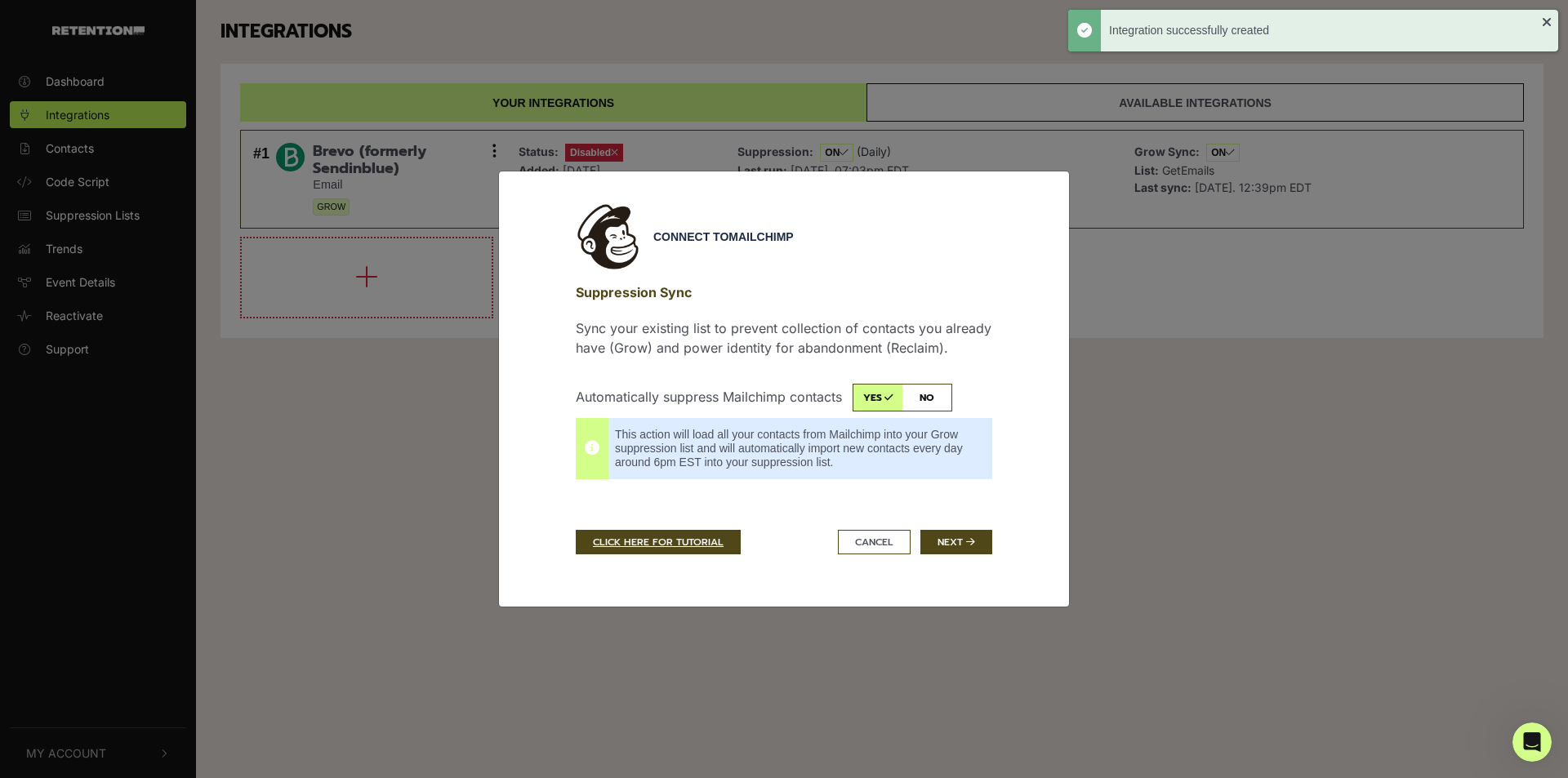
click at [948, 528] on div "Connect to Mailchimp Suppression Sync Sync your existing list to prevent collec…" at bounding box center [784, 388] width 441 height 369
click at [950, 537] on button "Next" at bounding box center [956, 542] width 72 height 24
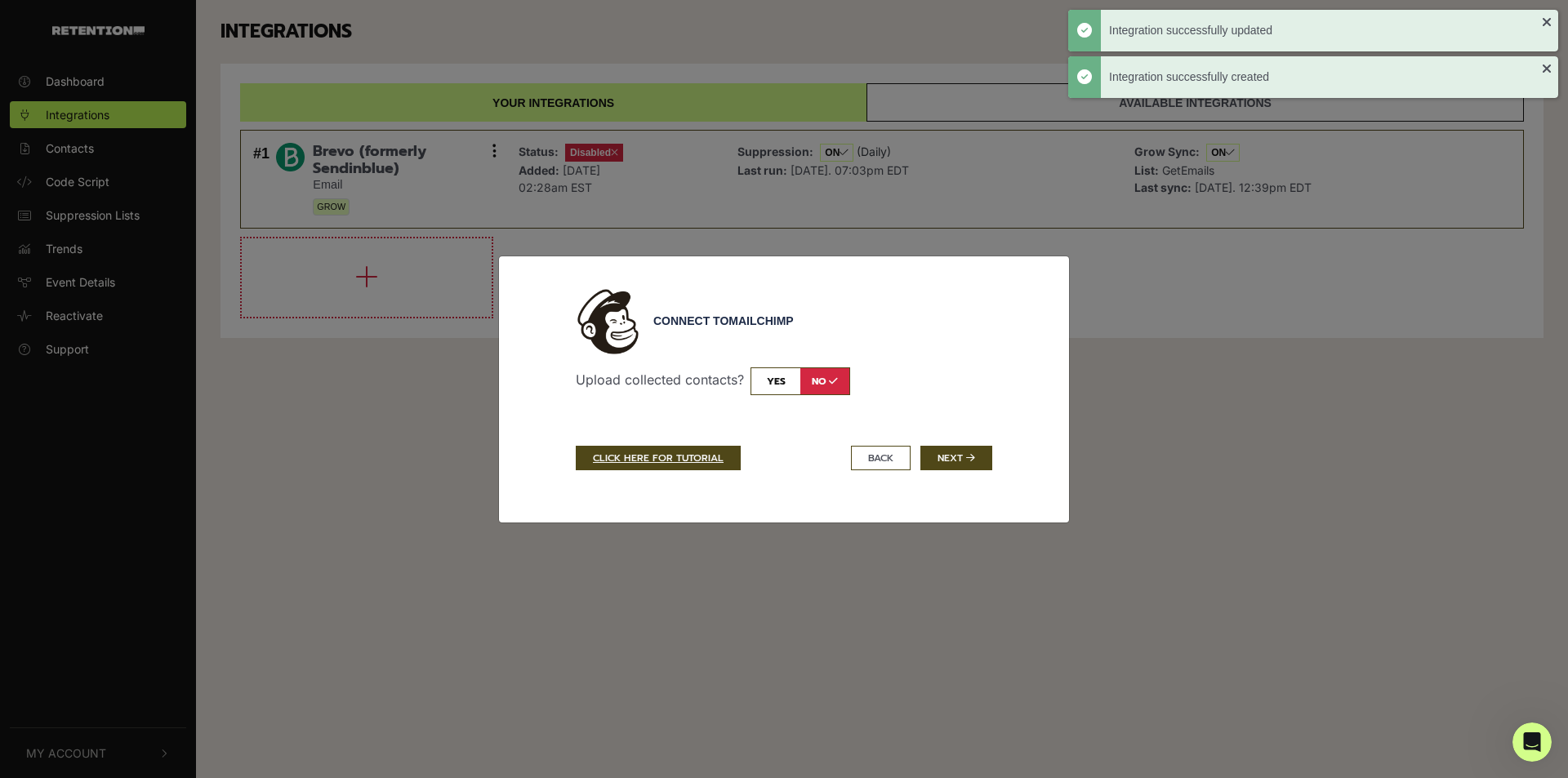
click at [771, 382] on input "checkbox" at bounding box center [800, 381] width 100 height 28
checkbox input "true"
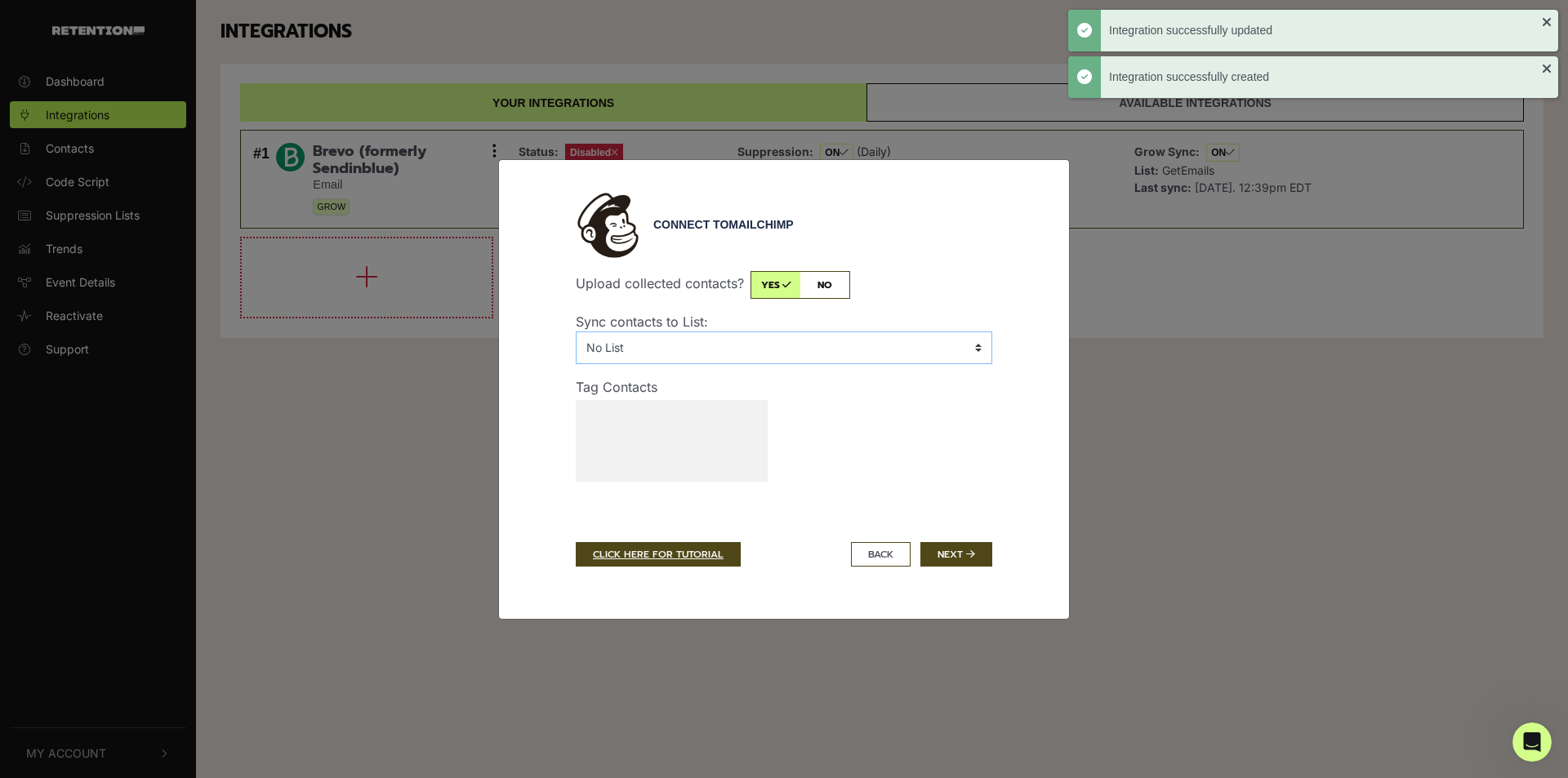
click at [787, 334] on select "No List HoneyDoMen Retention" at bounding box center [784, 348] width 416 height 33
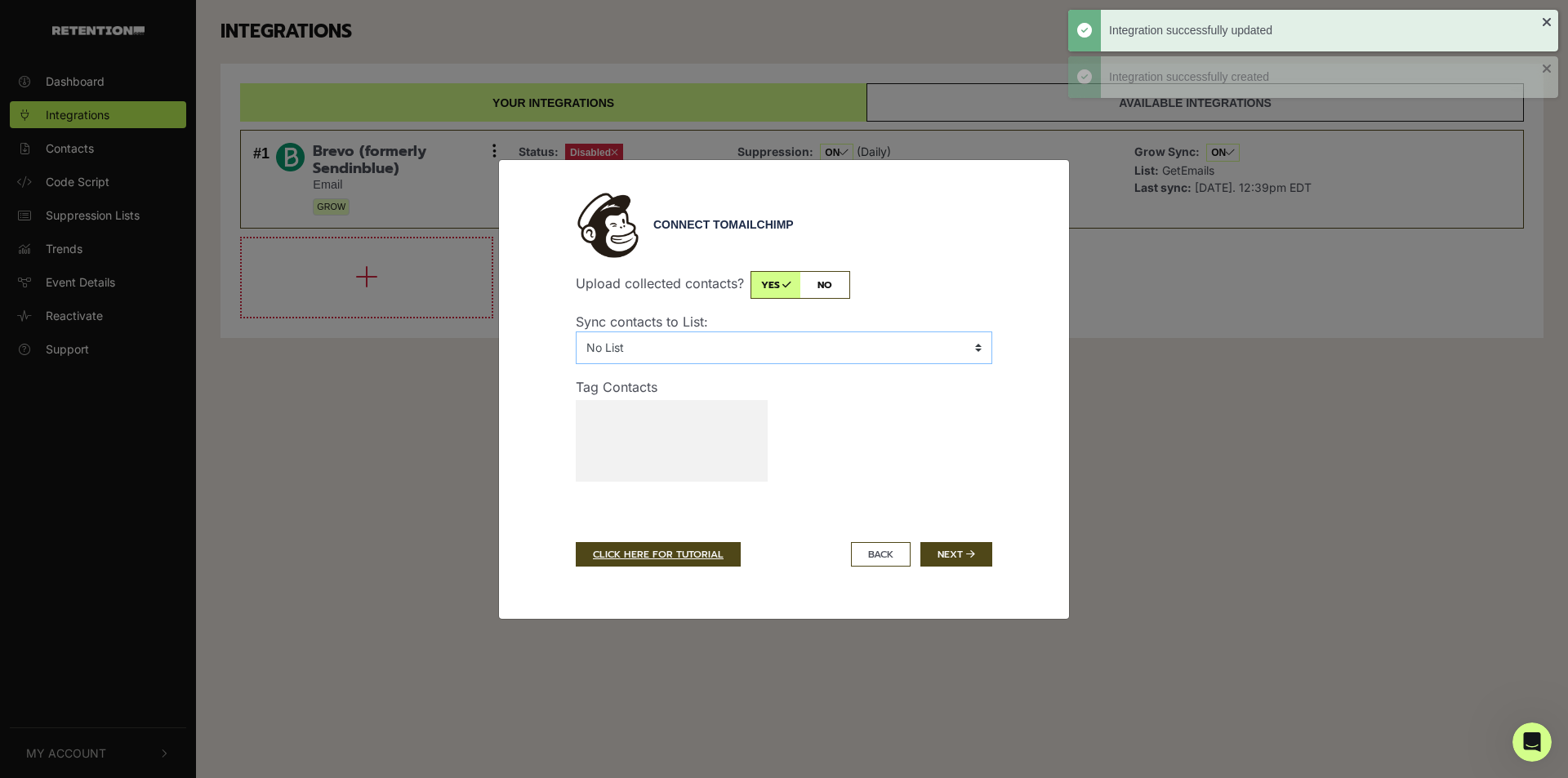
select select "42a7f2cd45,HoneyDoMen"
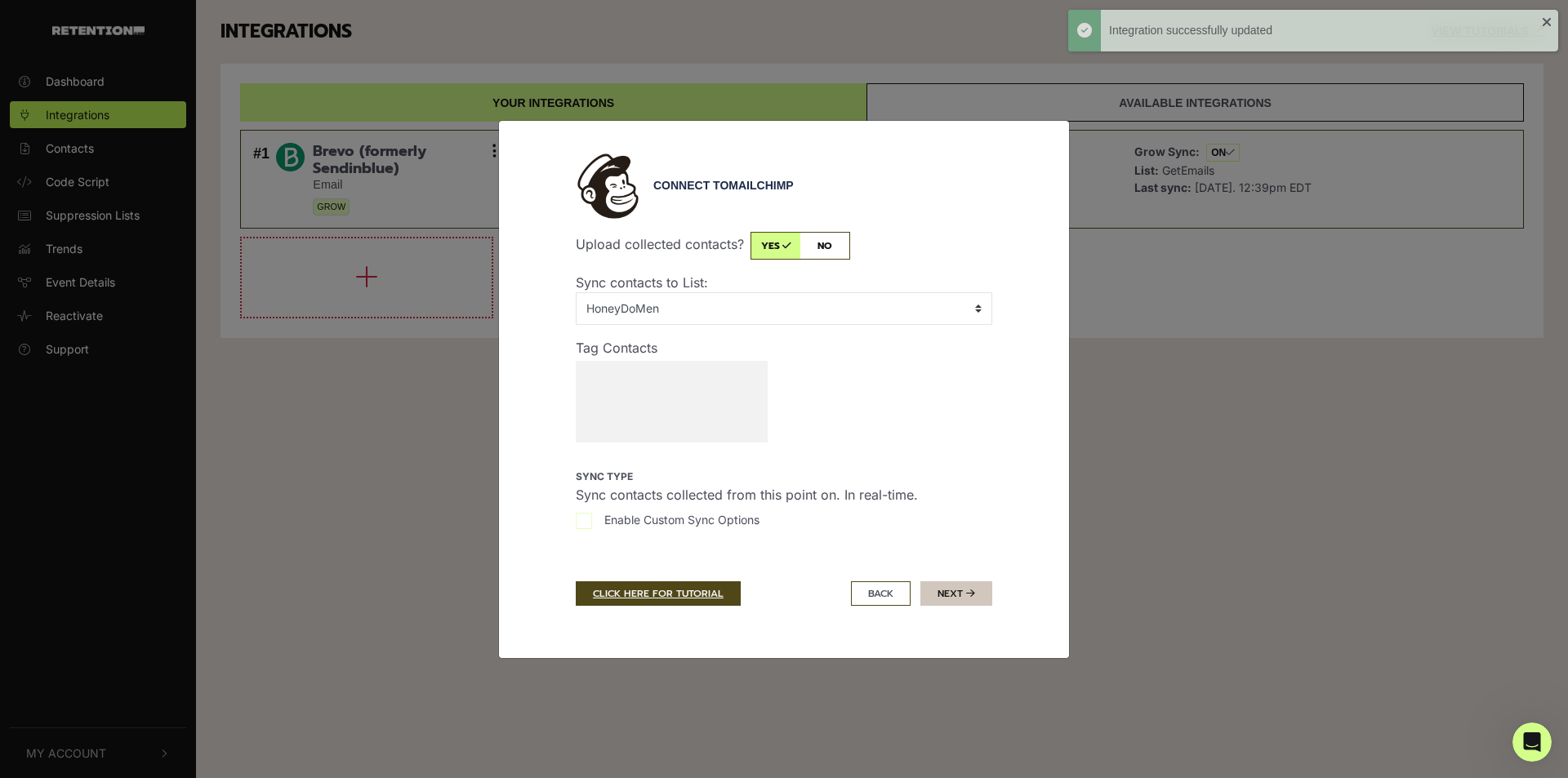
click at [957, 588] on button "Next" at bounding box center [956, 593] width 72 height 24
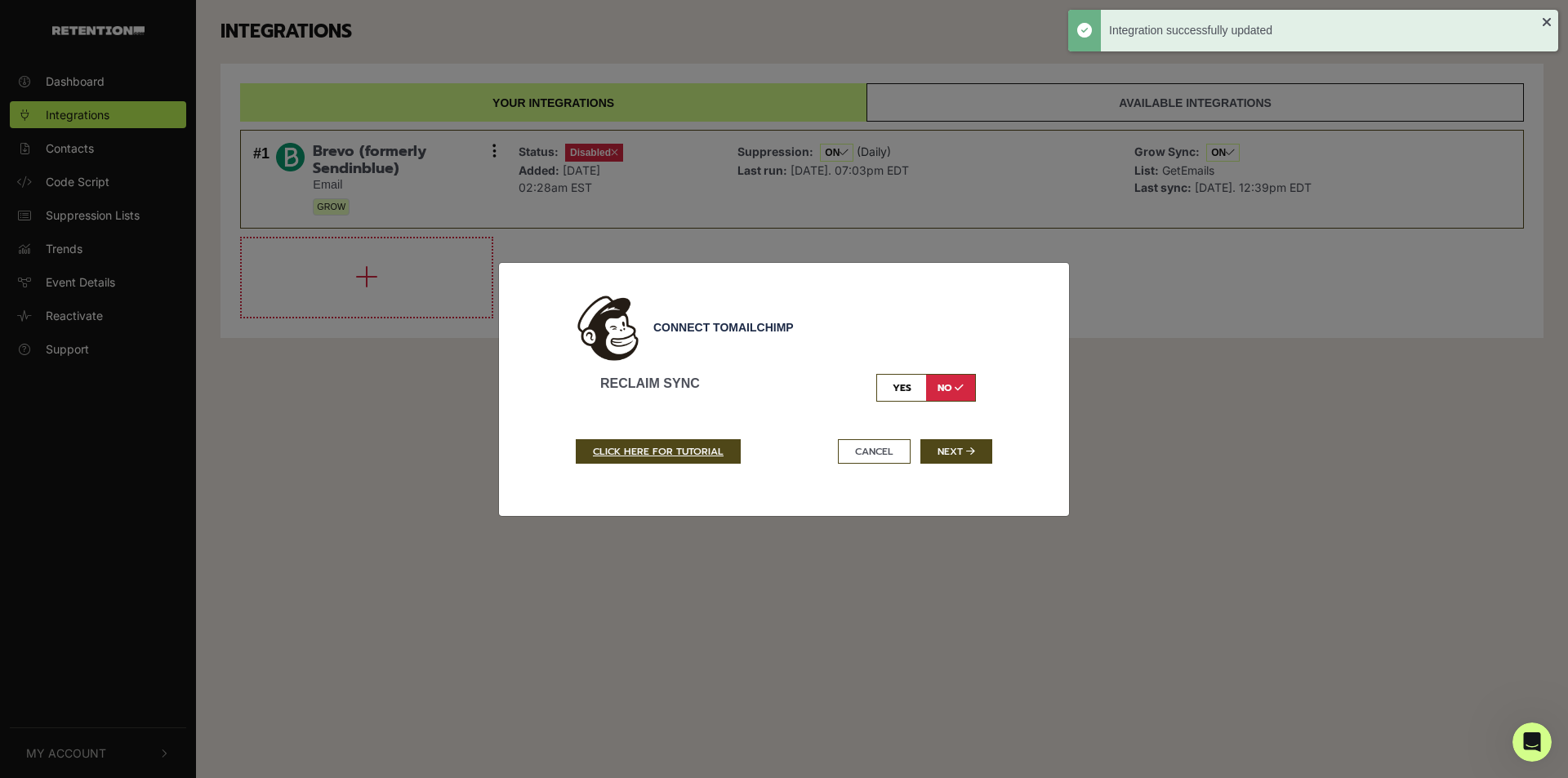
click at [899, 395] on input "checkbox" at bounding box center [925, 387] width 100 height 28
checkbox input "true"
click at [960, 456] on button "Next" at bounding box center [956, 451] width 72 height 24
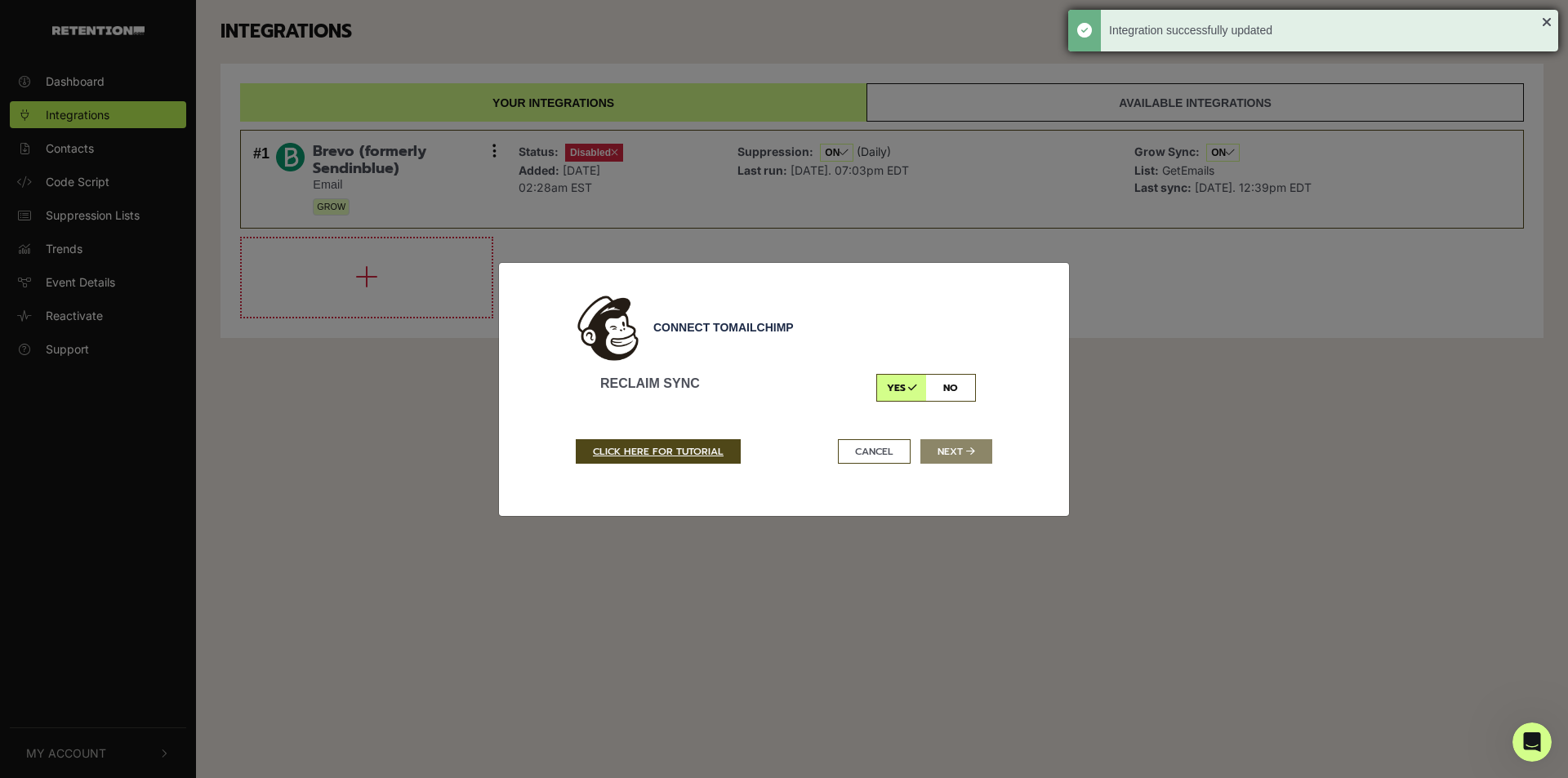
click at [1547, 17] on div "Integration successfully updated" at bounding box center [1313, 30] width 490 height 42
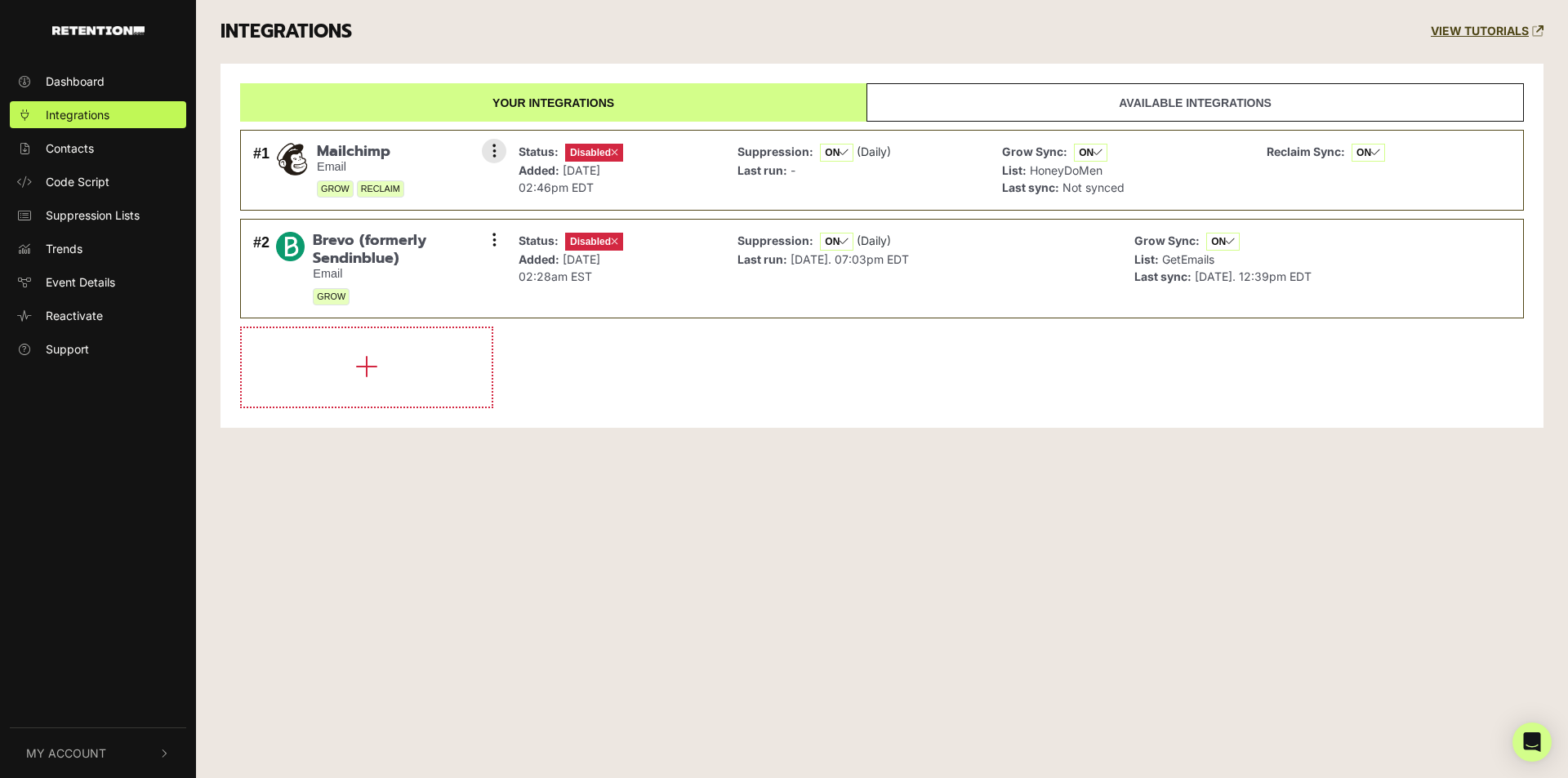
click at [643, 157] on div "Status: Disabled Added: [DATE] 02:46pm EDT" at bounding box center [616, 170] width 211 height 64
click at [608, 153] on span "Disabled" at bounding box center [594, 153] width 58 height 18
click at [490, 153] on button at bounding box center [494, 150] width 24 height 24
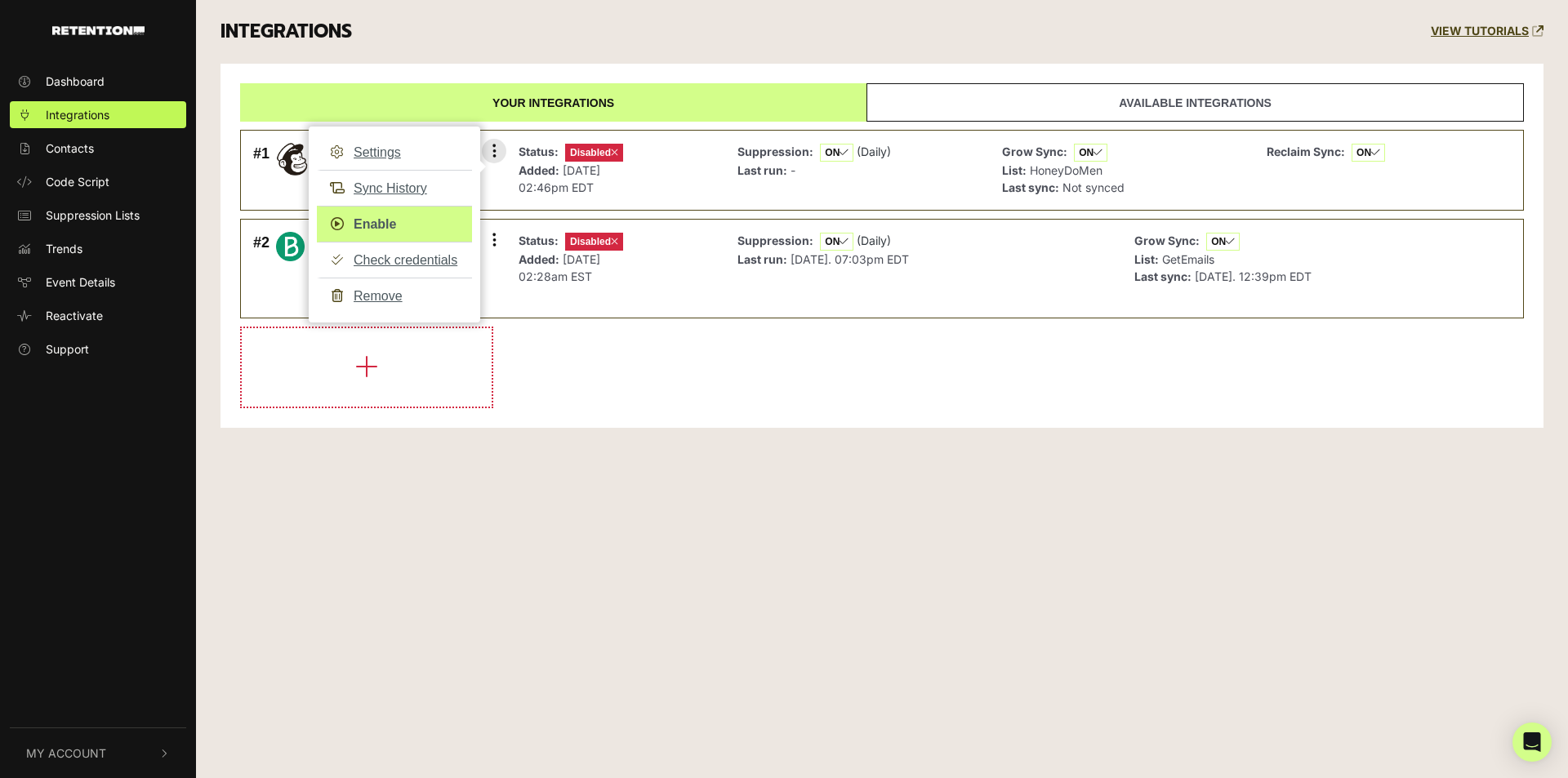
click at [376, 228] on link "Enable" at bounding box center [394, 224] width 155 height 37
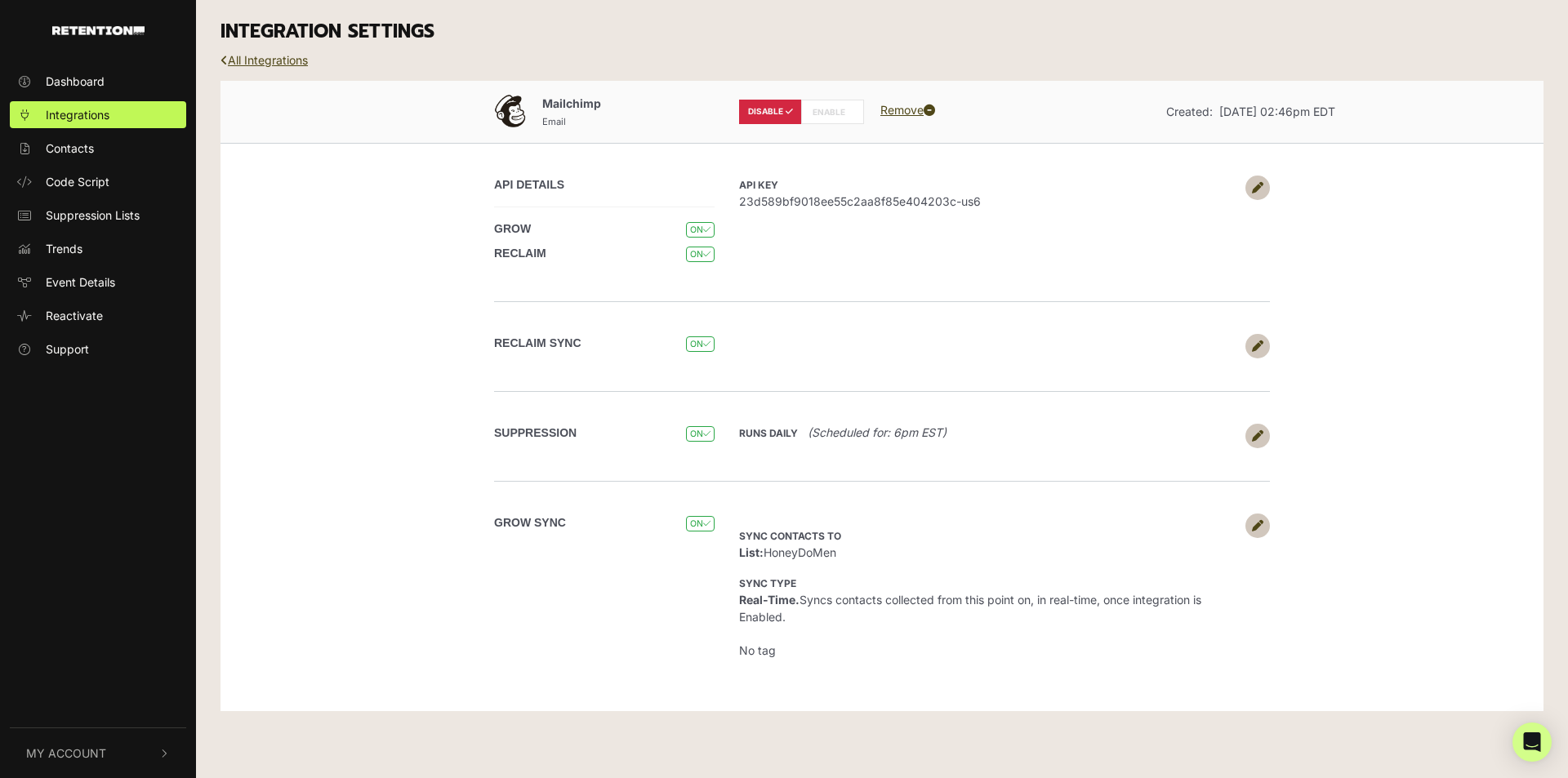
click at [834, 107] on label "ENABLE" at bounding box center [832, 111] width 63 height 24
click at [829, 117] on label "ENABLE" at bounding box center [832, 111] width 63 height 24
click at [828, 116] on label "ENABLE" at bounding box center [832, 111] width 63 height 24
radio input "false"
radio input "true"
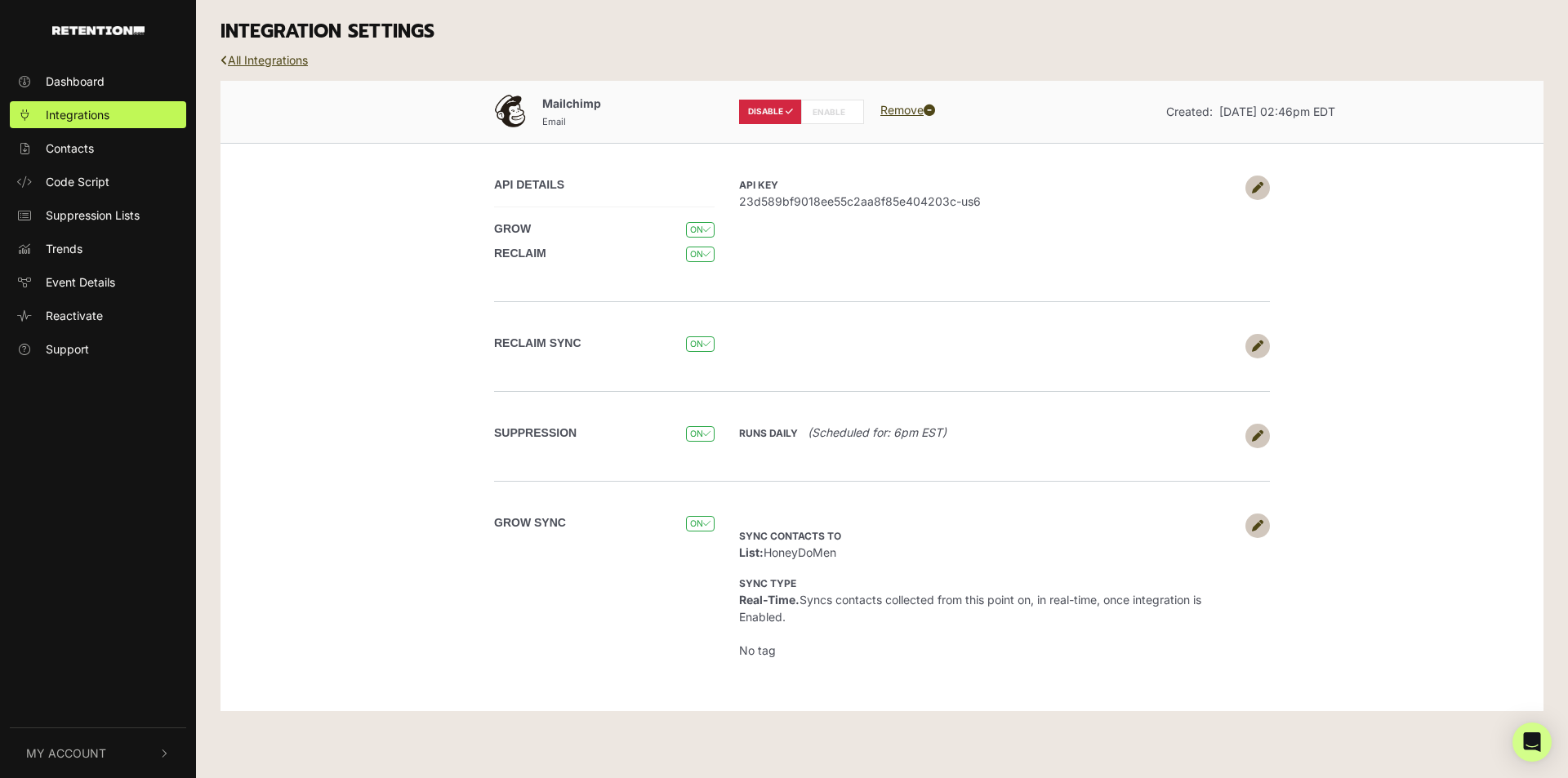
click at [828, 116] on label "ENABLE" at bounding box center [832, 111] width 63 height 24
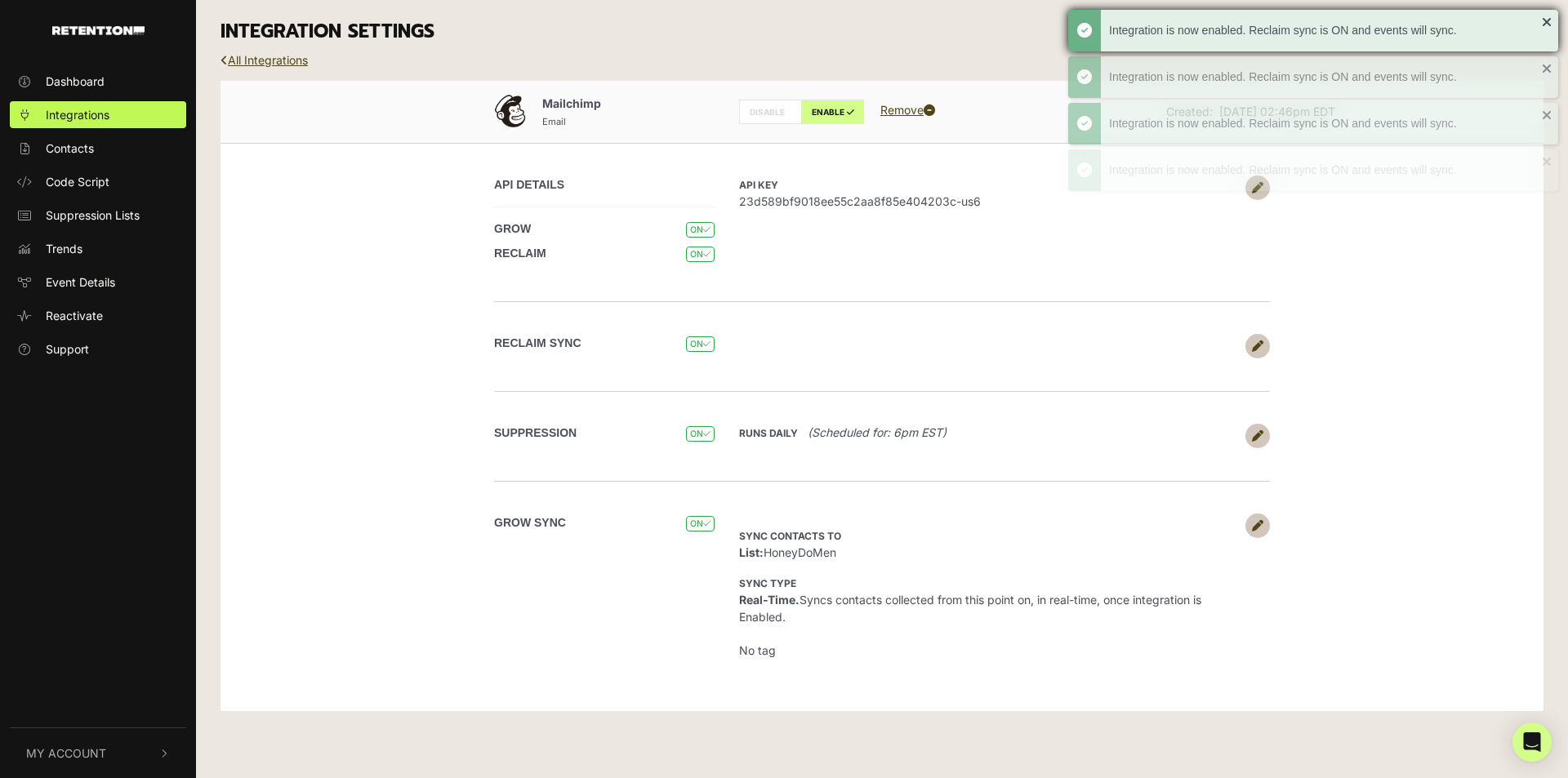
click at [1547, 18] on div "Integration is now enabled. Reclaim sync is ON and events will sync." at bounding box center [1313, 30] width 490 height 42
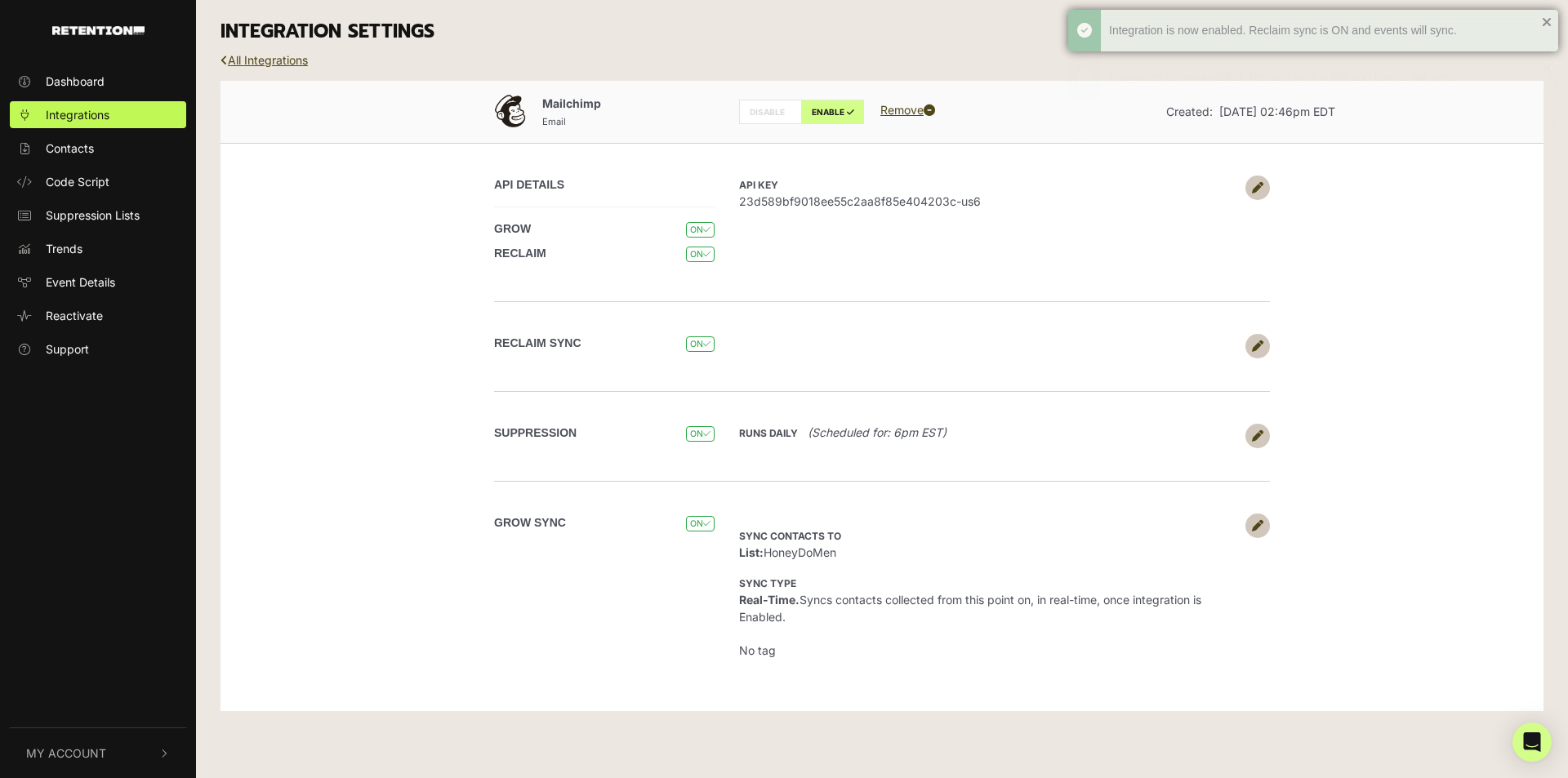
click at [1547, 18] on div "Integration is now enabled. Reclaim sync is ON and events will sync." at bounding box center [1313, 30] width 490 height 42
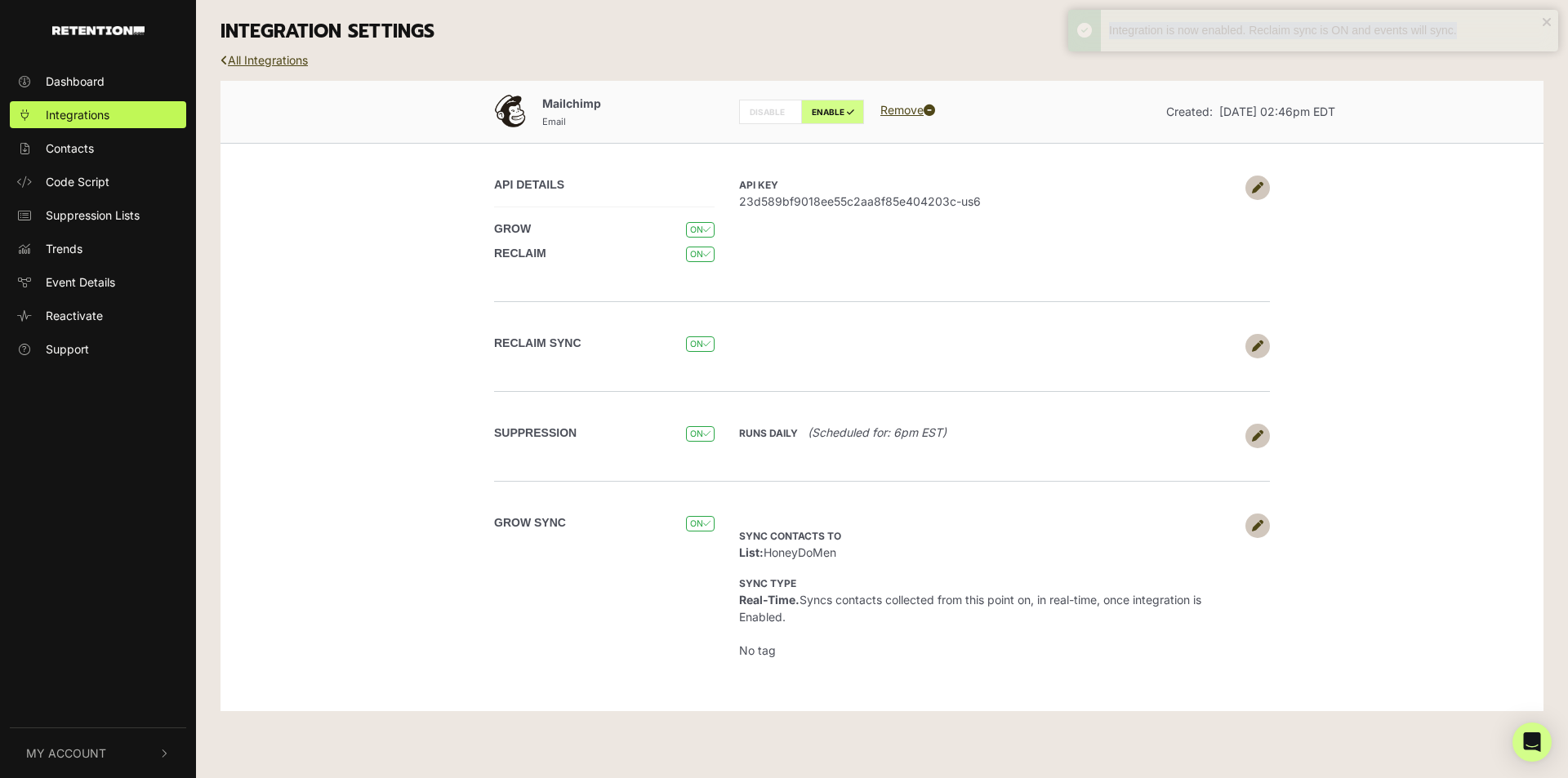
click at [1547, 18] on div "Integration is now enabled. Reclaim sync is ON and events will sync." at bounding box center [1313, 30] width 490 height 42
click at [285, 60] on link "All Integrations" at bounding box center [264, 60] width 87 height 14
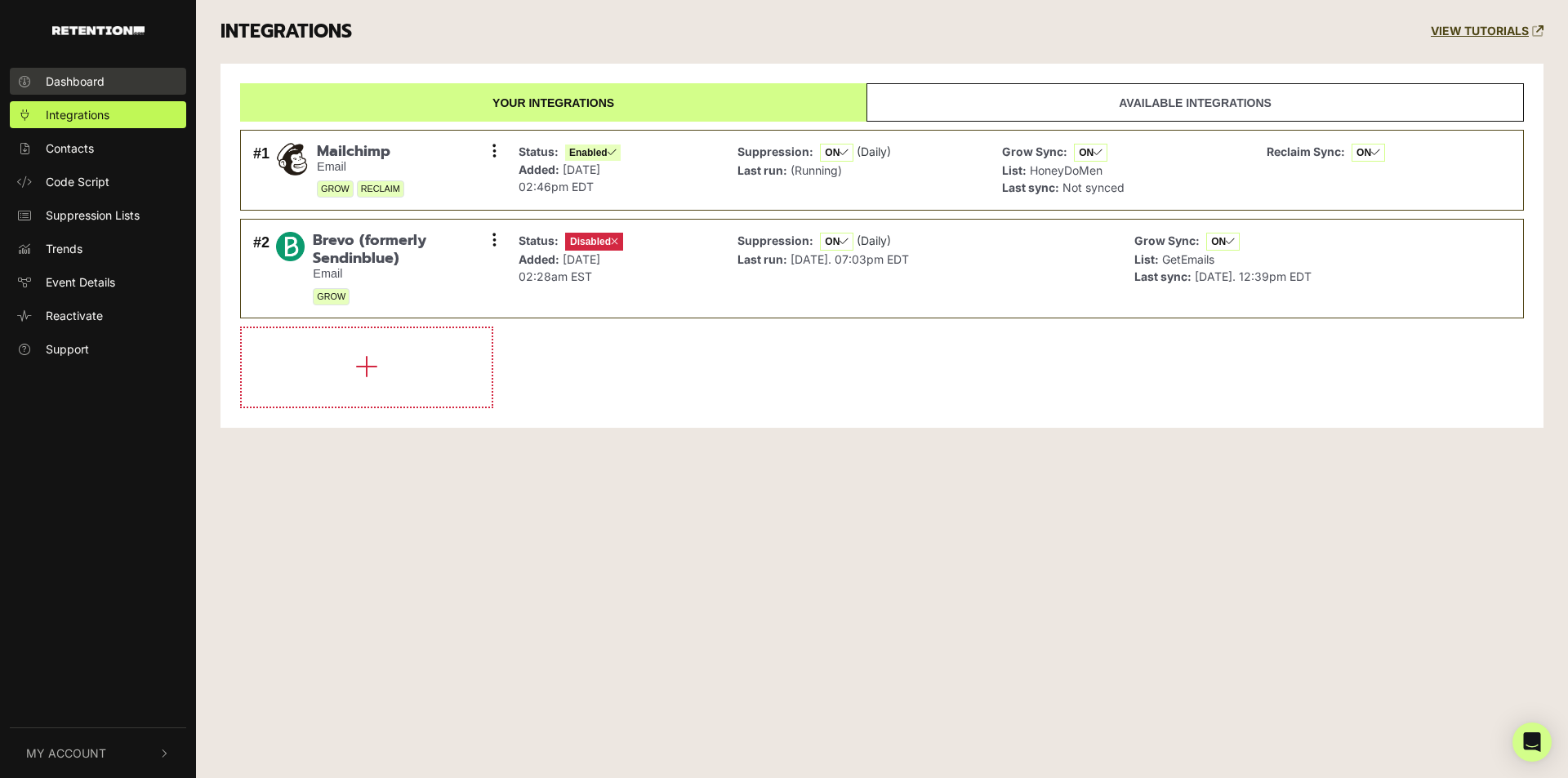
click at [92, 75] on span "Dashboard" at bounding box center [75, 81] width 59 height 17
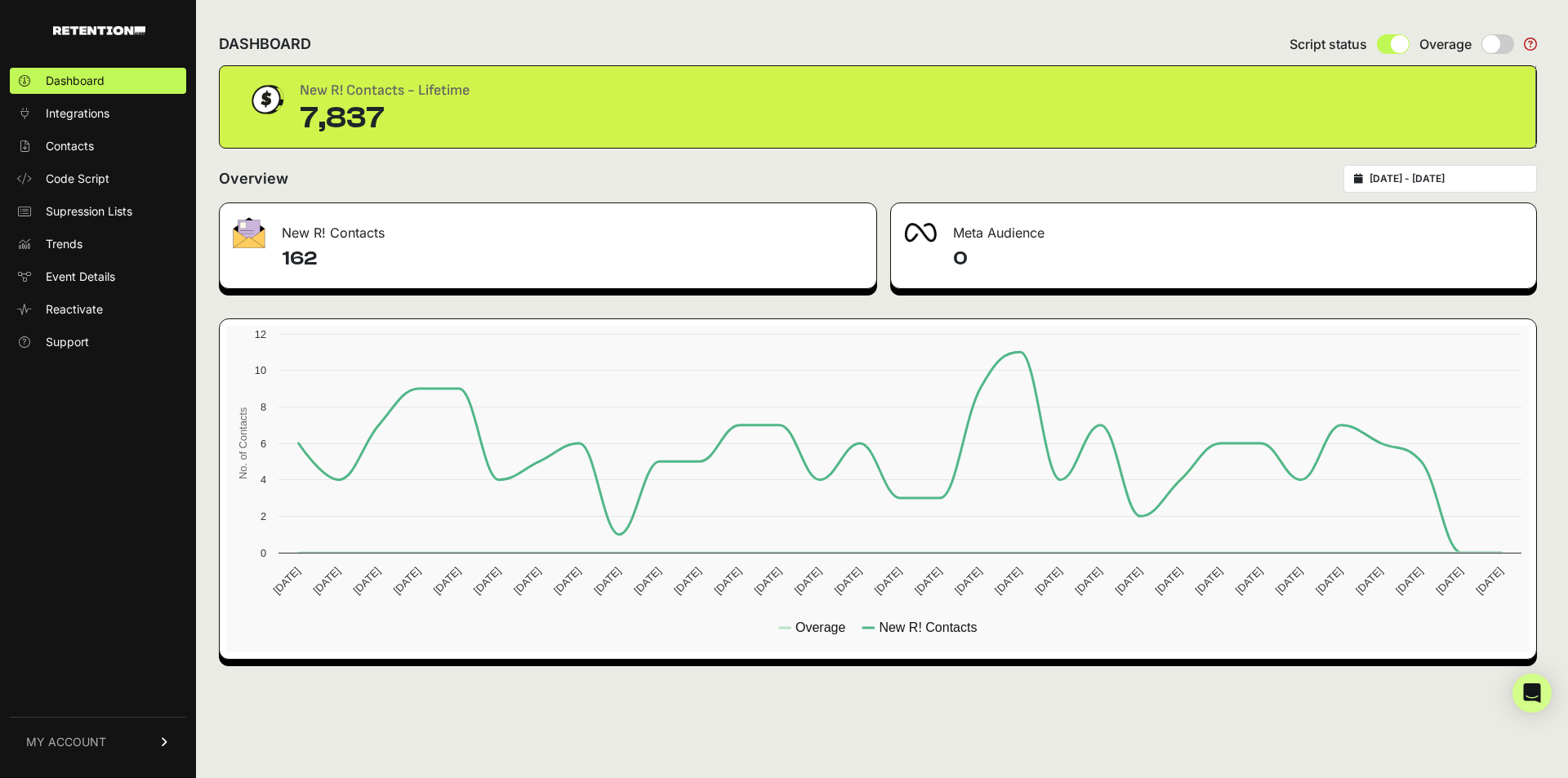
click at [1528, 43] on icon at bounding box center [1531, 45] width 14 height 14
